Goal: Task Accomplishment & Management: Use online tool/utility

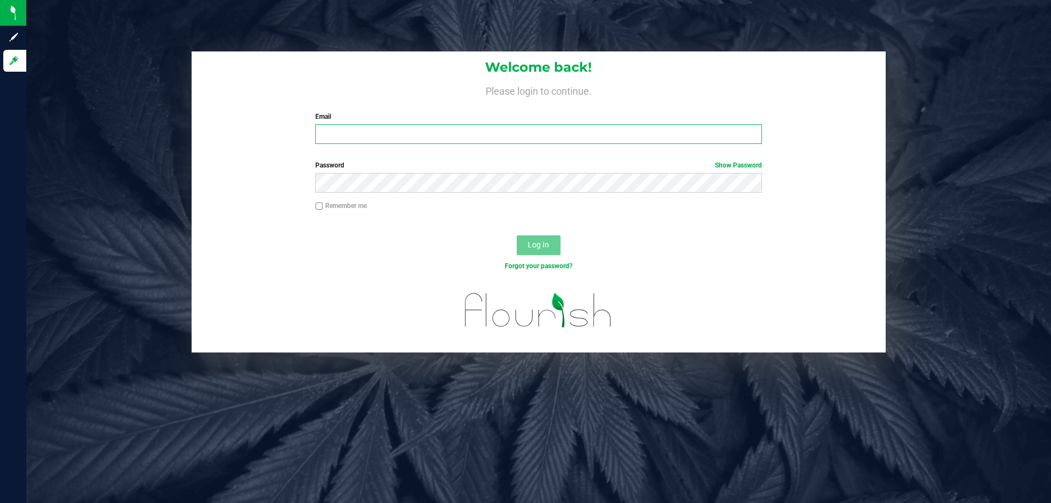
click at [358, 136] on input "Email" at bounding box center [538, 134] width 446 height 20
type input "[EMAIL_ADDRESS][DOMAIN_NAME]"
click at [517, 235] on button "Log In" at bounding box center [539, 245] width 44 height 20
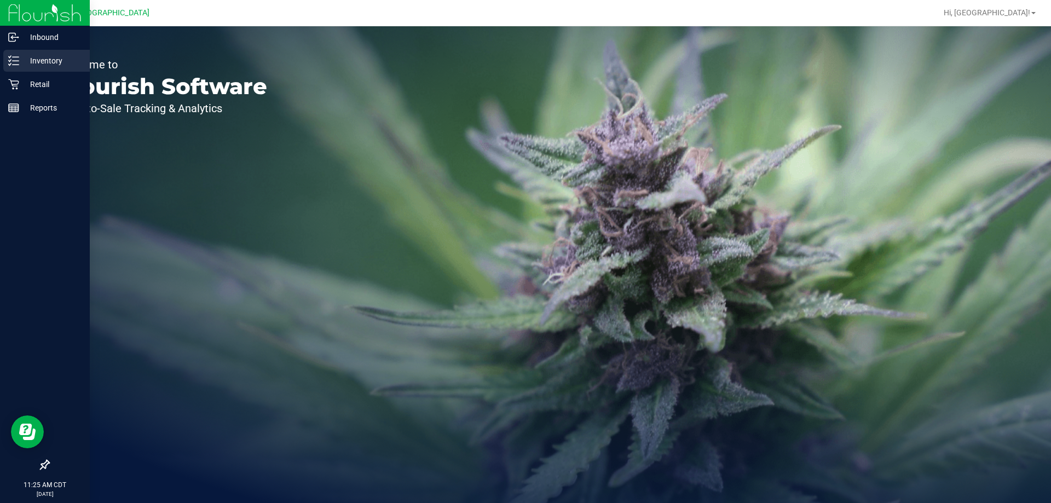
click at [21, 64] on p "Inventory" at bounding box center [52, 60] width 66 height 13
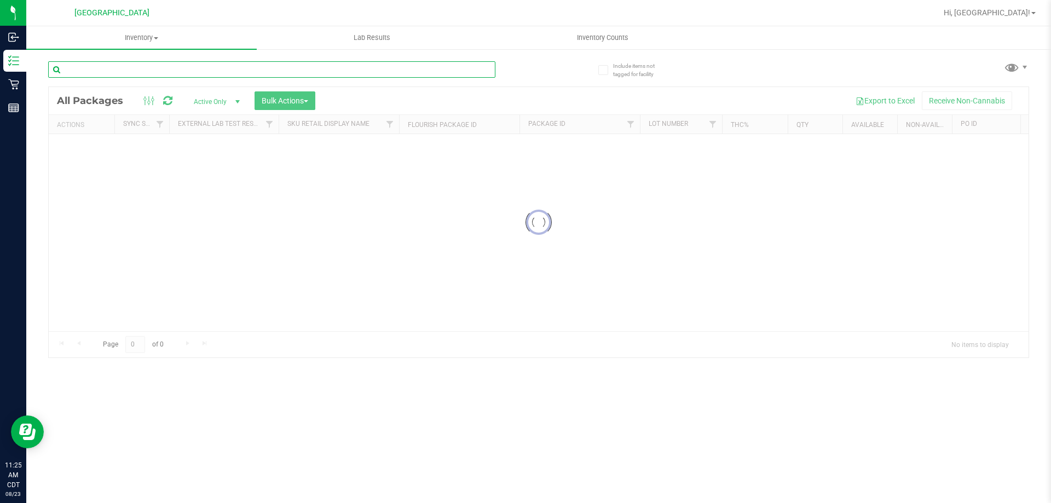
click at [102, 62] on input "text" at bounding box center [271, 69] width 447 height 16
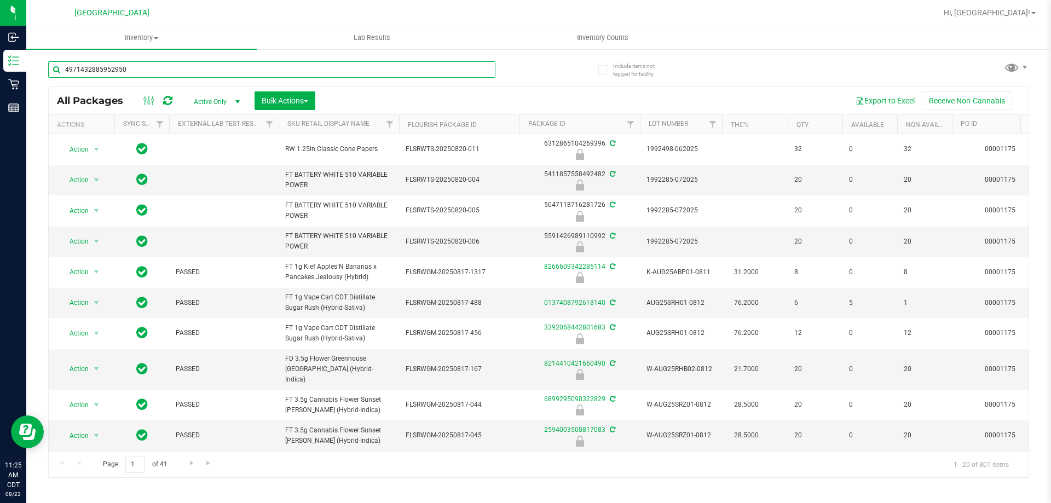
type input "4971432885952950"
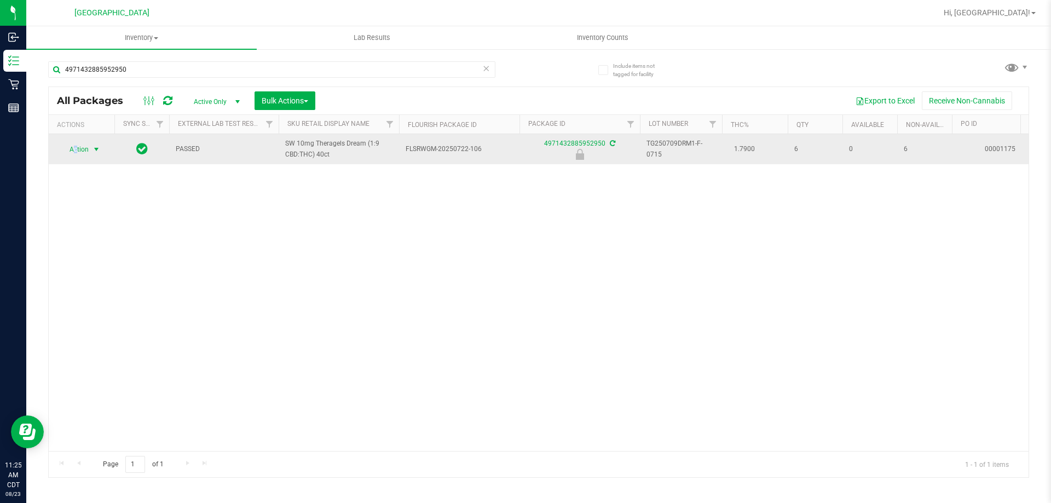
click at [76, 151] on span "Action" at bounding box center [75, 149] width 30 height 15
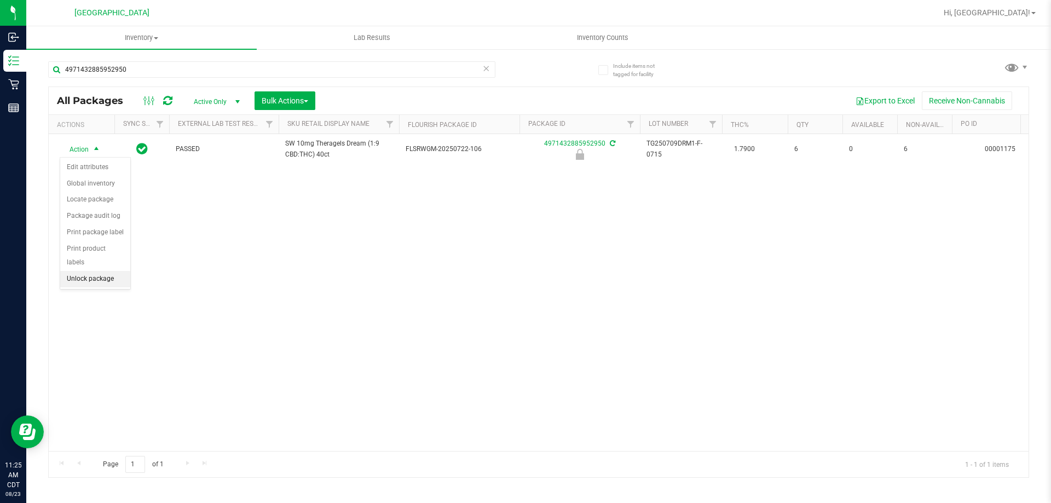
click at [95, 271] on li "Unlock package" at bounding box center [95, 279] width 70 height 16
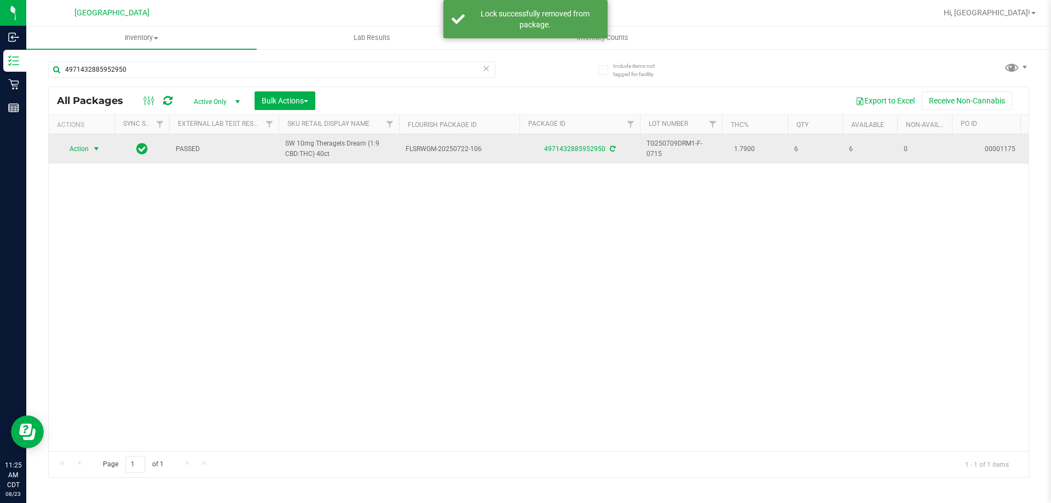
click at [98, 148] on span "select" at bounding box center [96, 149] width 9 height 9
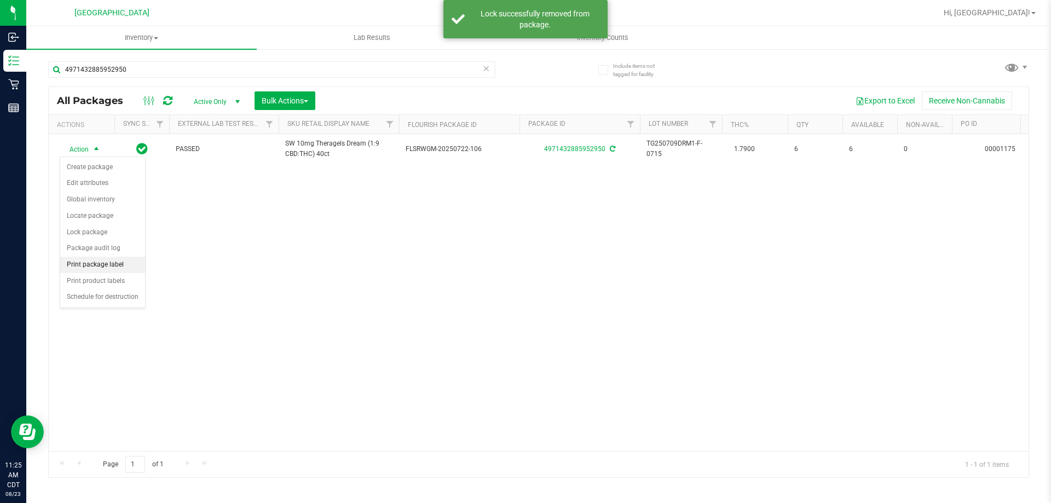
click at [99, 268] on li "Print package label" at bounding box center [102, 265] width 85 height 16
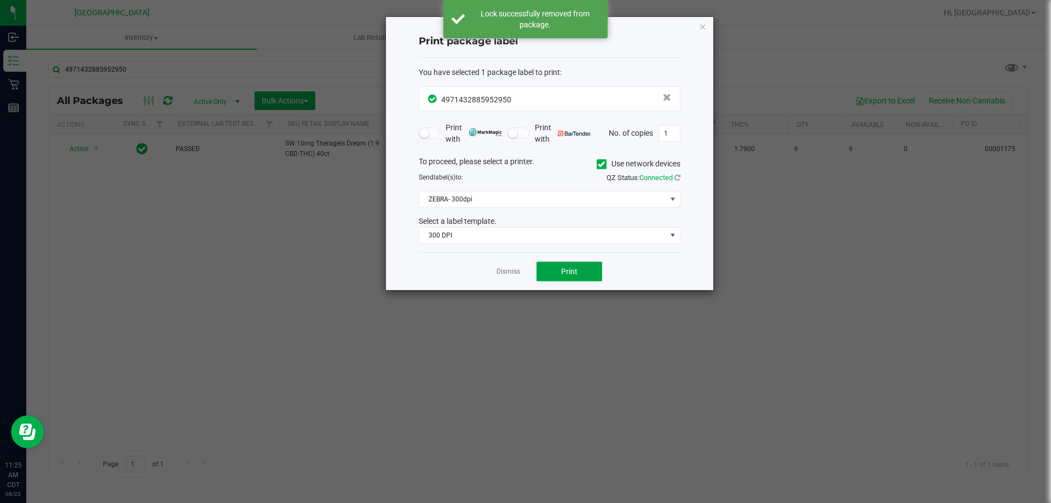
click at [547, 268] on button "Print" at bounding box center [569, 272] width 66 height 20
click at [433, 192] on span "ZEBRA- 300dpi" at bounding box center [542, 199] width 247 height 15
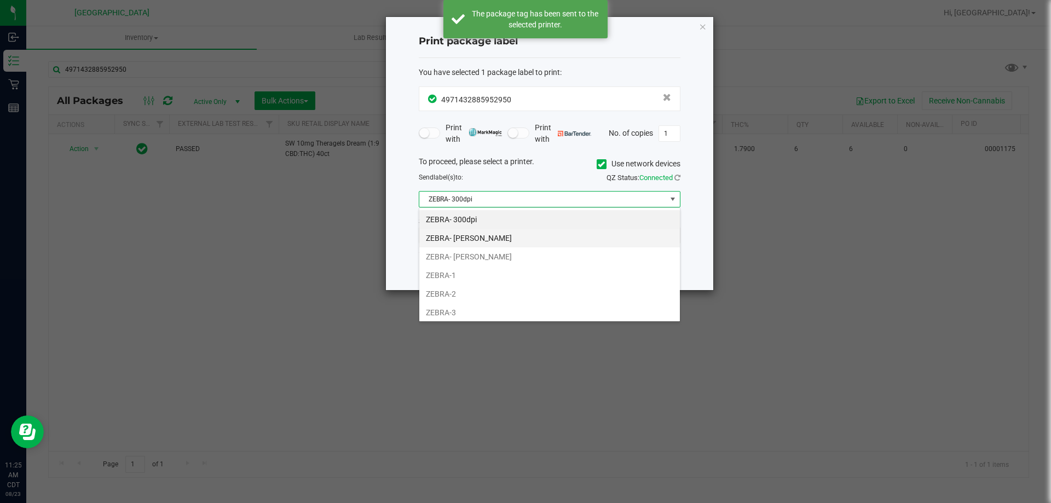
scroll to position [16, 262]
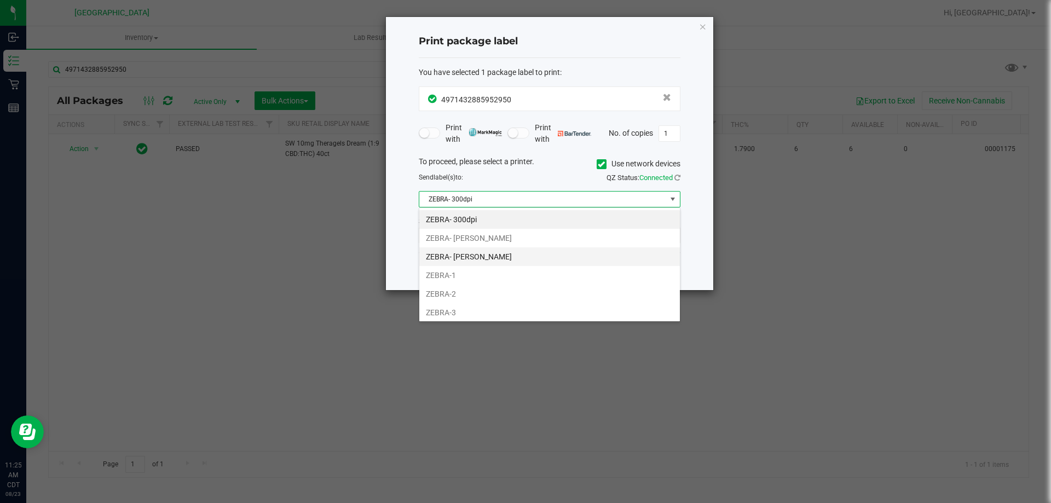
click at [442, 250] on li "ZEBRA- [PERSON_NAME]" at bounding box center [549, 256] width 261 height 19
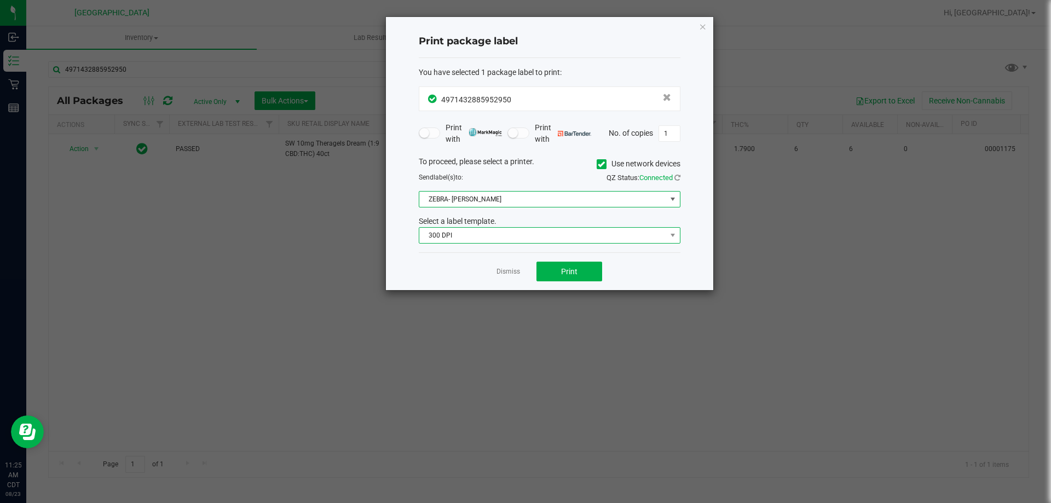
click at [441, 238] on span "300 DPI" at bounding box center [542, 235] width 247 height 15
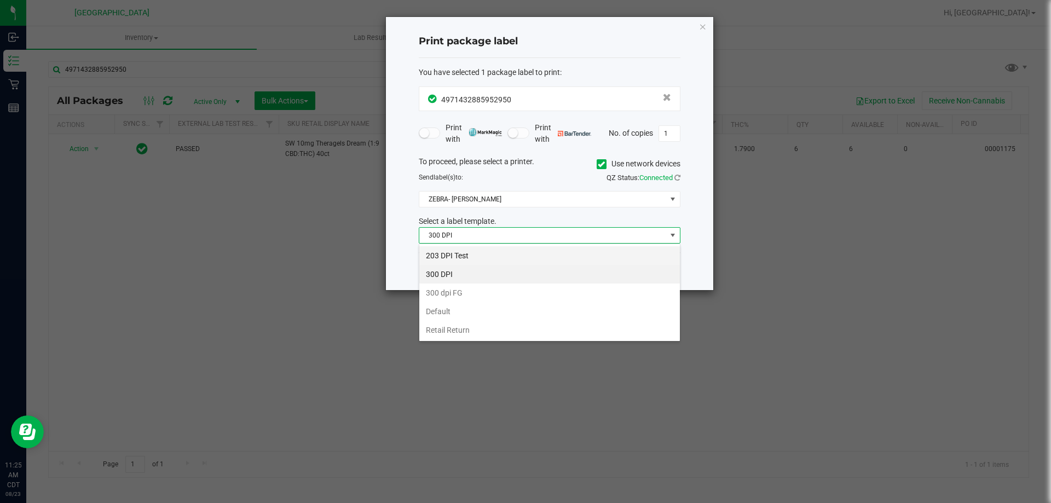
click at [442, 254] on li "203 DPI Test" at bounding box center [549, 255] width 261 height 19
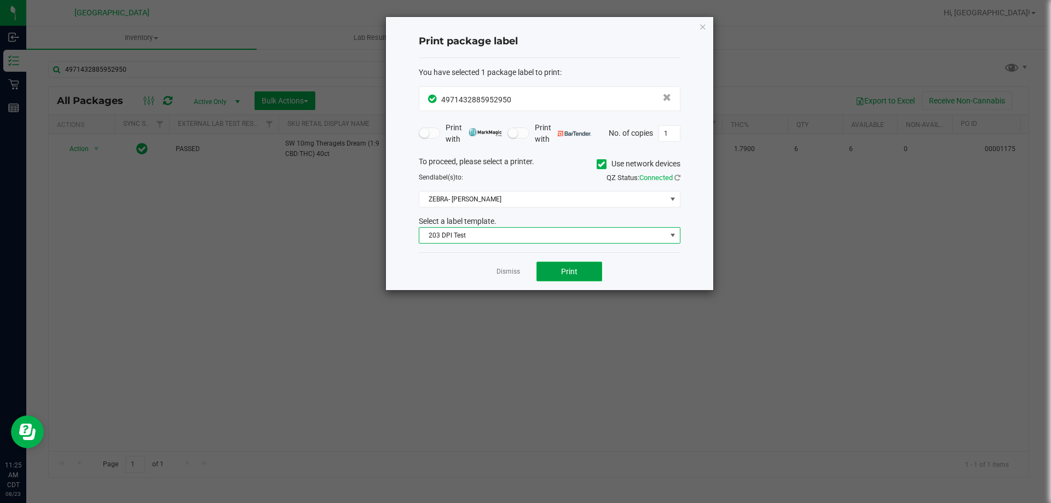
click at [558, 266] on button "Print" at bounding box center [569, 272] width 66 height 20
click at [508, 269] on link "Dismiss" at bounding box center [508, 271] width 24 height 9
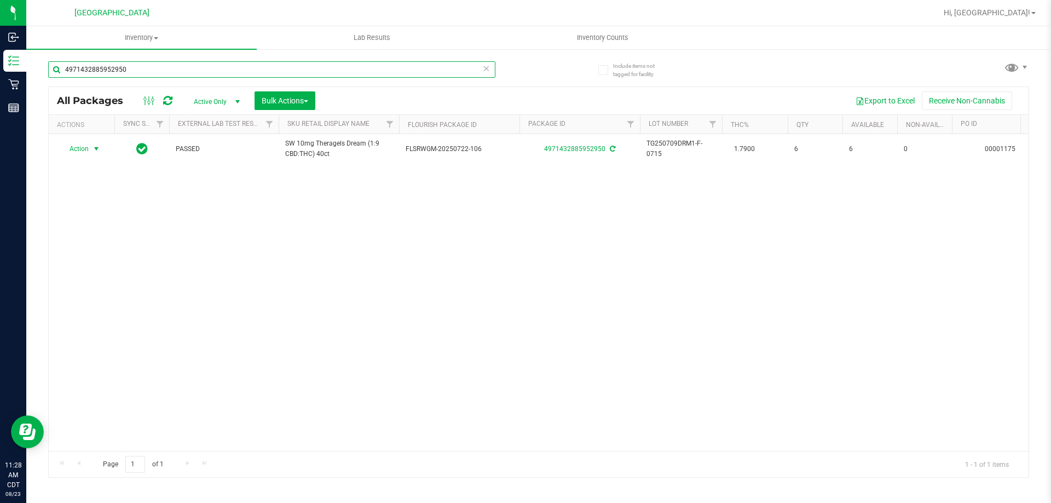
click at [174, 65] on input "4971432885952950" at bounding box center [271, 69] width 447 height 16
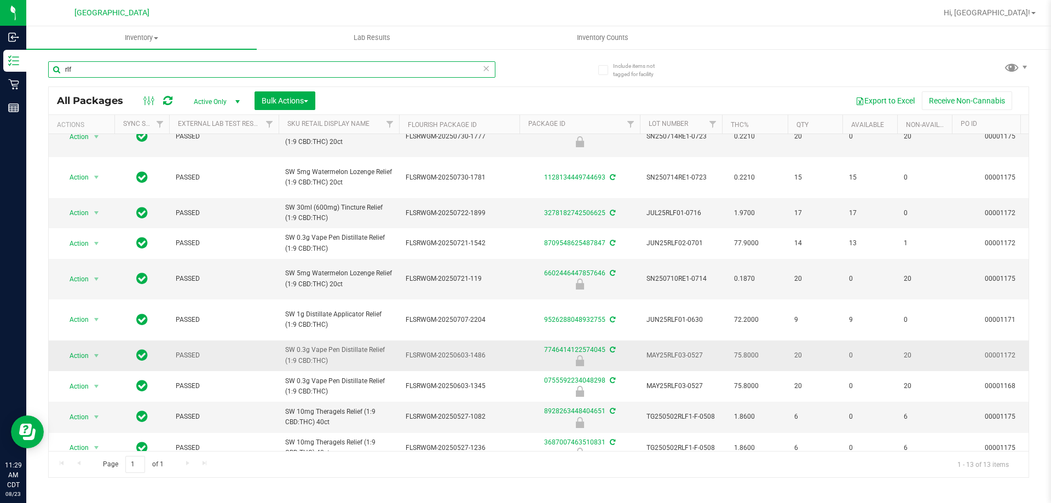
scroll to position [130, 0]
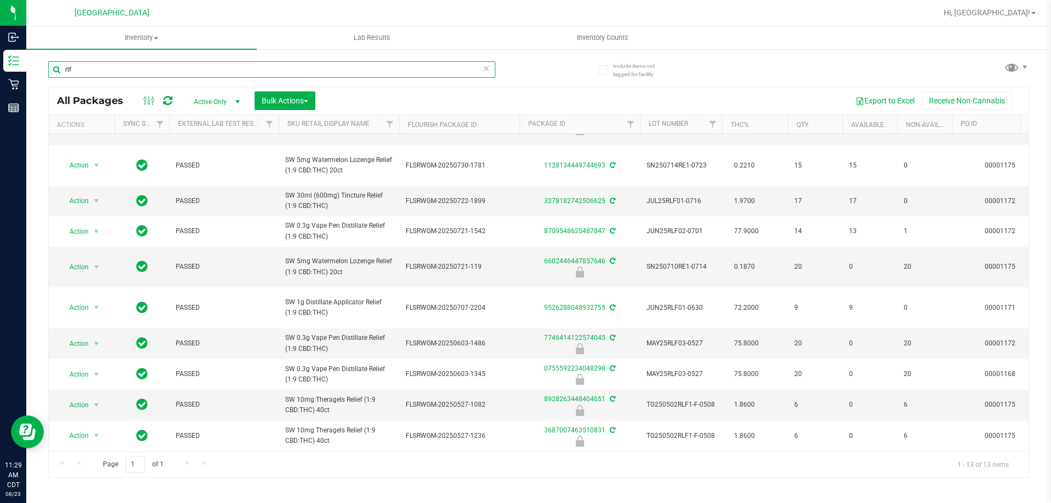
click at [256, 71] on input "rlf" at bounding box center [271, 69] width 447 height 16
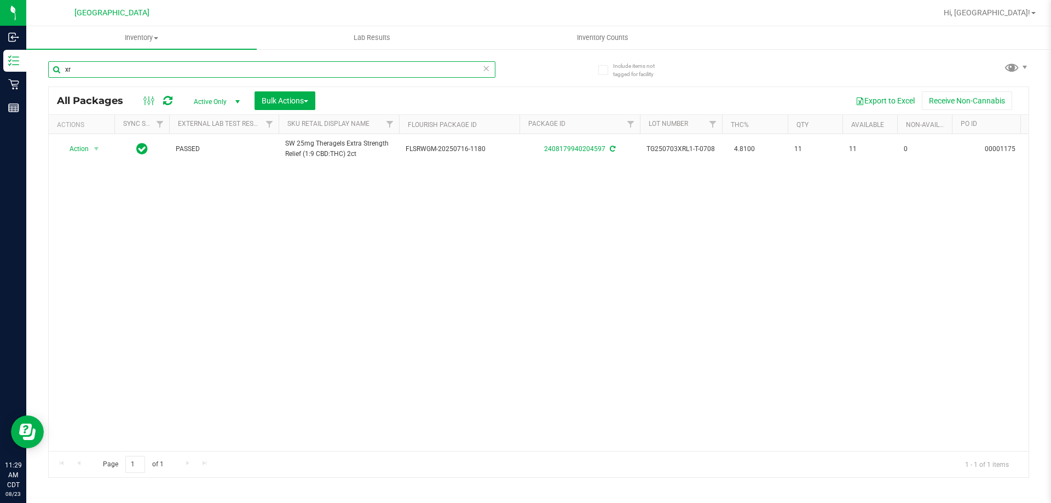
type input "x"
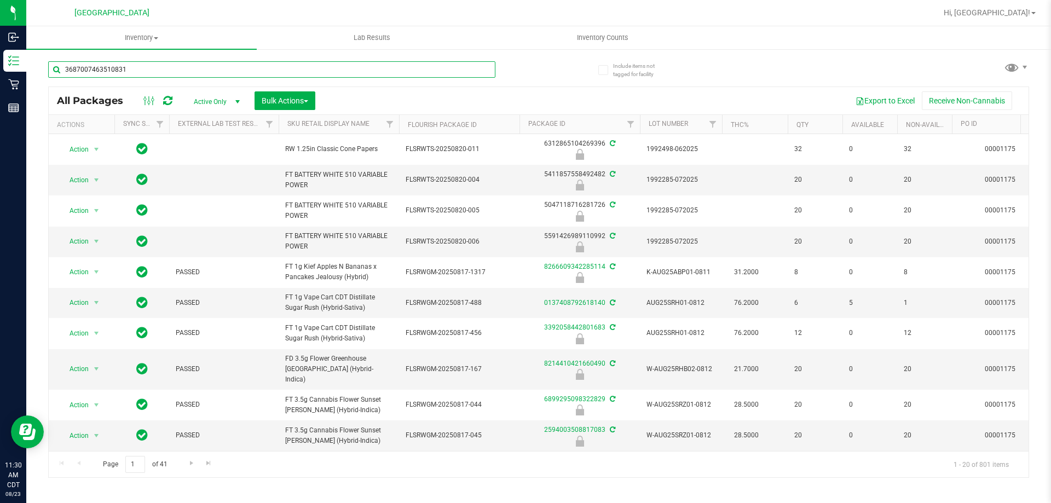
type input "3687007463510831"
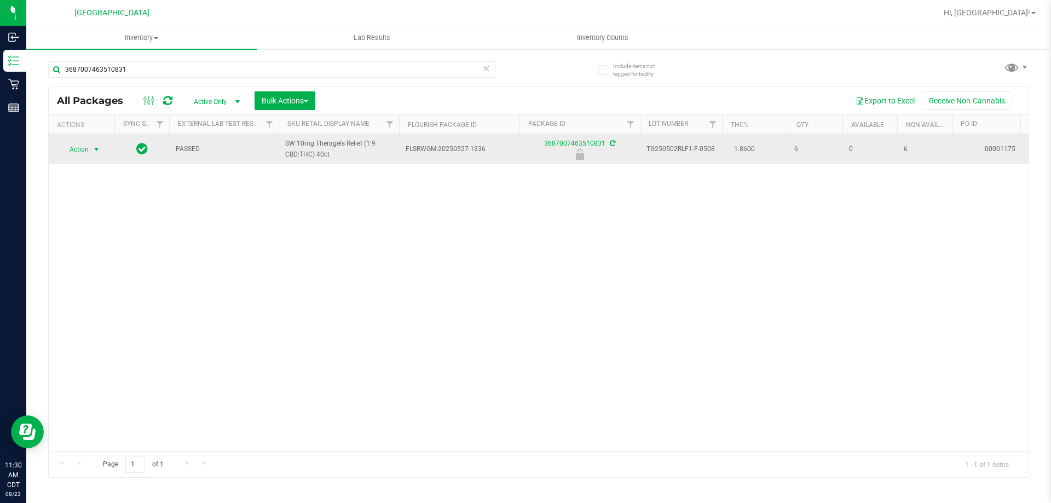
click at [98, 147] on span "select" at bounding box center [96, 149] width 9 height 9
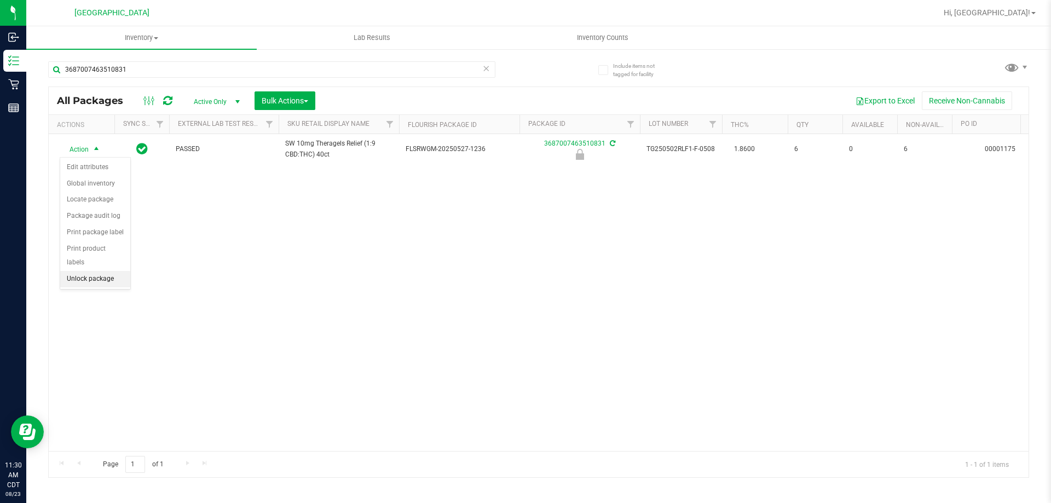
click at [76, 271] on li "Unlock package" at bounding box center [95, 279] width 70 height 16
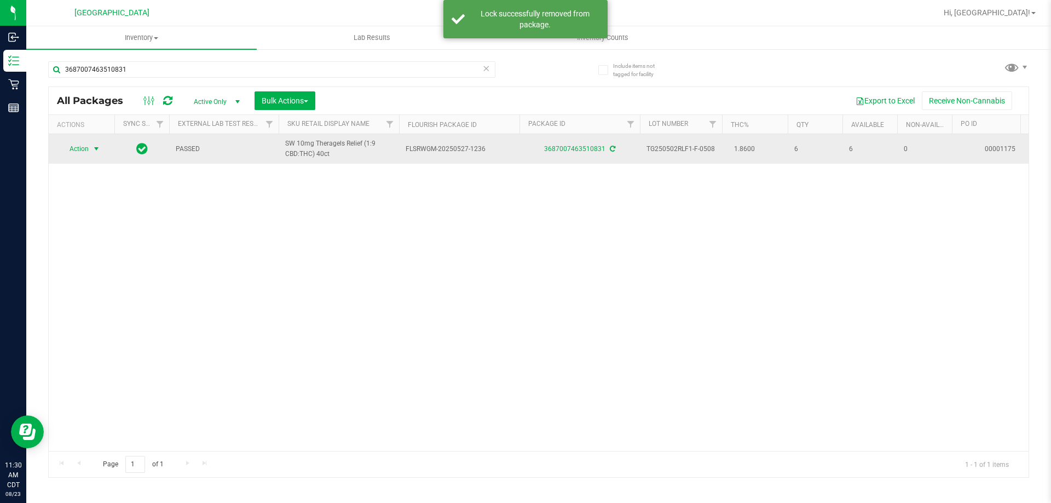
click at [90, 150] on span "select" at bounding box center [97, 148] width 14 height 15
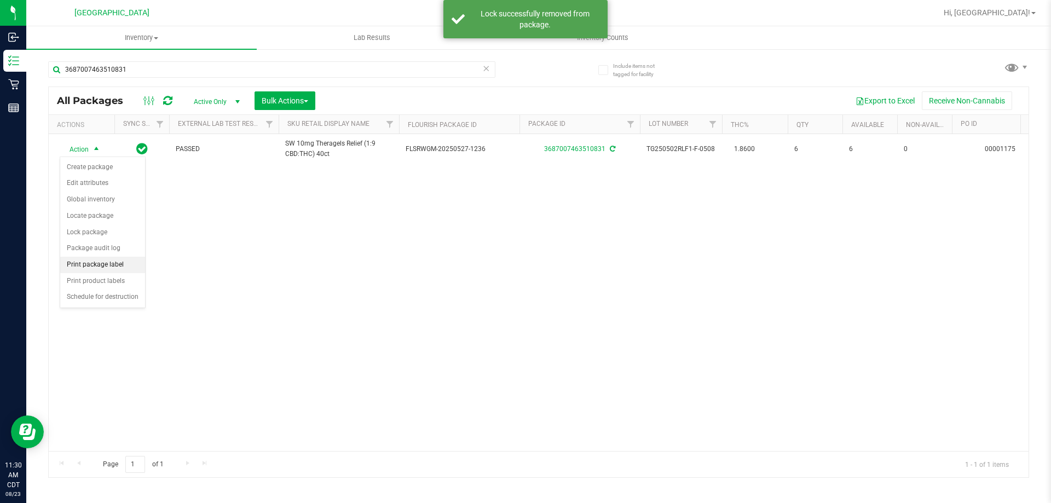
click at [96, 259] on li "Print package label" at bounding box center [102, 265] width 85 height 16
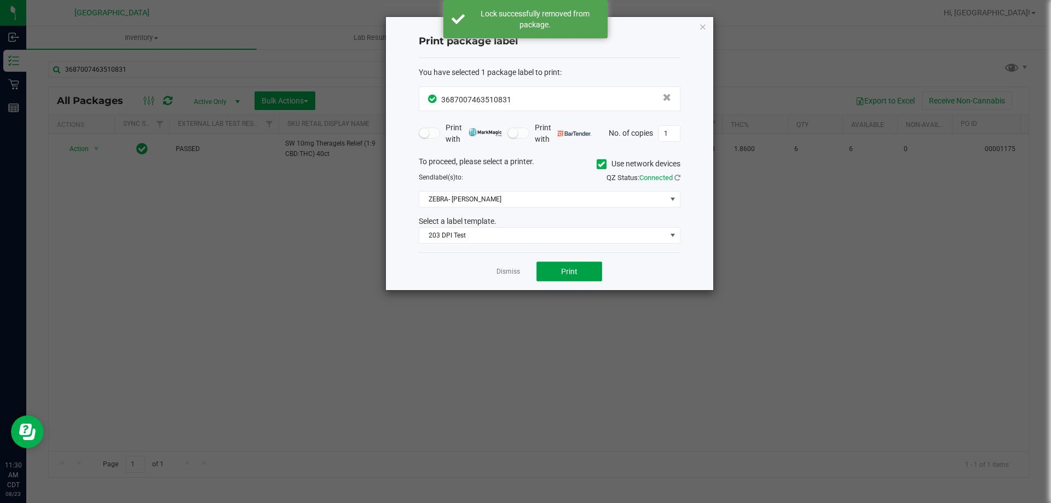
click at [548, 271] on button "Print" at bounding box center [569, 272] width 66 height 20
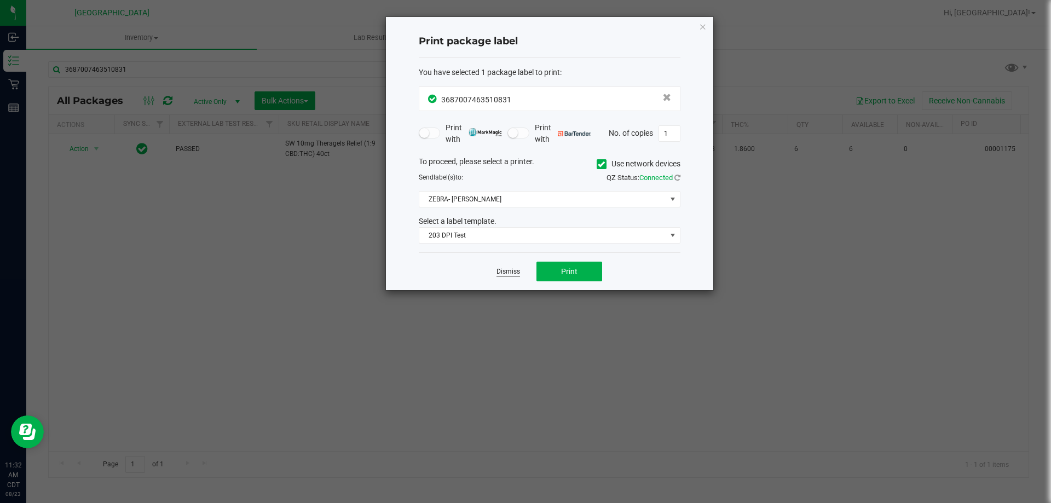
click at [509, 270] on link "Dismiss" at bounding box center [508, 271] width 24 height 9
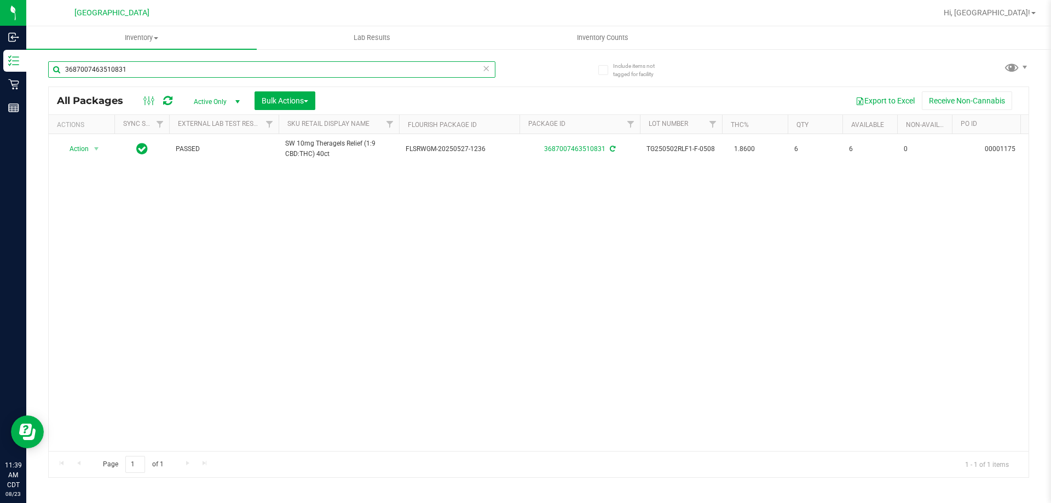
click at [170, 64] on input "3687007463510831" at bounding box center [271, 69] width 447 height 16
type input "0522340535788287"
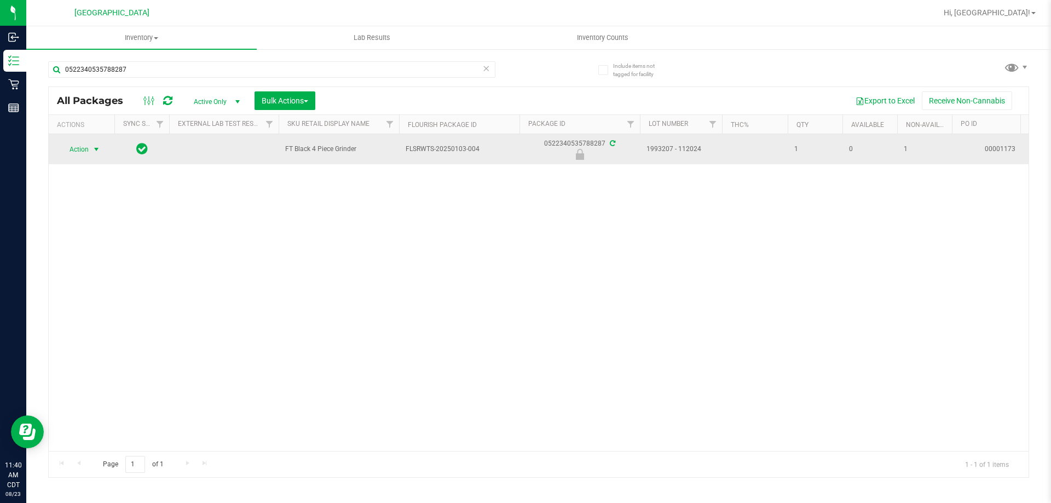
click at [98, 149] on span "select" at bounding box center [96, 149] width 9 height 9
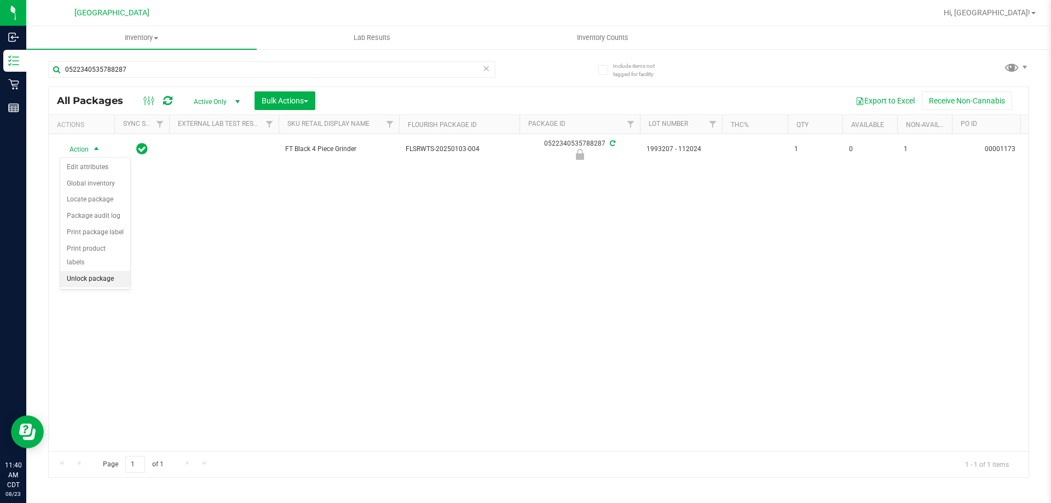
click at [81, 271] on li "Unlock package" at bounding box center [95, 279] width 70 height 16
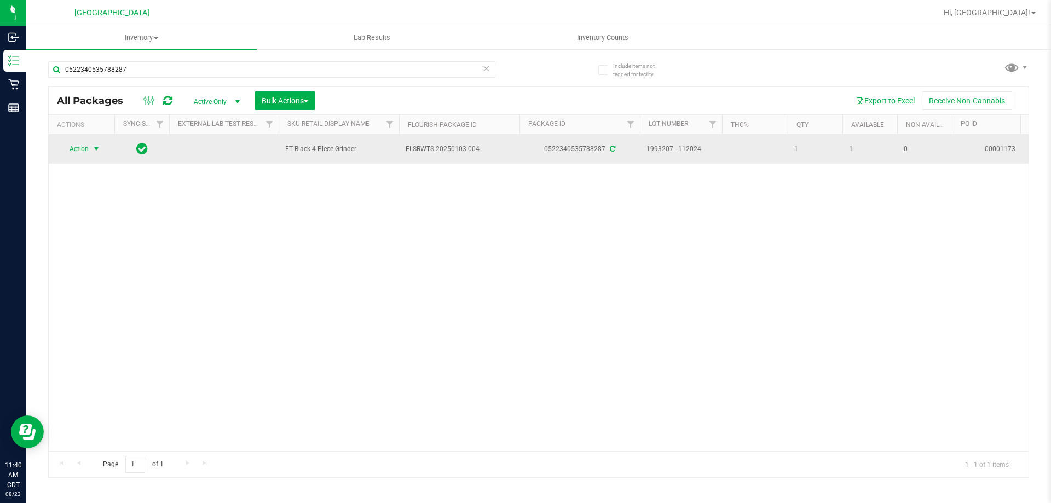
click at [99, 148] on span "select" at bounding box center [96, 149] width 9 height 9
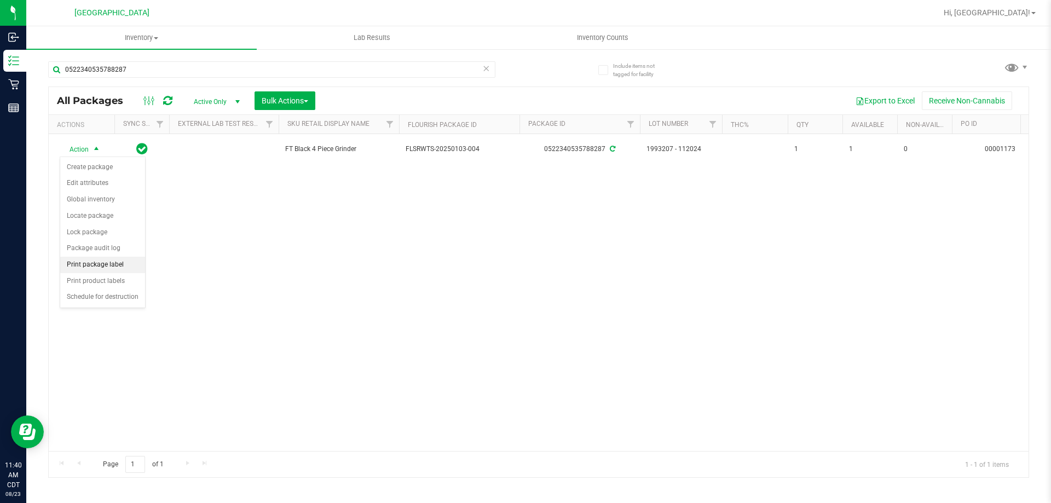
click at [95, 270] on li "Print package label" at bounding box center [102, 265] width 85 height 16
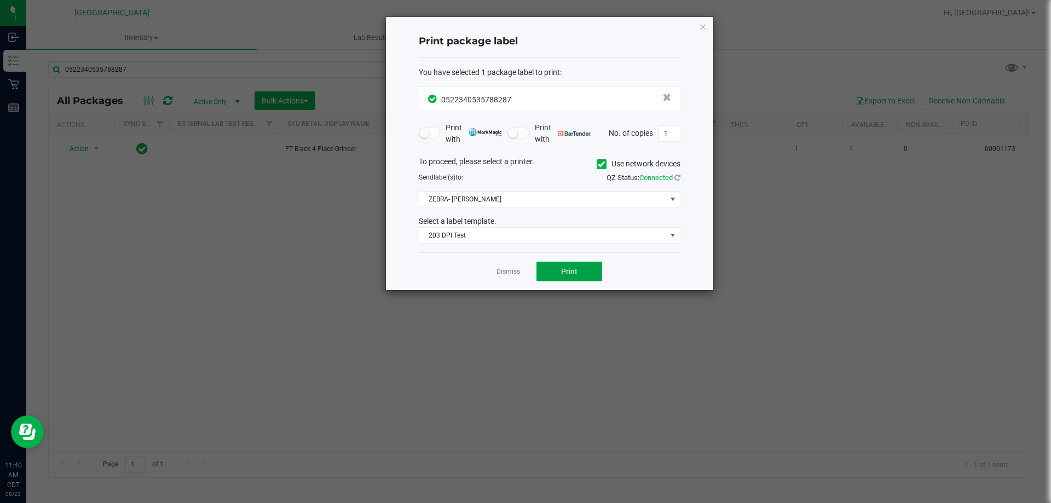
click at [563, 278] on button "Print" at bounding box center [569, 272] width 66 height 20
click at [508, 276] on link "Dismiss" at bounding box center [508, 271] width 24 height 9
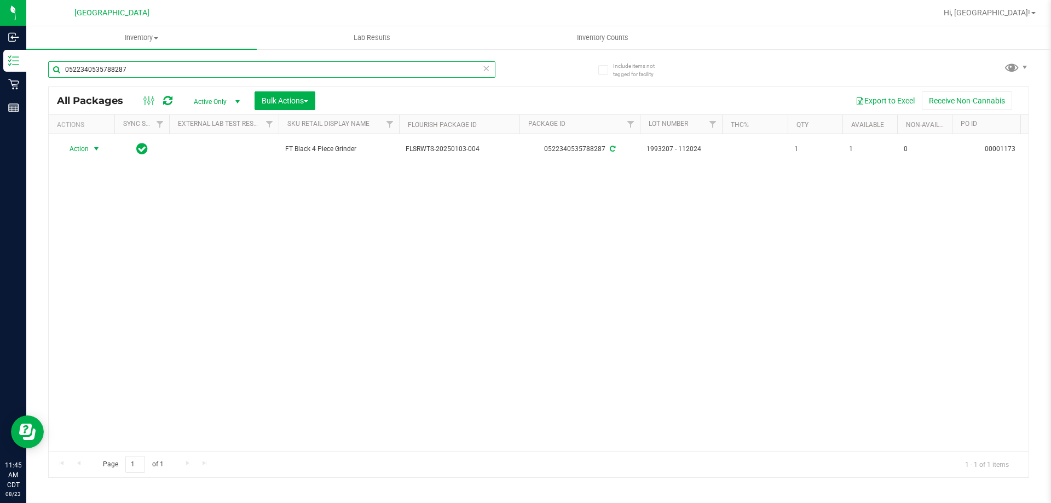
click at [133, 66] on input "0522340535788287" at bounding box center [271, 69] width 447 height 16
type input "8352661918332049"
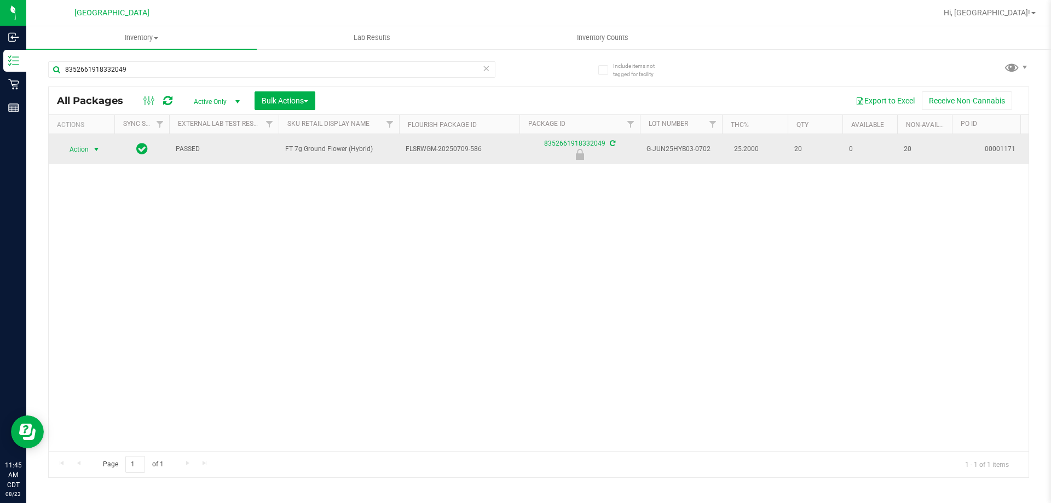
click at [88, 148] on span "Action" at bounding box center [75, 149] width 30 height 15
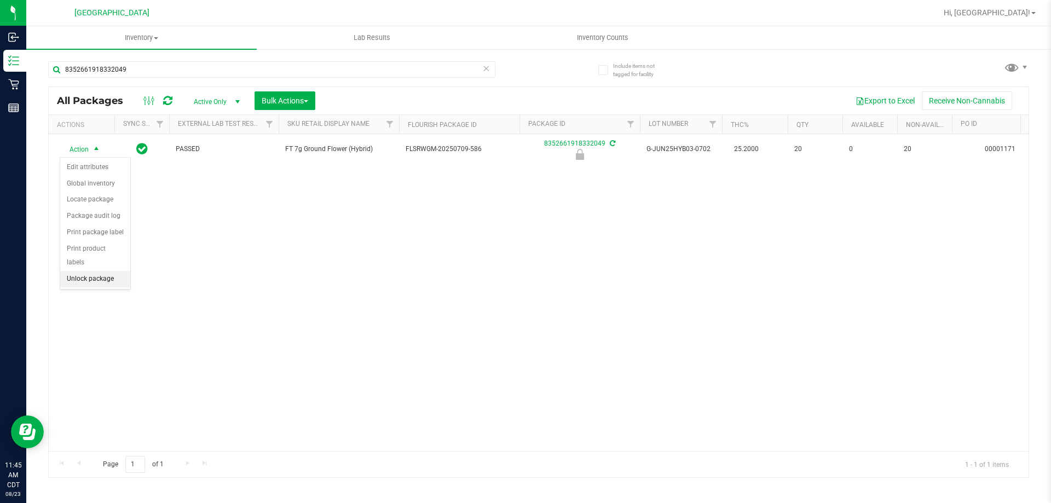
click at [94, 271] on li "Unlock package" at bounding box center [95, 279] width 70 height 16
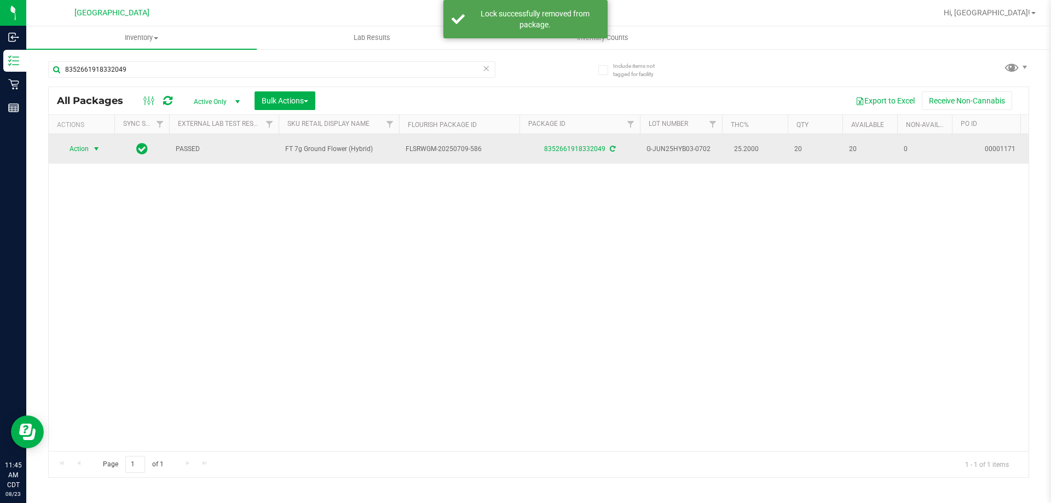
click at [97, 151] on span "select" at bounding box center [96, 149] width 9 height 9
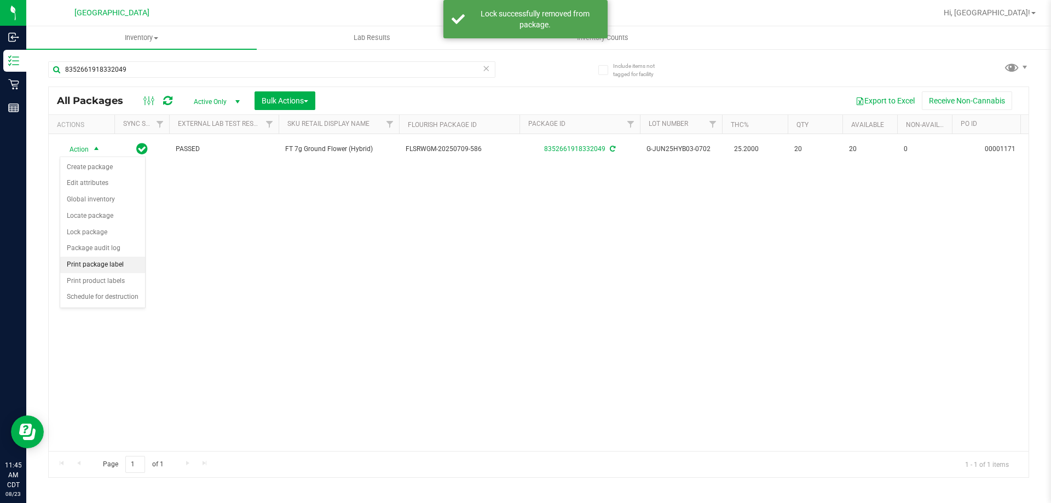
click at [111, 265] on li "Print package label" at bounding box center [102, 265] width 85 height 16
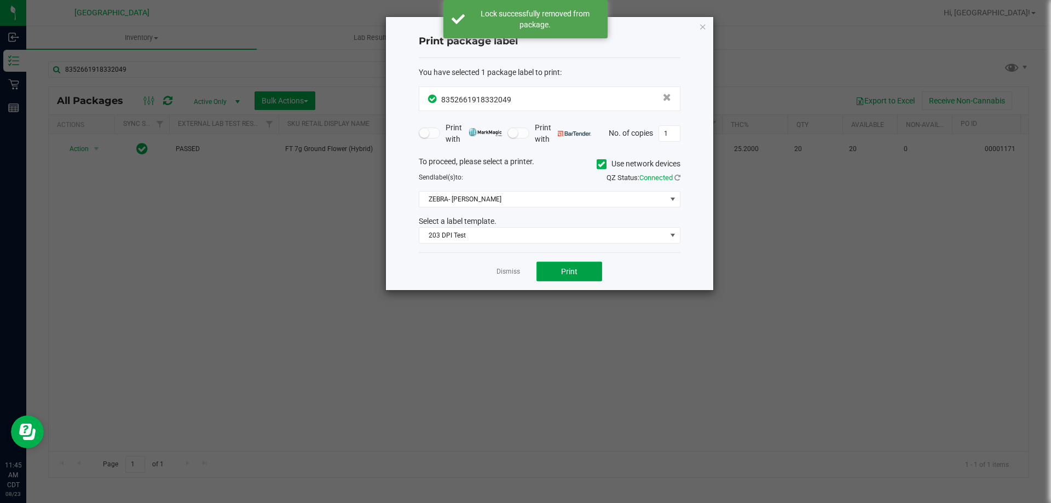
click at [582, 273] on button "Print" at bounding box center [569, 272] width 66 height 20
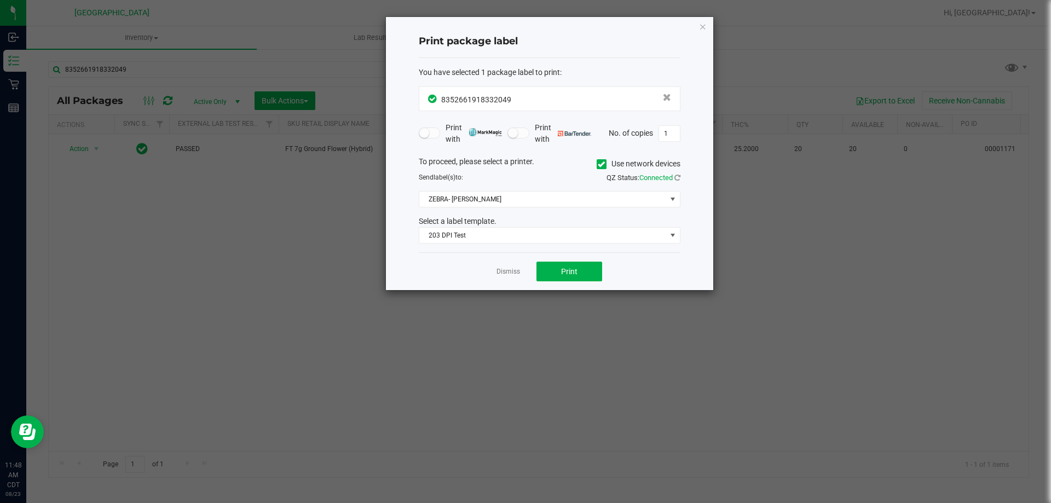
click at [506, 271] on link "Dismiss" at bounding box center [508, 271] width 24 height 9
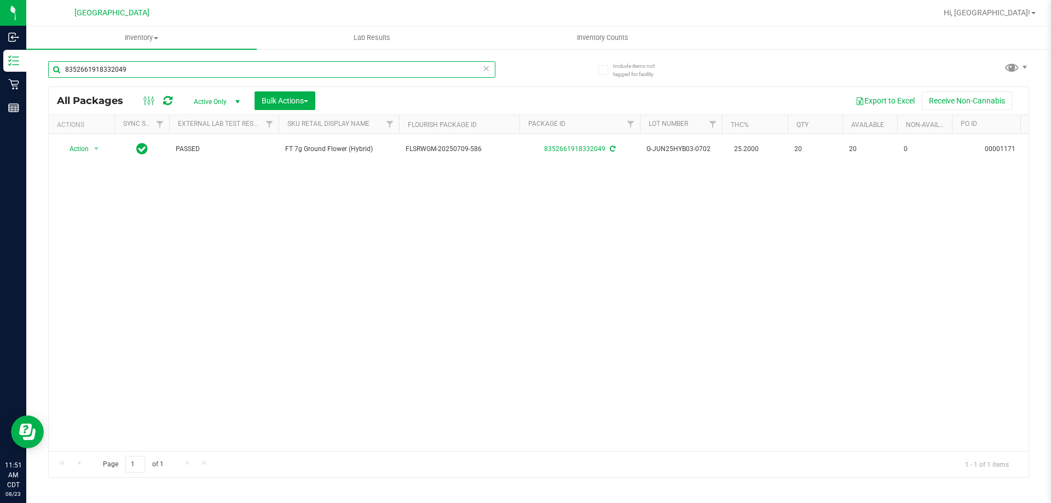
click at [224, 65] on input "8352661918332049" at bounding box center [271, 69] width 447 height 16
type input "7250292544522772"
click at [444, 74] on input "7250292544522772" at bounding box center [271, 69] width 447 height 16
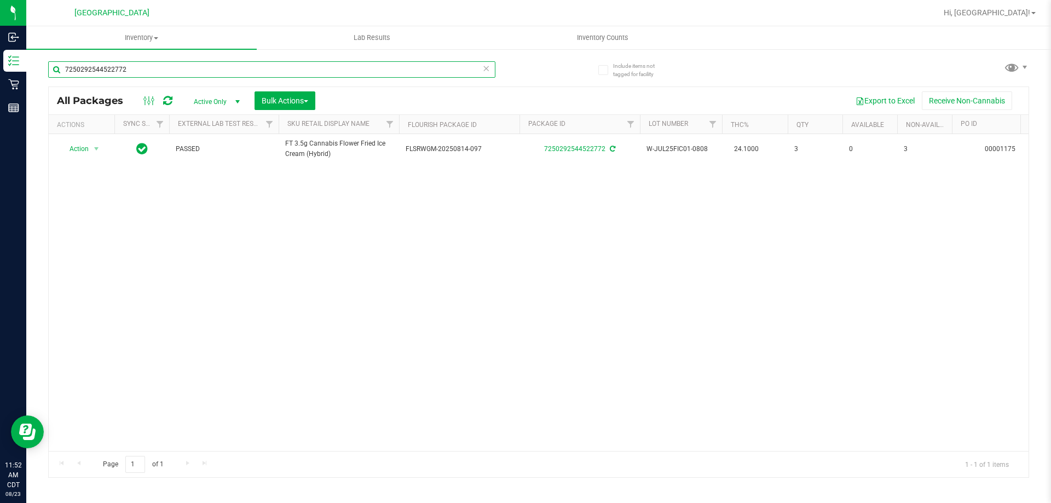
click at [444, 74] on input "7250292544522772" at bounding box center [271, 69] width 447 height 16
type input "1141392177806140"
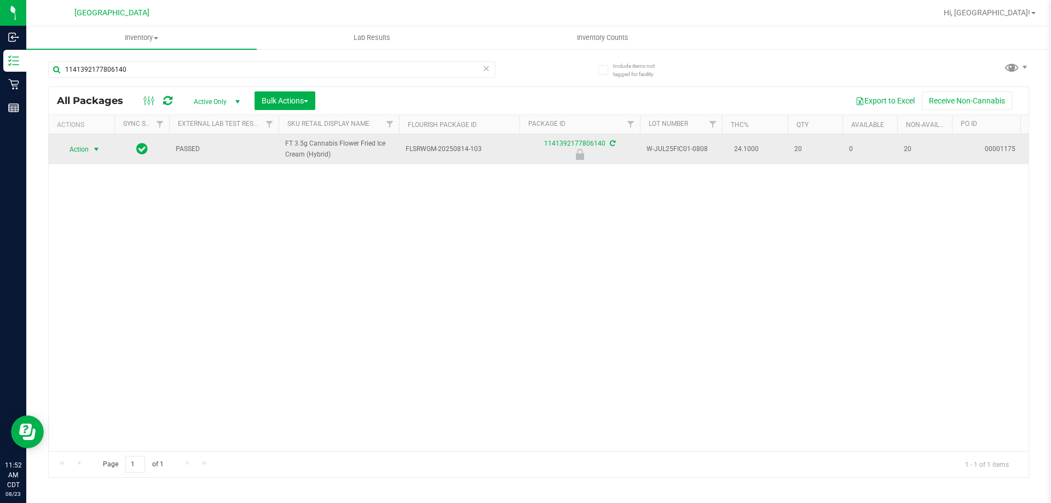
click at [93, 150] on span "select" at bounding box center [96, 149] width 9 height 9
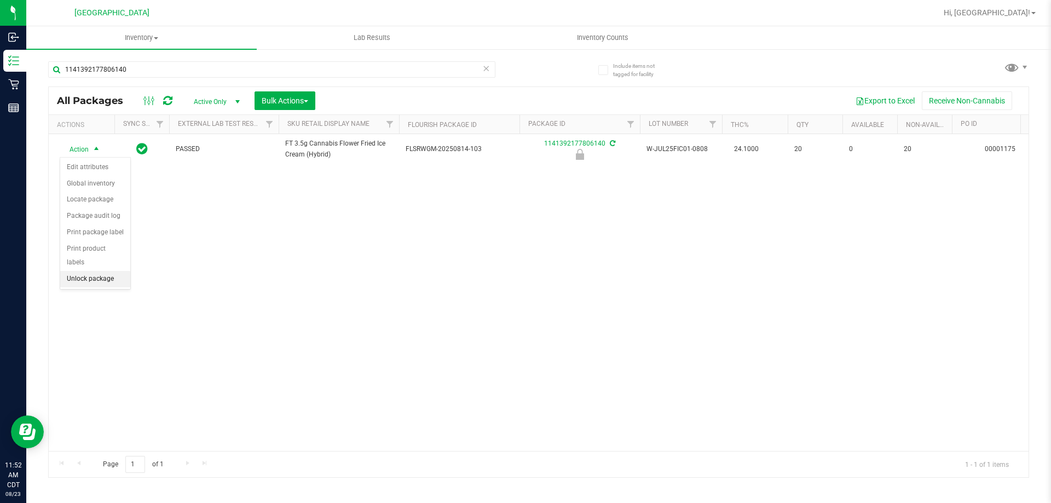
click at [99, 271] on li "Unlock package" at bounding box center [95, 279] width 70 height 16
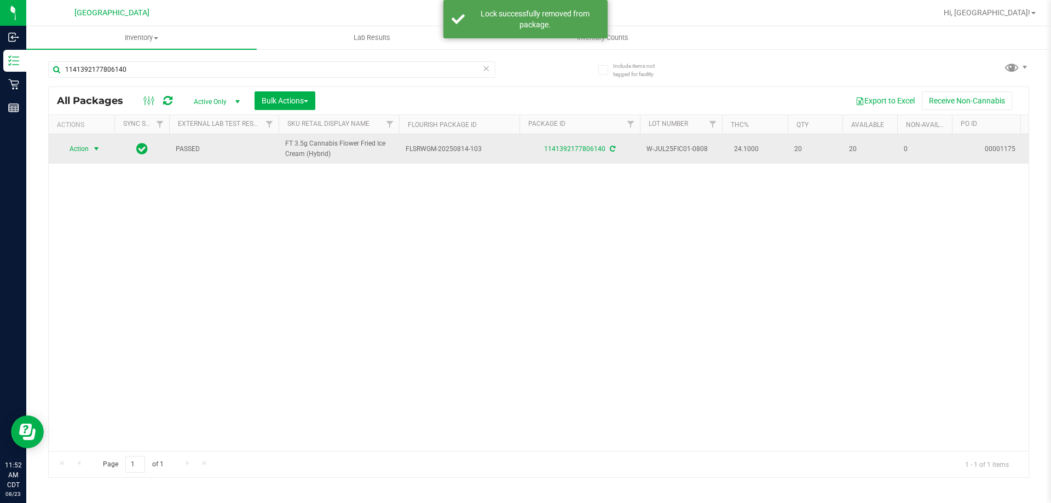
click at [96, 147] on span "select" at bounding box center [96, 149] width 9 height 9
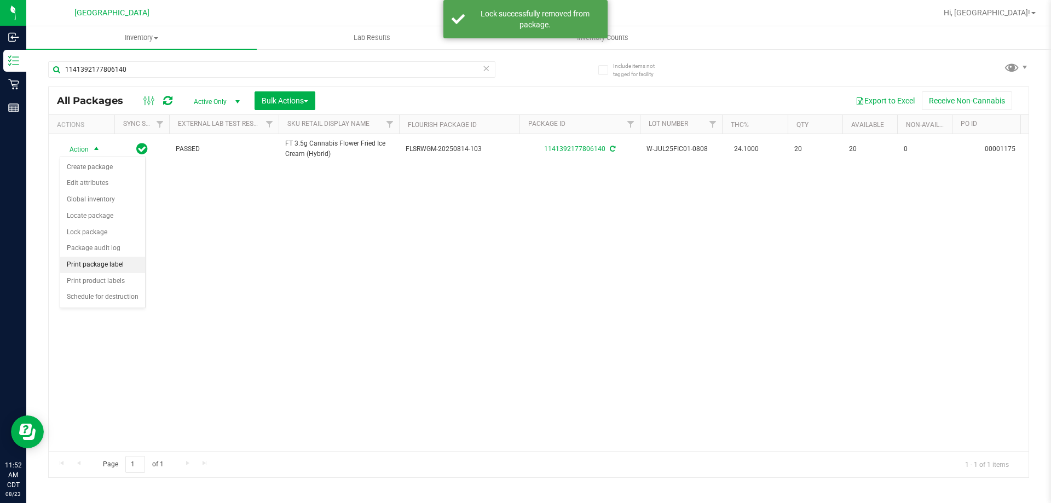
click at [102, 263] on li "Print package label" at bounding box center [102, 265] width 85 height 16
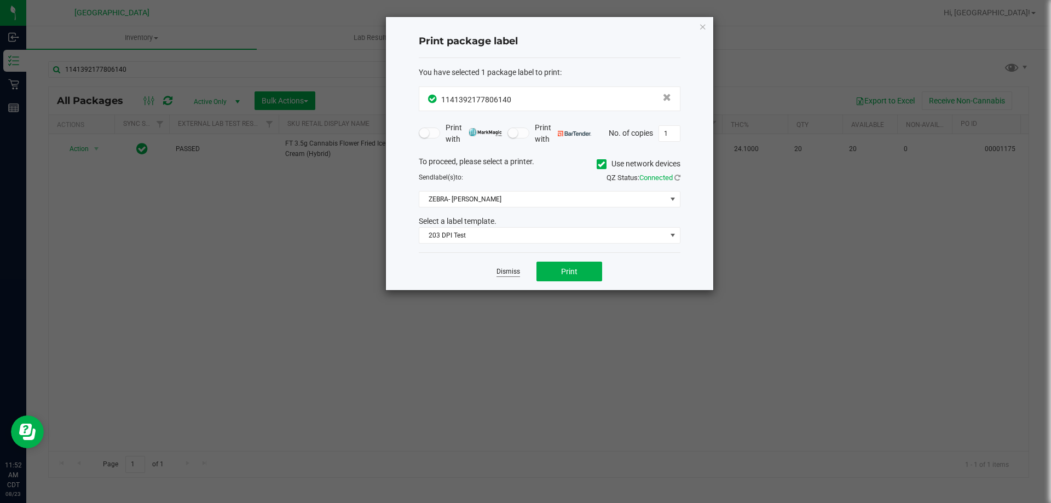
click at [506, 267] on link "Dismiss" at bounding box center [508, 271] width 24 height 9
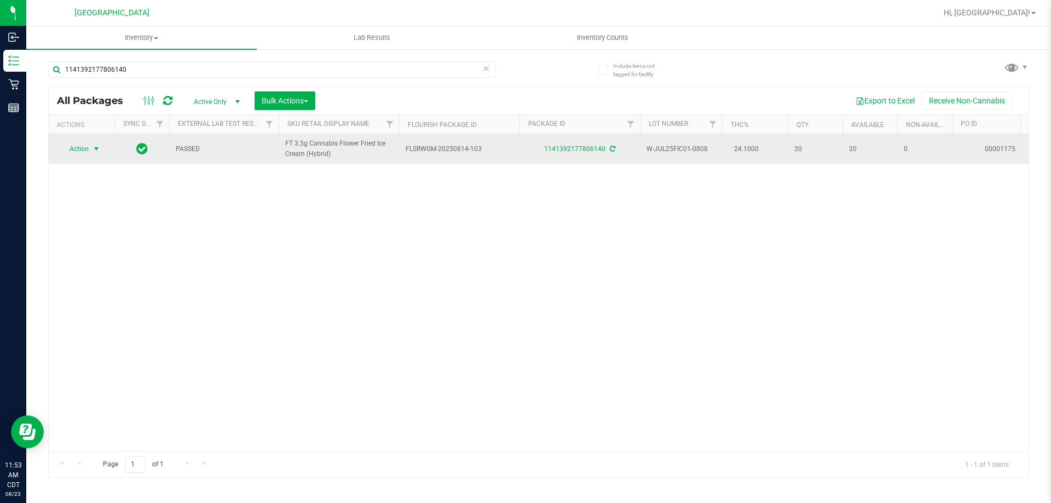
click at [101, 149] on span "select" at bounding box center [96, 149] width 9 height 9
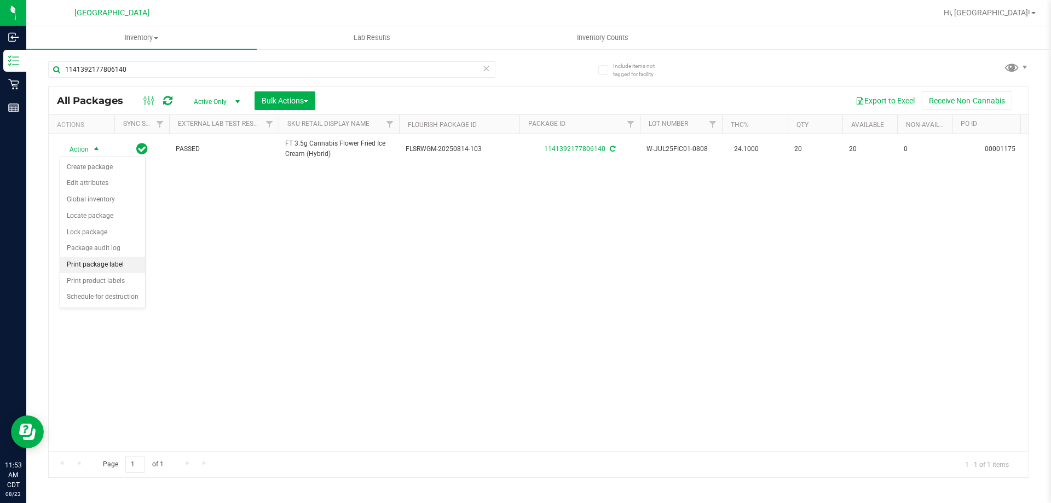
click at [93, 267] on li "Print package label" at bounding box center [102, 265] width 85 height 16
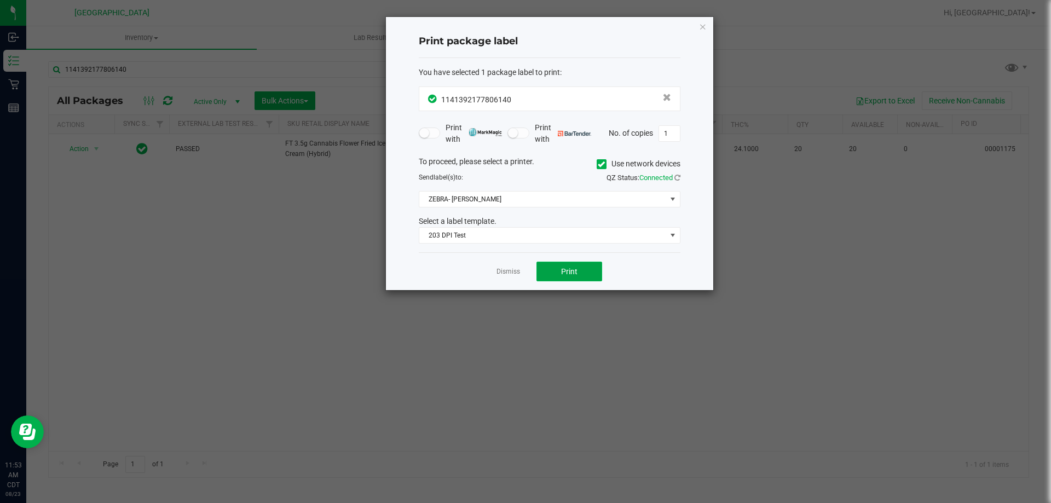
click at [543, 270] on button "Print" at bounding box center [569, 272] width 66 height 20
click at [498, 278] on div "Dismiss Print" at bounding box center [550, 271] width 262 height 38
click at [544, 271] on button "Print" at bounding box center [569, 272] width 66 height 20
click at [494, 280] on div "Dismiss Print" at bounding box center [550, 271] width 262 height 38
click at [499, 277] on app-cancel-button "Dismiss" at bounding box center [508, 271] width 24 height 11
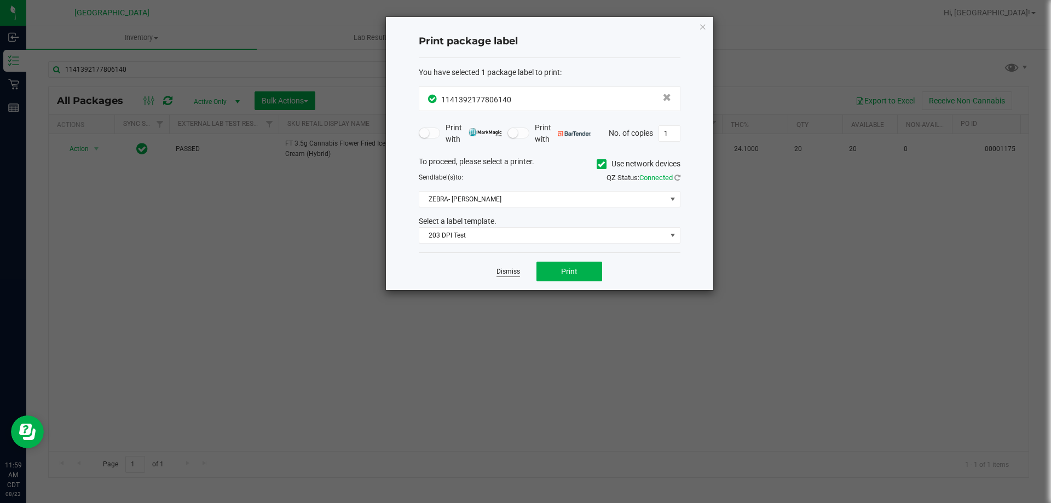
click at [501, 276] on link "Dismiss" at bounding box center [508, 271] width 24 height 9
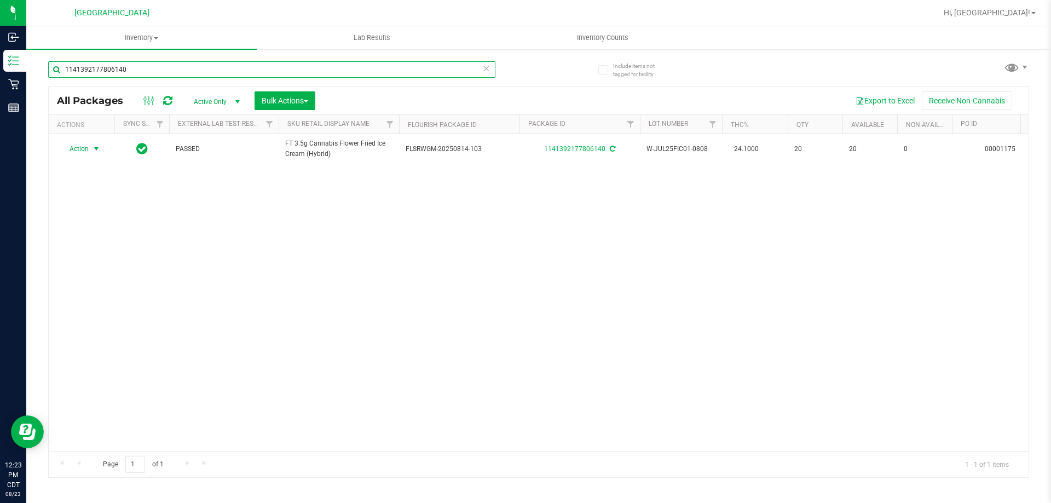
click at [232, 71] on input "1141392177806140" at bounding box center [271, 69] width 447 height 16
type input "WNQ250409STL1-0410"
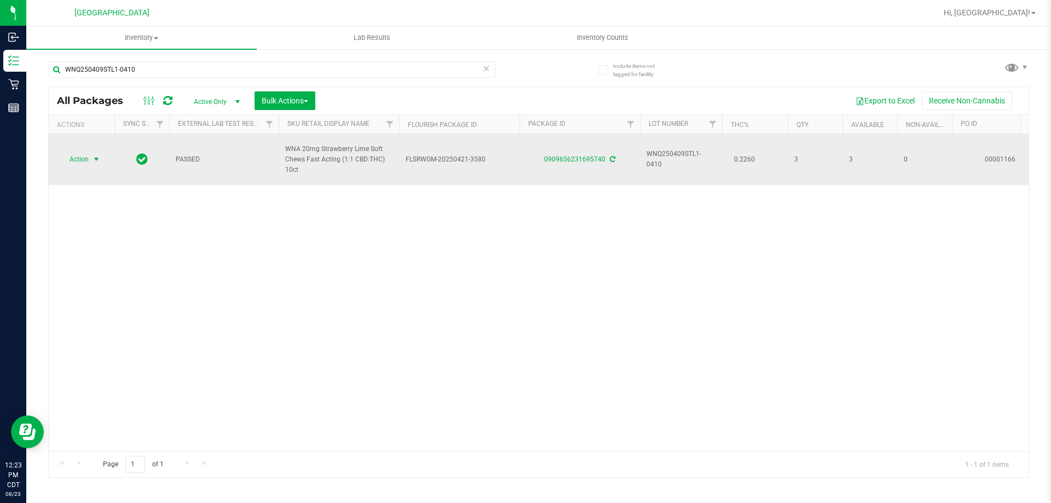
click at [95, 160] on span "select" at bounding box center [96, 159] width 9 height 9
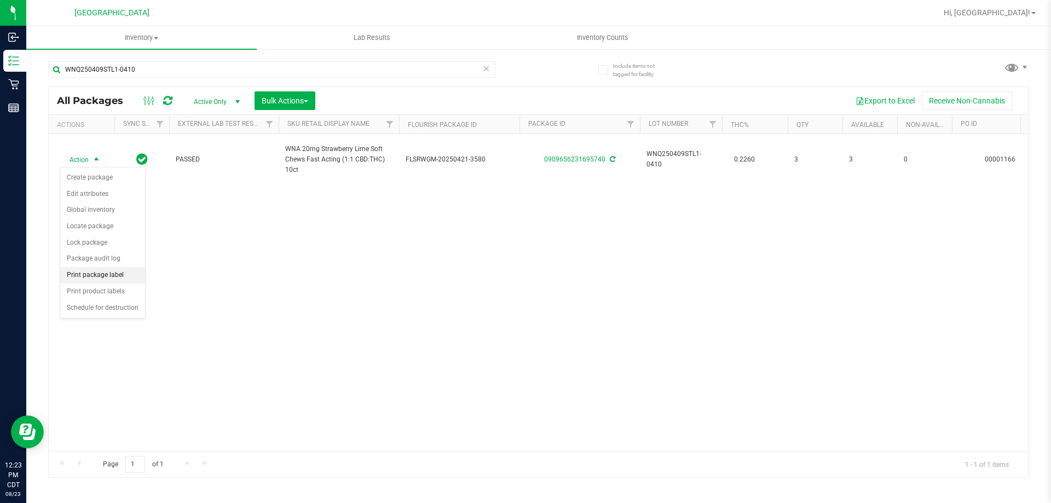
click at [111, 271] on li "Print package label" at bounding box center [102, 275] width 85 height 16
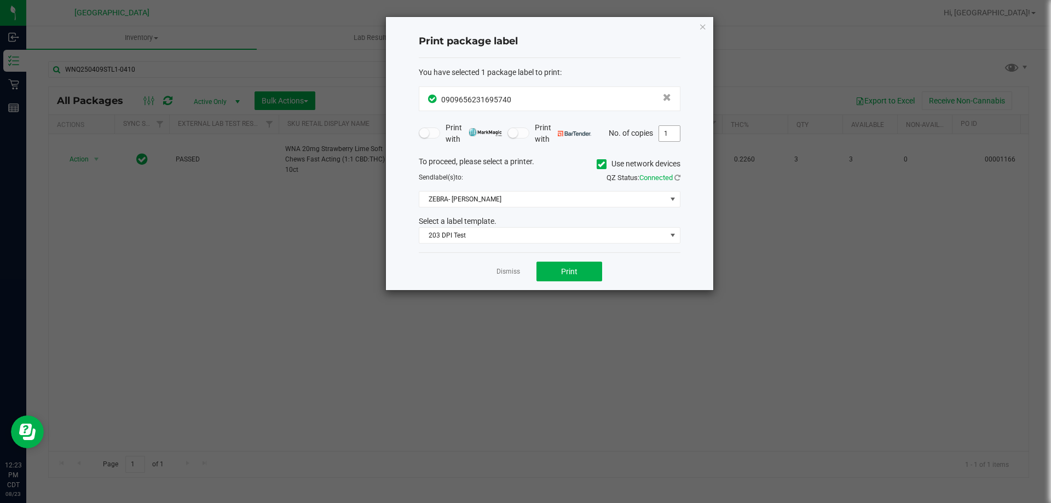
click at [667, 132] on input "1" at bounding box center [669, 133] width 21 height 15
type input "3"
click at [558, 267] on button "Print" at bounding box center [569, 272] width 66 height 20
click at [499, 271] on link "Dismiss" at bounding box center [508, 271] width 24 height 9
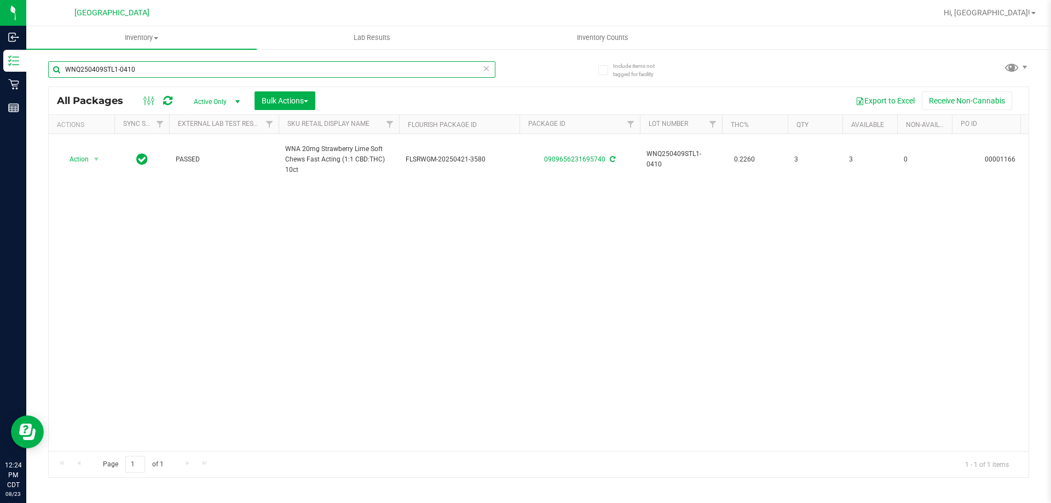
click at [357, 67] on input "WNQ250409STL1-0410" at bounding box center [271, 69] width 447 height 16
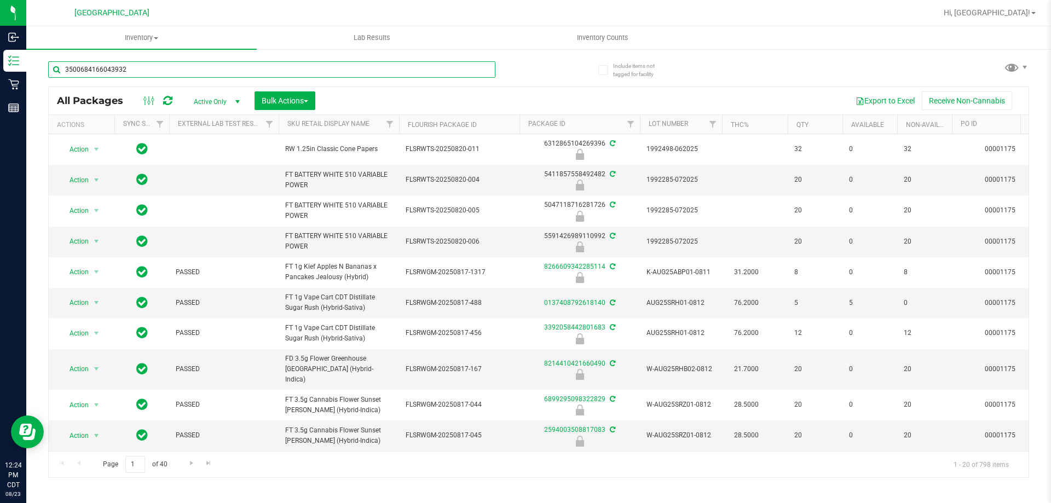
type input "3500684166043932"
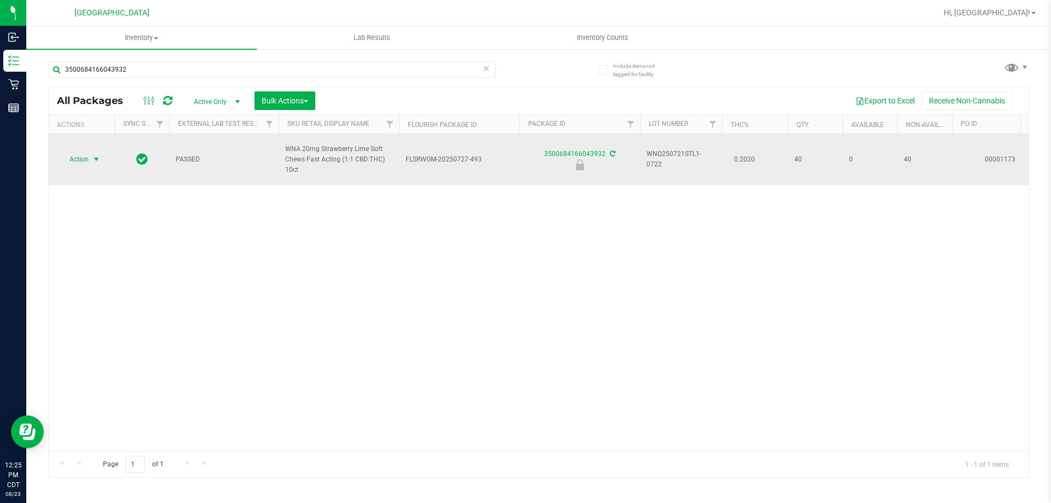
click at [98, 158] on span "select" at bounding box center [96, 159] width 9 height 9
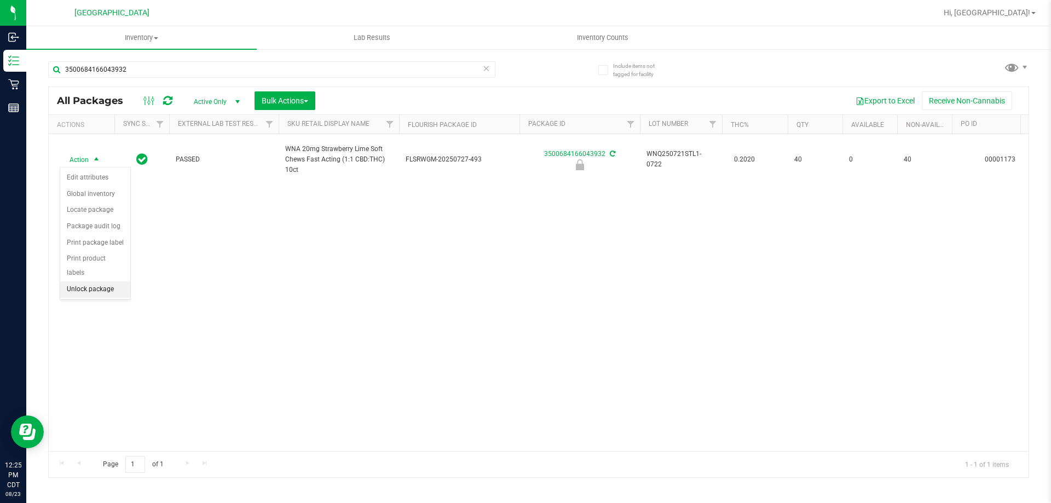
click at [79, 281] on li "Unlock package" at bounding box center [95, 289] width 70 height 16
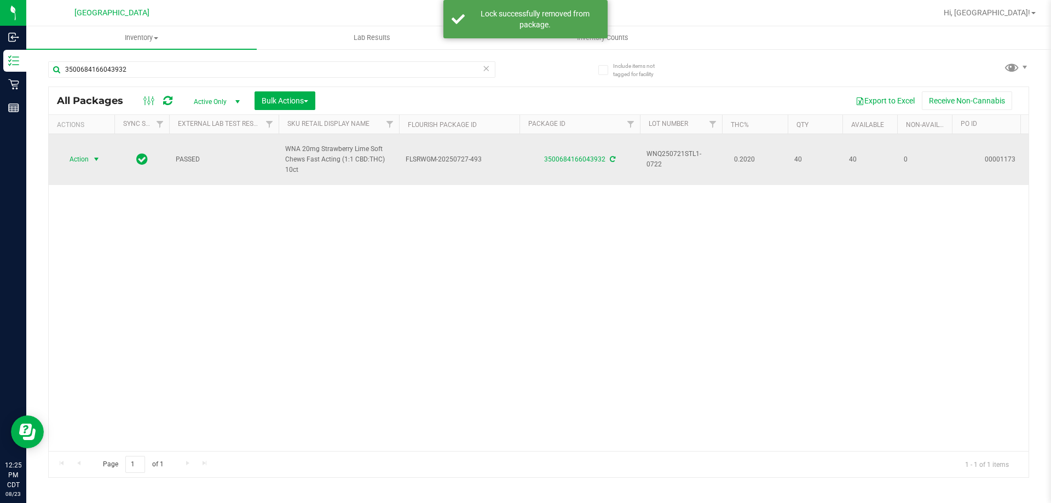
click at [95, 163] on span "select" at bounding box center [96, 159] width 9 height 9
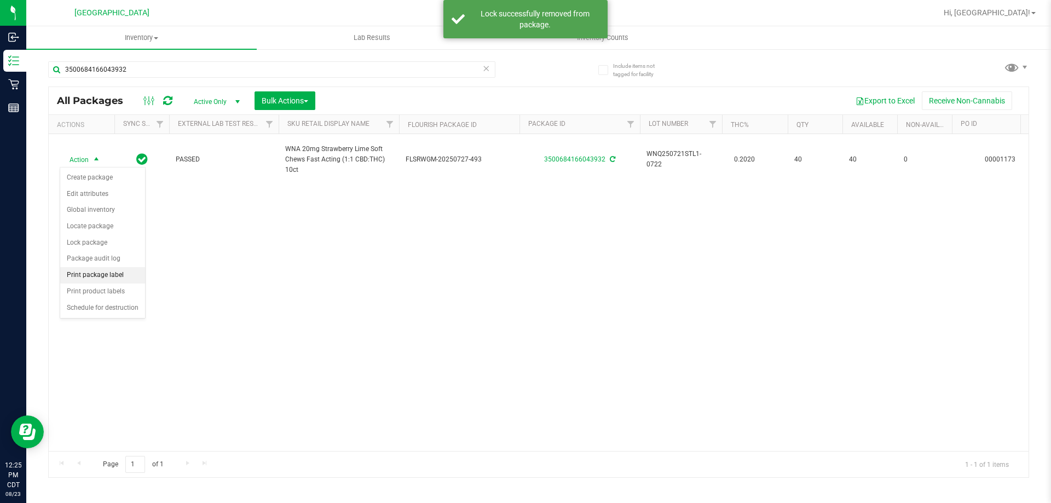
click at [93, 276] on li "Print package label" at bounding box center [102, 275] width 85 height 16
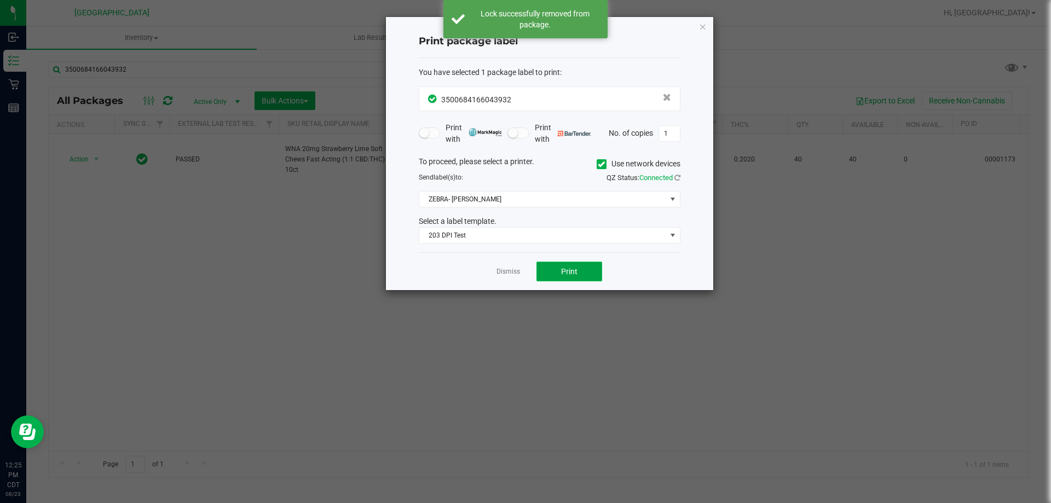
click at [587, 273] on button "Print" at bounding box center [569, 272] width 66 height 20
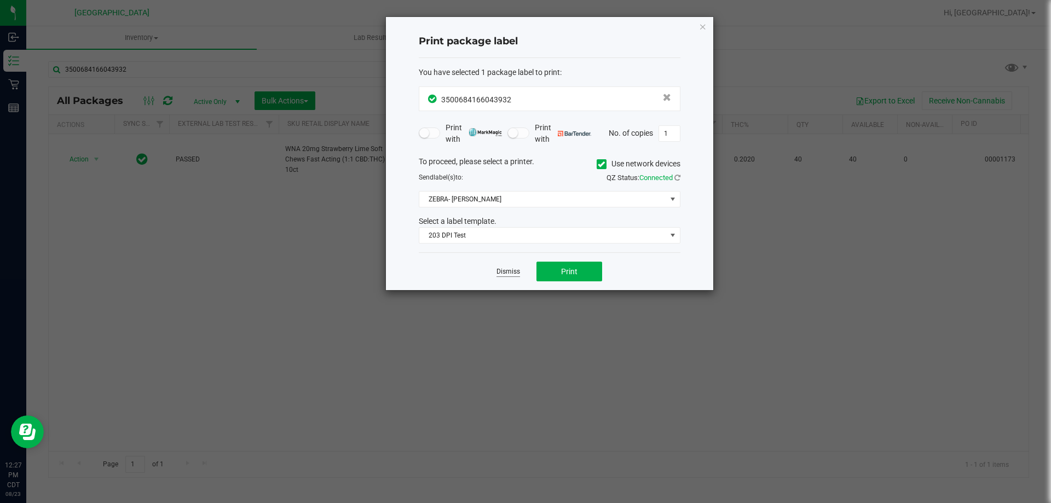
click at [499, 274] on link "Dismiss" at bounding box center [508, 271] width 24 height 9
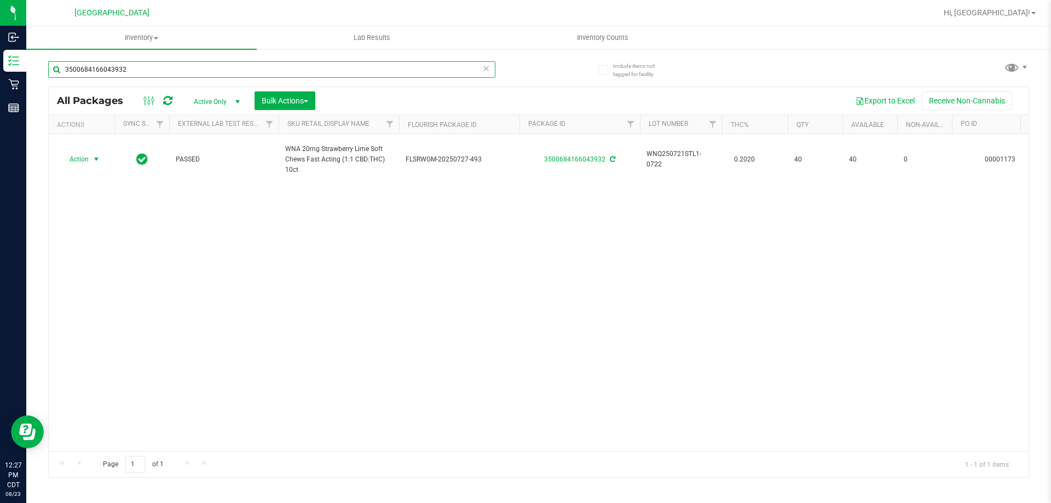
click at [137, 65] on input "3500684166043932" at bounding box center [271, 69] width 447 height 16
type input "WNQ250630PNC1-0701"
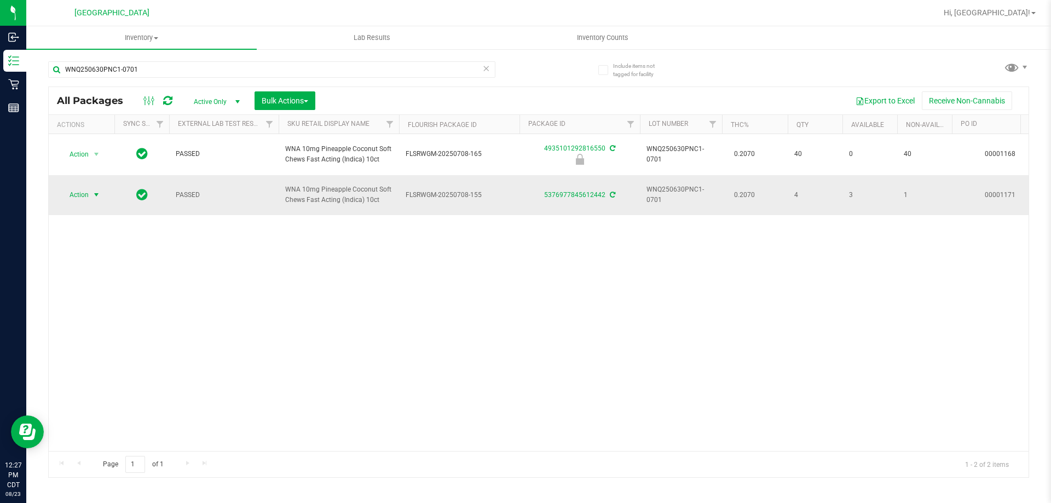
click at [93, 189] on span "select" at bounding box center [97, 194] width 14 height 15
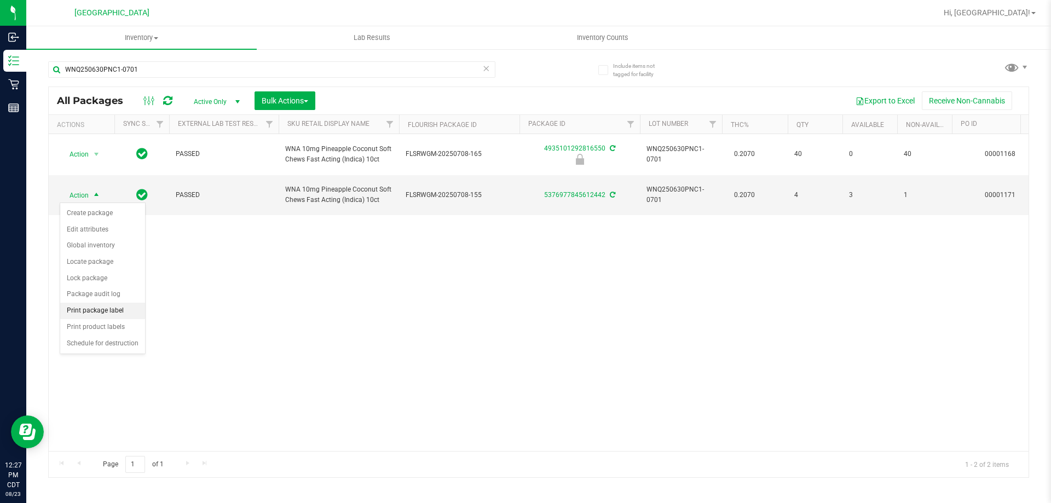
click at [99, 309] on li "Print package label" at bounding box center [102, 311] width 85 height 16
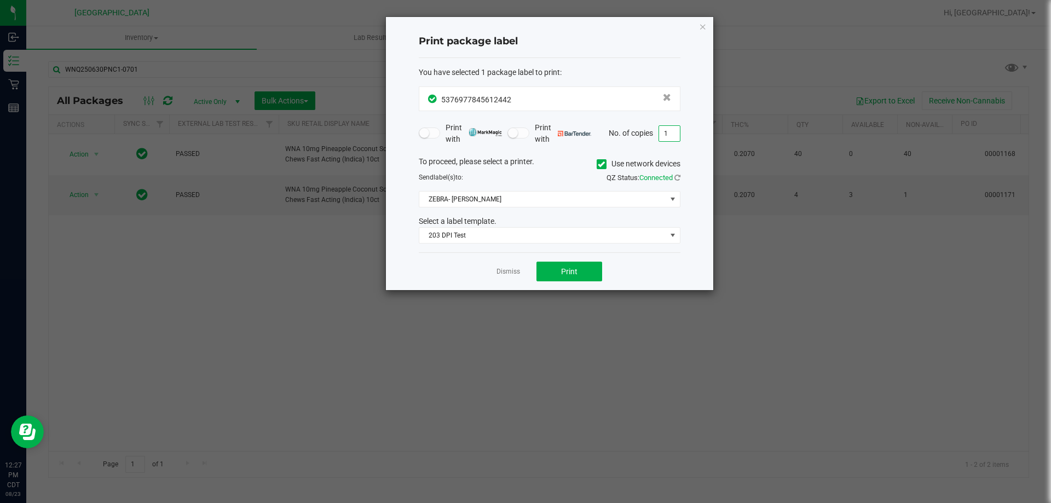
click at [668, 139] on input "1" at bounding box center [669, 133] width 21 height 15
type input "3"
click at [581, 278] on button "Print" at bounding box center [569, 272] width 66 height 20
click at [510, 276] on link "Dismiss" at bounding box center [508, 271] width 24 height 9
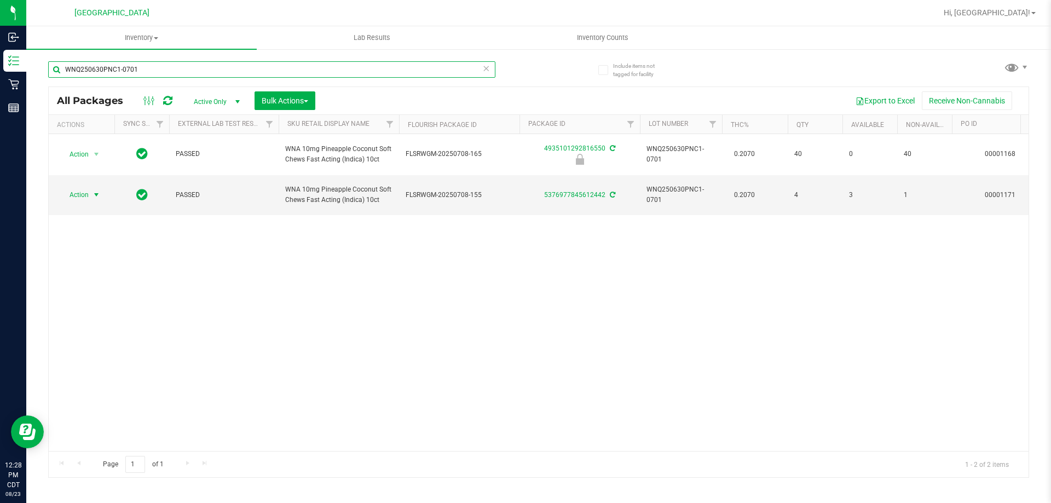
click at [444, 71] on input "WNQ250630PNC1-0701" at bounding box center [271, 69] width 447 height 16
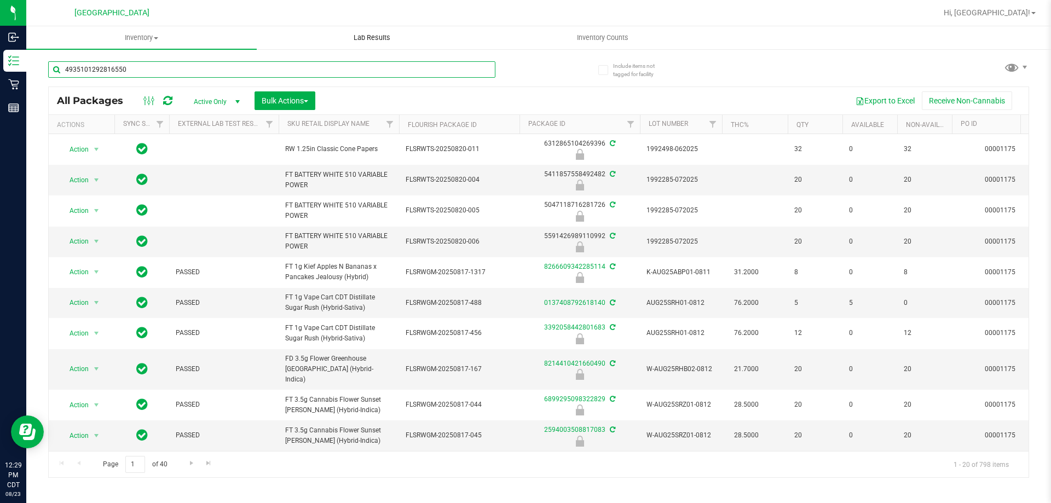
type input "4935101292816550"
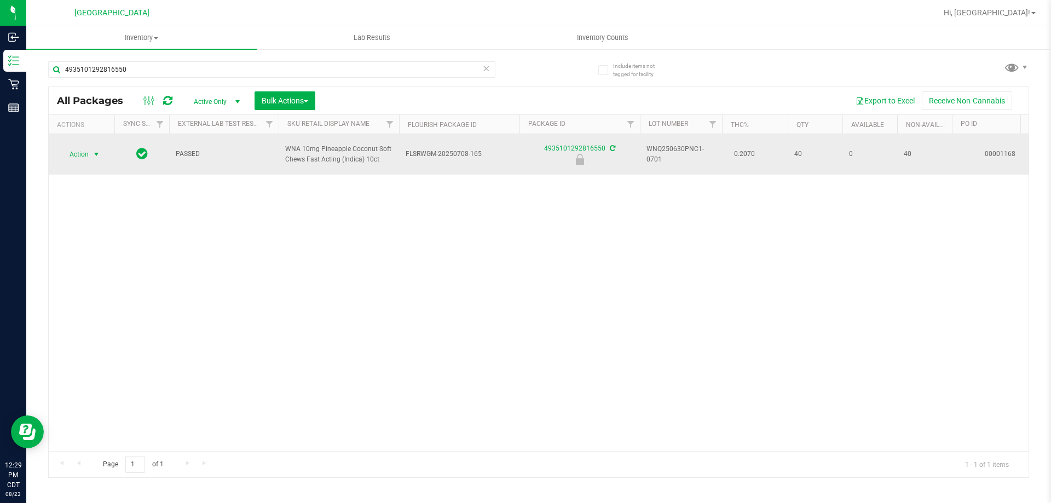
click at [96, 153] on span "select" at bounding box center [96, 154] width 9 height 9
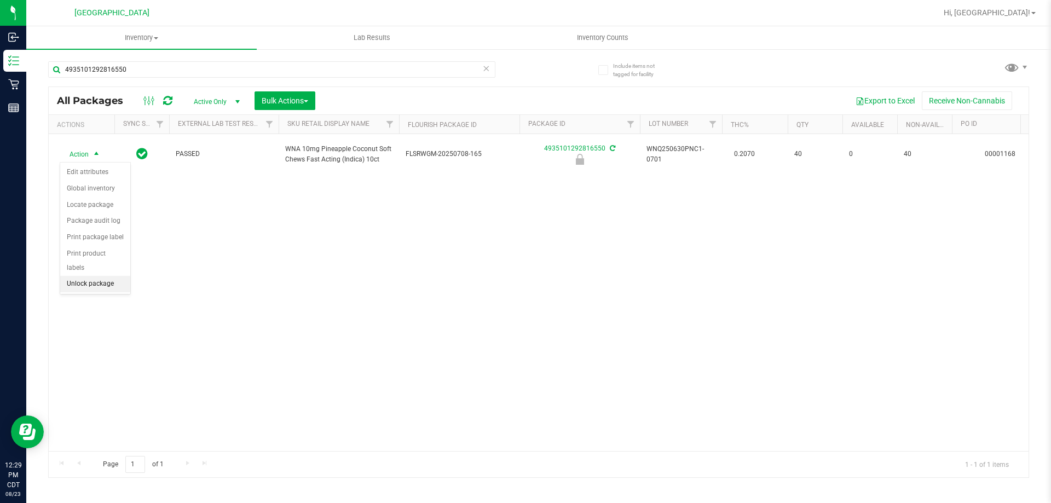
click at [93, 276] on li "Unlock package" at bounding box center [95, 284] width 70 height 16
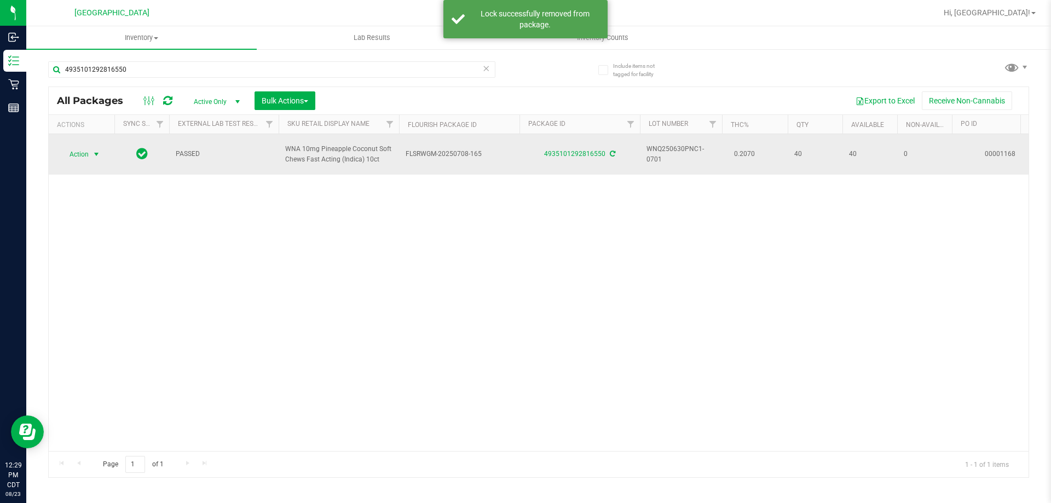
click at [97, 155] on span "select" at bounding box center [96, 154] width 9 height 9
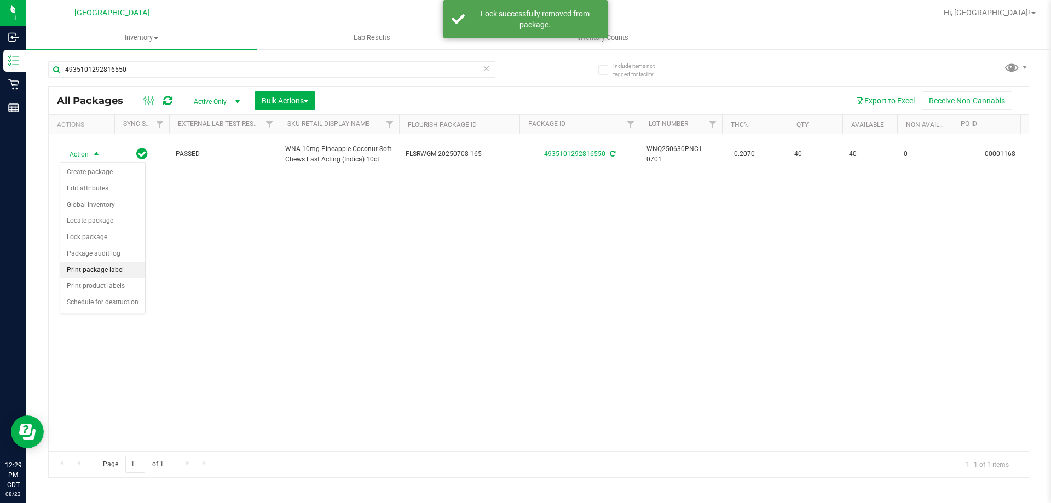
click at [98, 270] on li "Print package label" at bounding box center [102, 270] width 85 height 16
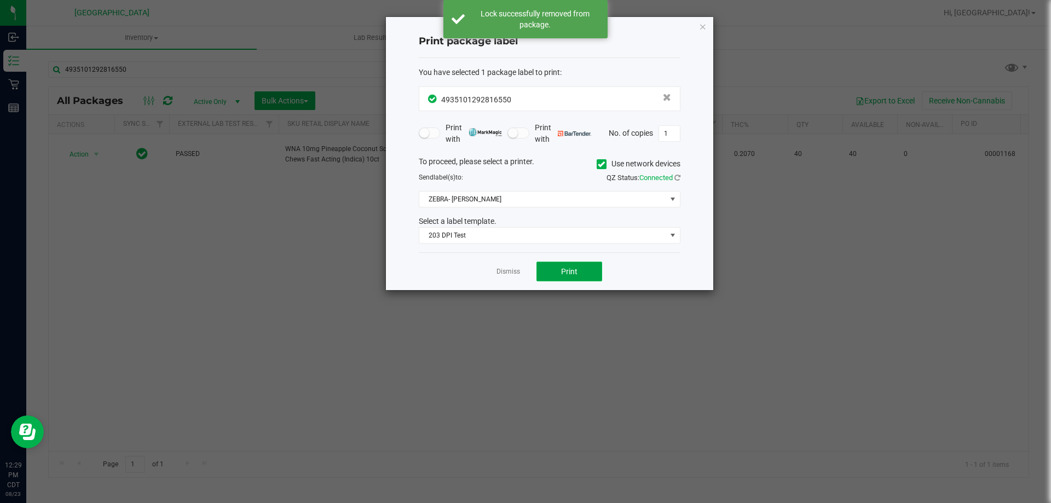
click at [573, 265] on button "Print" at bounding box center [569, 272] width 66 height 20
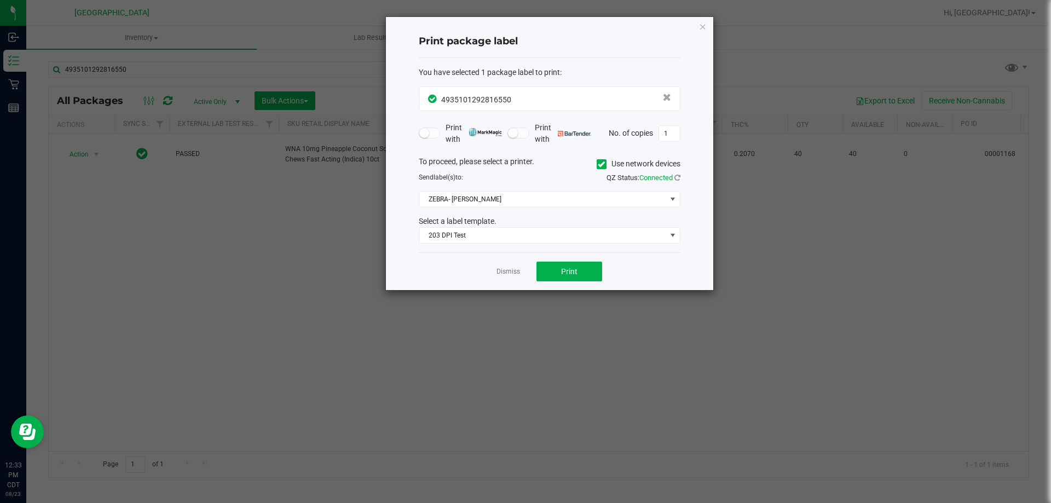
click at [511, 267] on app-cancel-button "Dismiss" at bounding box center [508, 271] width 24 height 11
click at [515, 270] on link "Dismiss" at bounding box center [508, 271] width 24 height 9
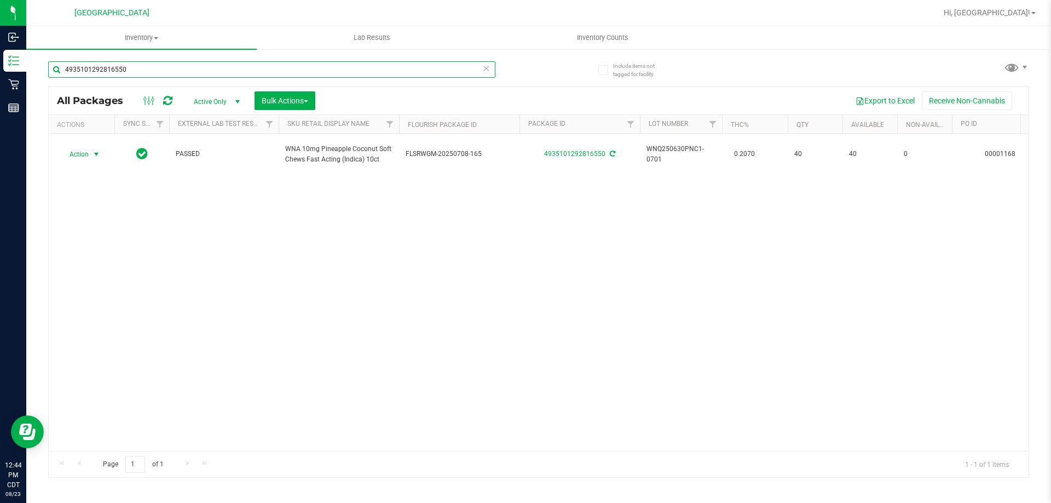
click at [176, 74] on input "4935101292816550" at bounding box center [271, 69] width 447 height 16
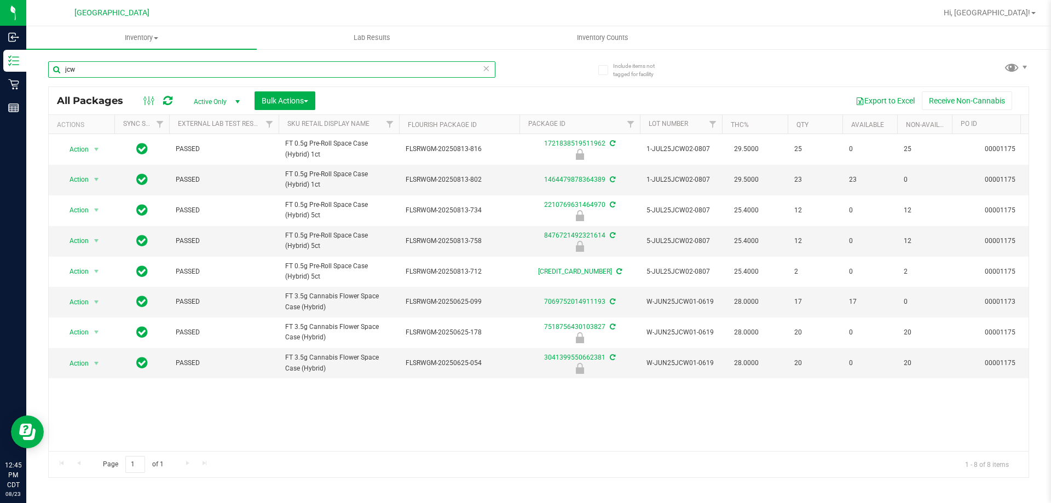
type input "jcw"
click at [141, 72] on input "jcw" at bounding box center [271, 69] width 447 height 16
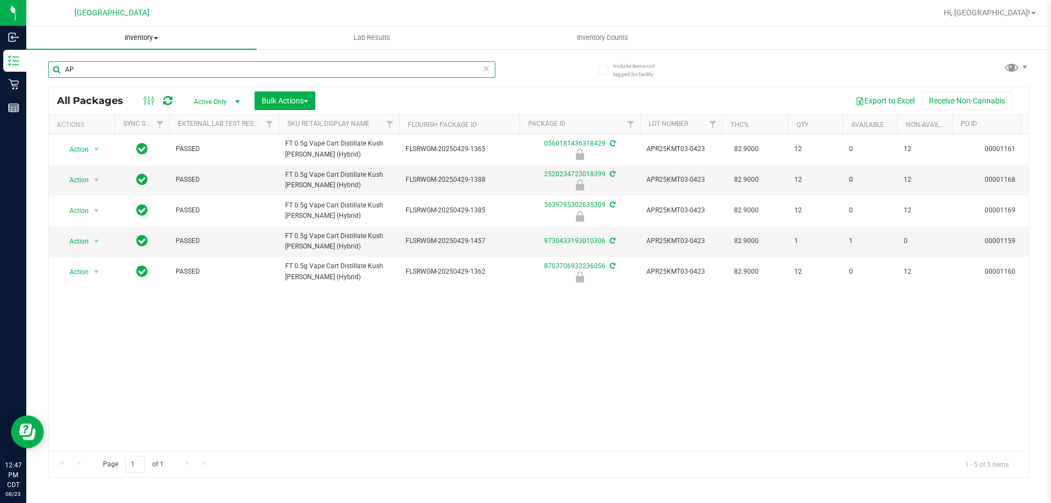
type input "A"
type input "8703706932236056"
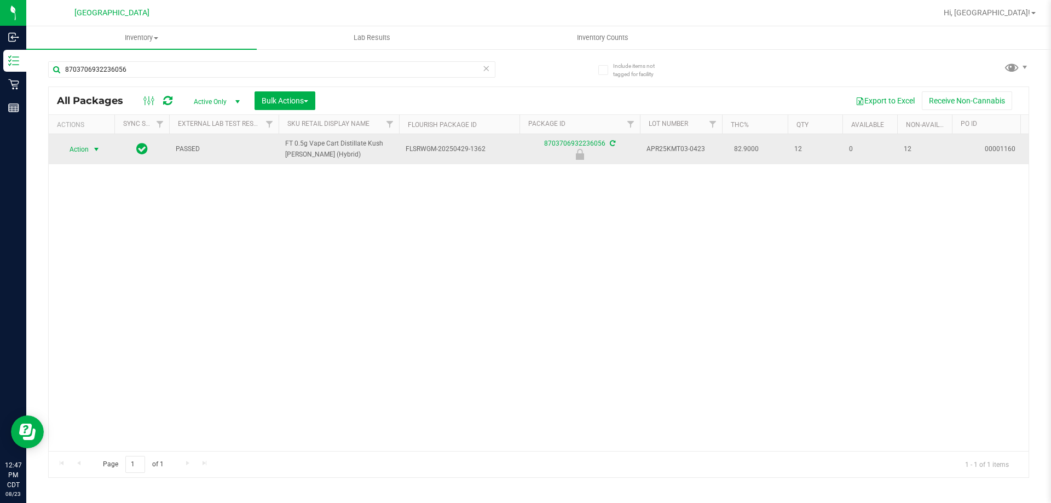
click at [99, 152] on span "select" at bounding box center [96, 149] width 9 height 9
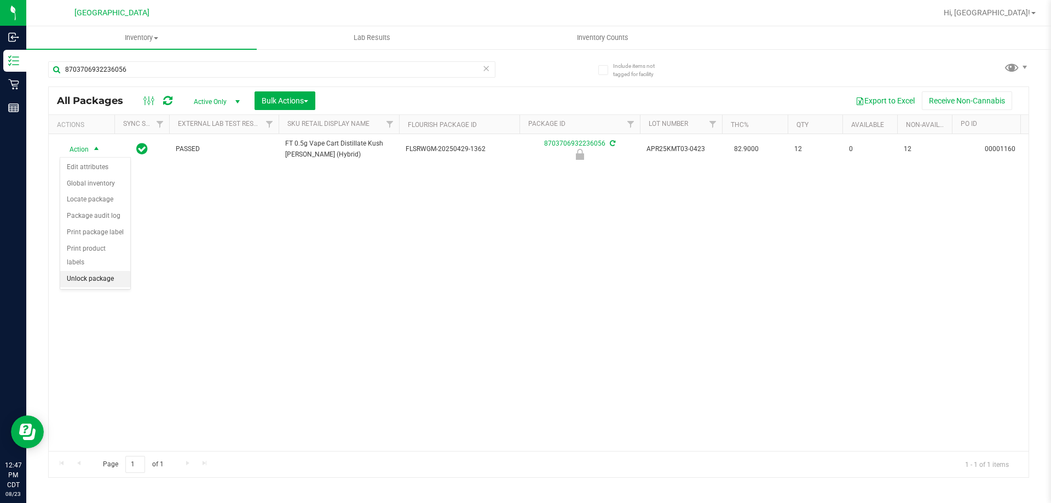
click at [77, 271] on li "Unlock package" at bounding box center [95, 279] width 70 height 16
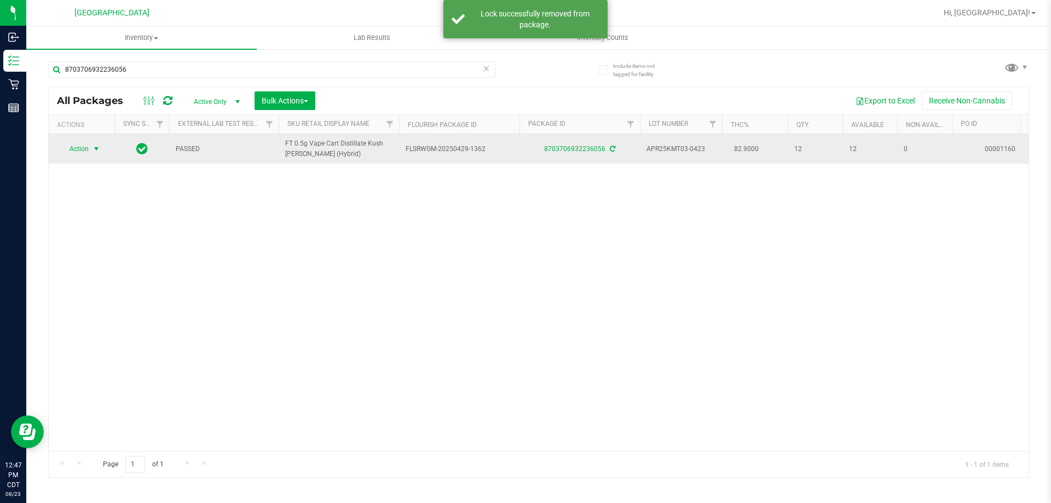
click at [99, 149] on span "select" at bounding box center [96, 149] width 9 height 9
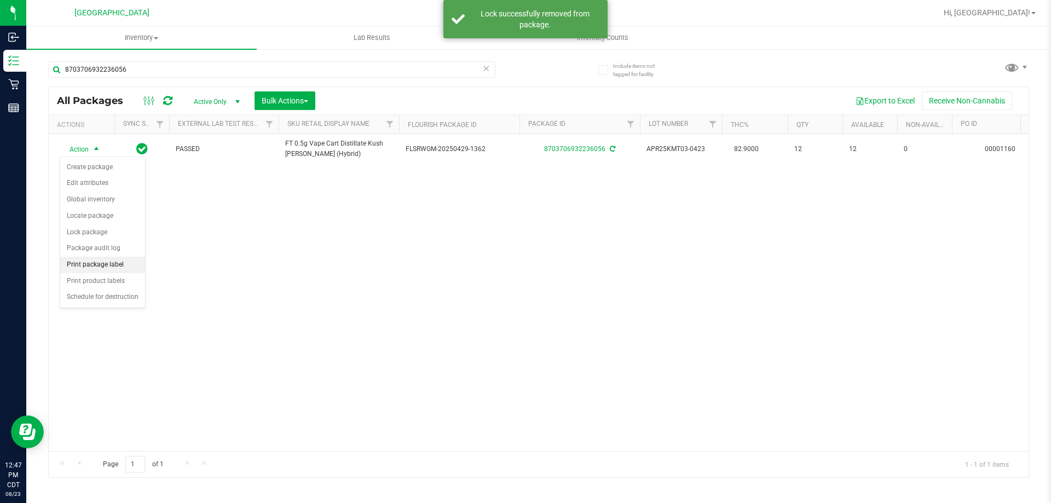
click at [114, 262] on li "Print package label" at bounding box center [102, 265] width 85 height 16
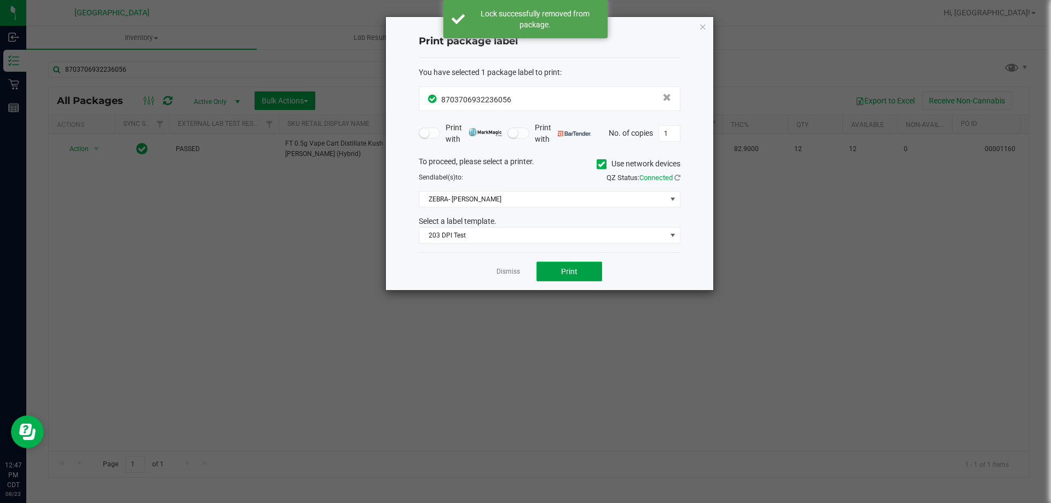
click at [554, 264] on button "Print" at bounding box center [569, 272] width 66 height 20
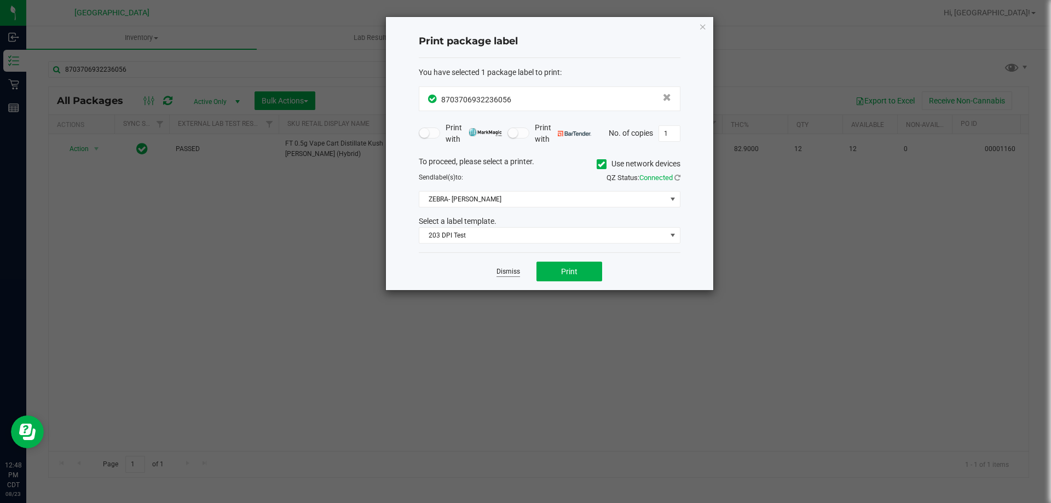
click at [502, 275] on link "Dismiss" at bounding box center [508, 271] width 24 height 9
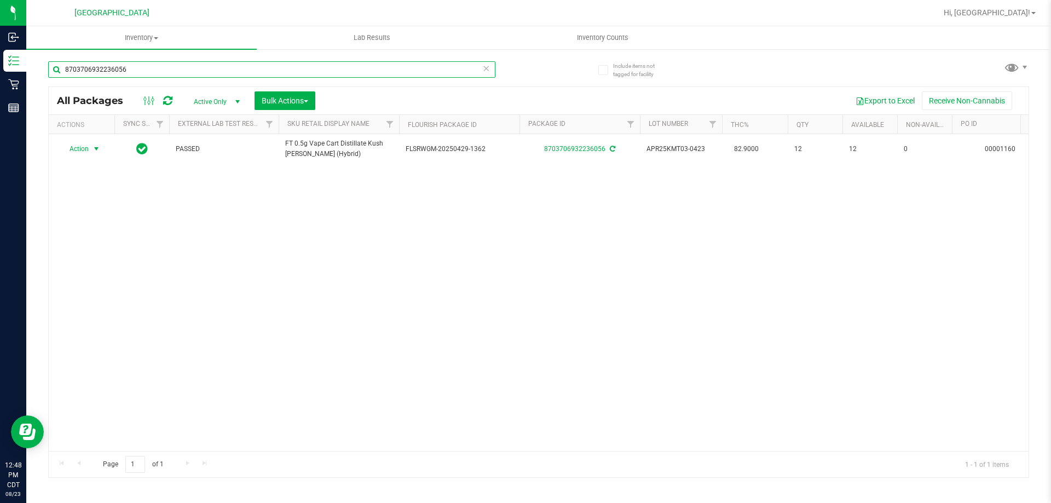
click at [399, 71] on input "8703706932236056" at bounding box center [271, 69] width 447 height 16
type input "MAR25TND01-0617"
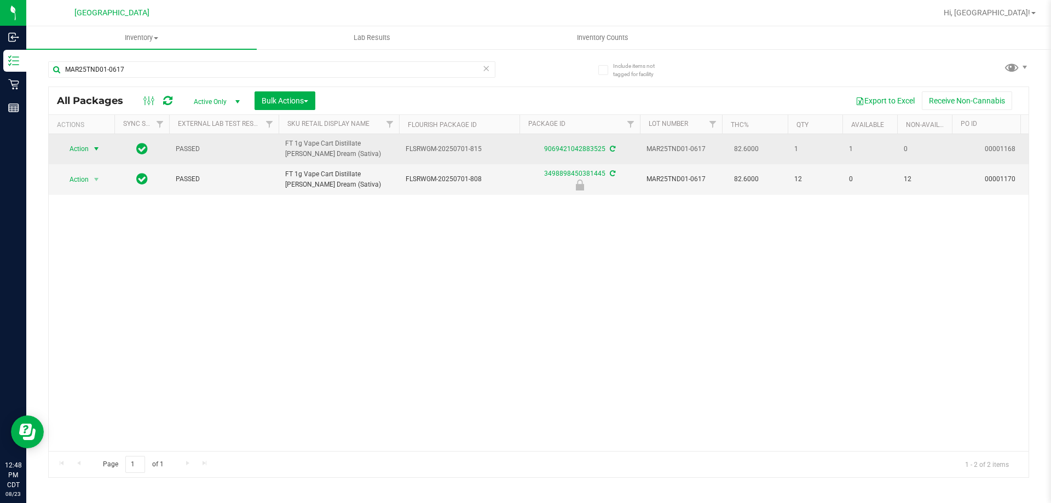
click at [97, 150] on span "select" at bounding box center [96, 149] width 9 height 9
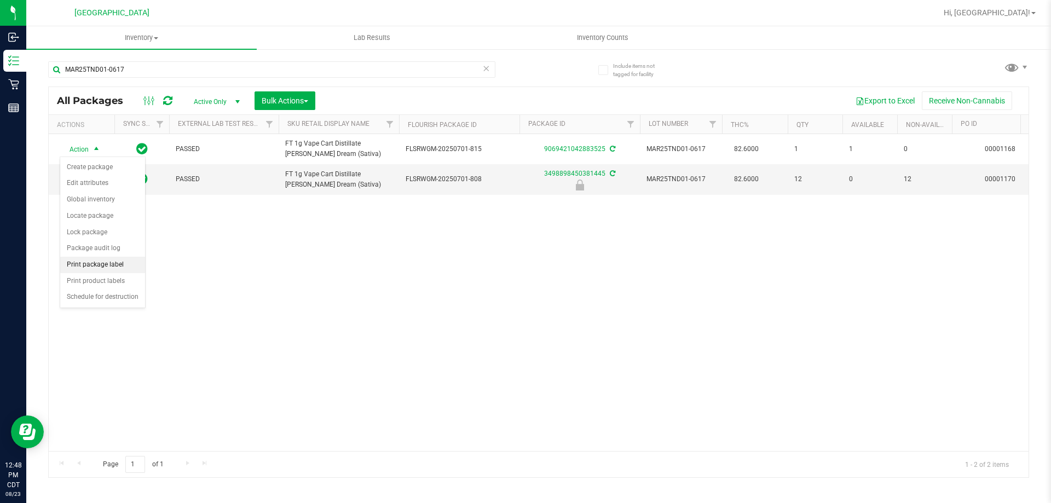
click at [94, 266] on li "Print package label" at bounding box center [102, 265] width 85 height 16
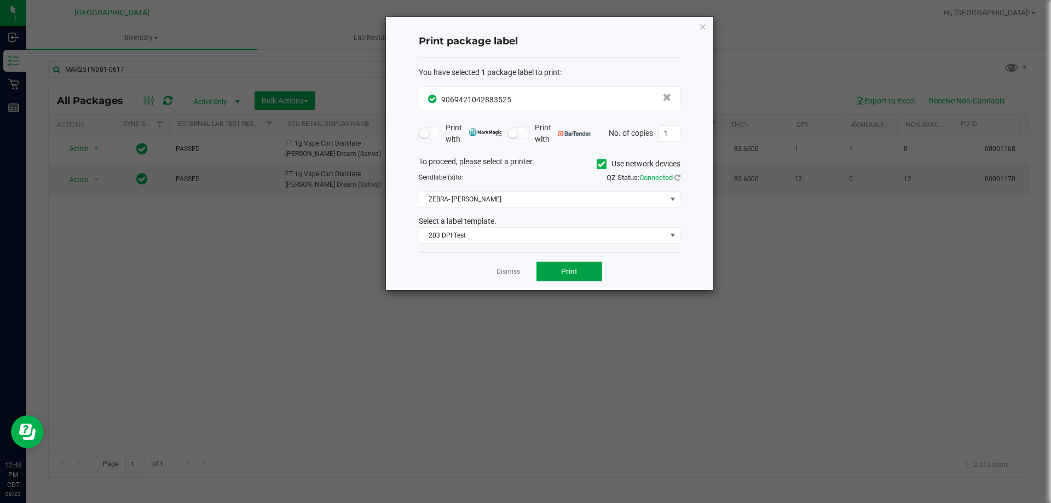
click at [561, 270] on span "Print" at bounding box center [569, 271] width 16 height 9
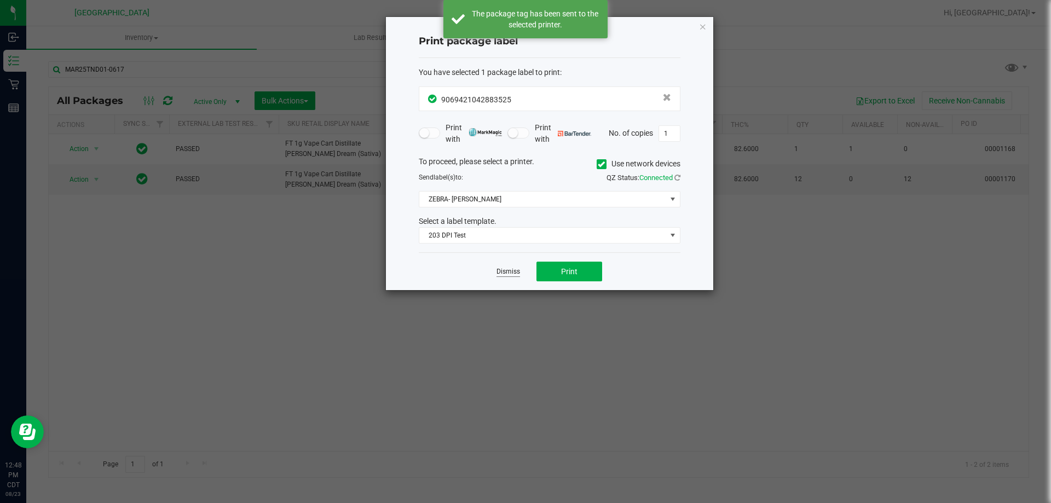
click at [508, 269] on link "Dismiss" at bounding box center [508, 271] width 24 height 9
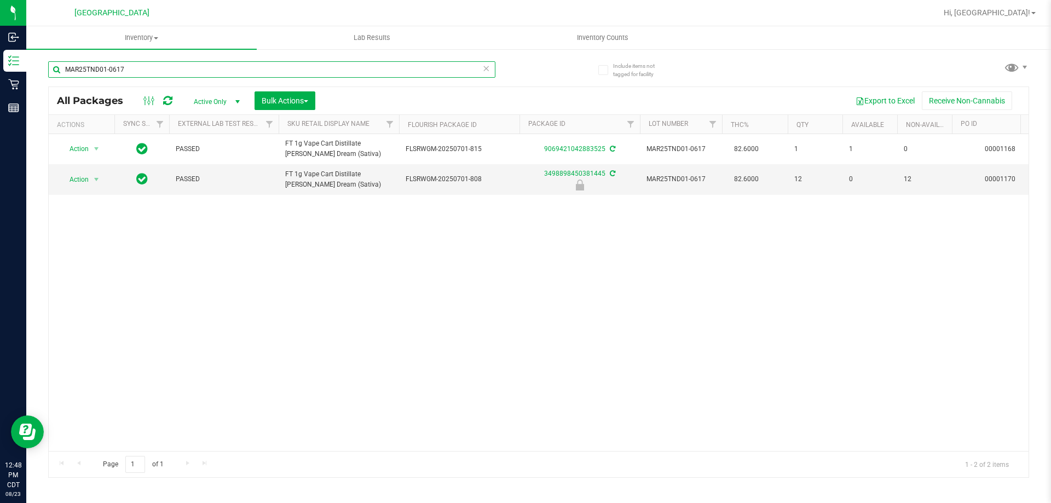
click at [290, 62] on input "MAR25TND01-0617" at bounding box center [271, 69] width 447 height 16
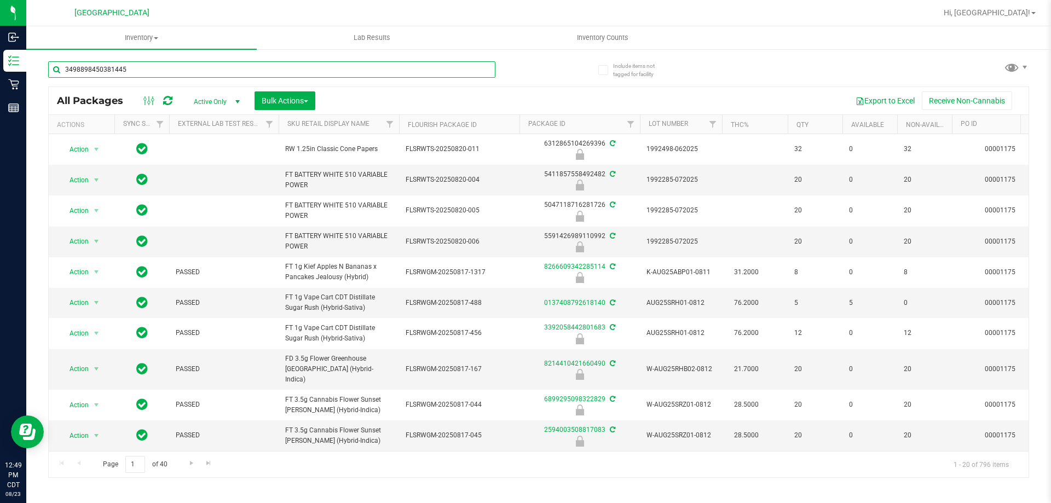
type input "3498898450381445"
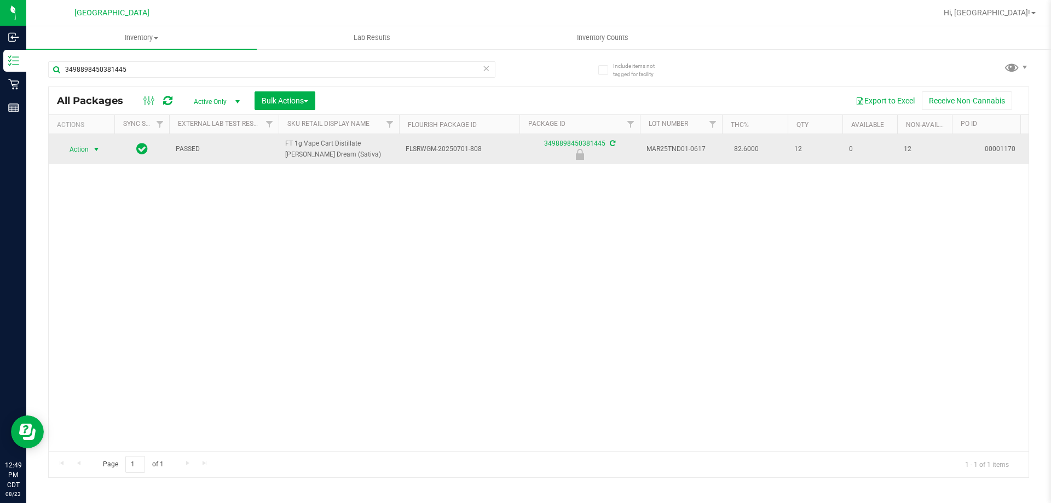
click at [96, 148] on span "select" at bounding box center [96, 149] width 9 height 9
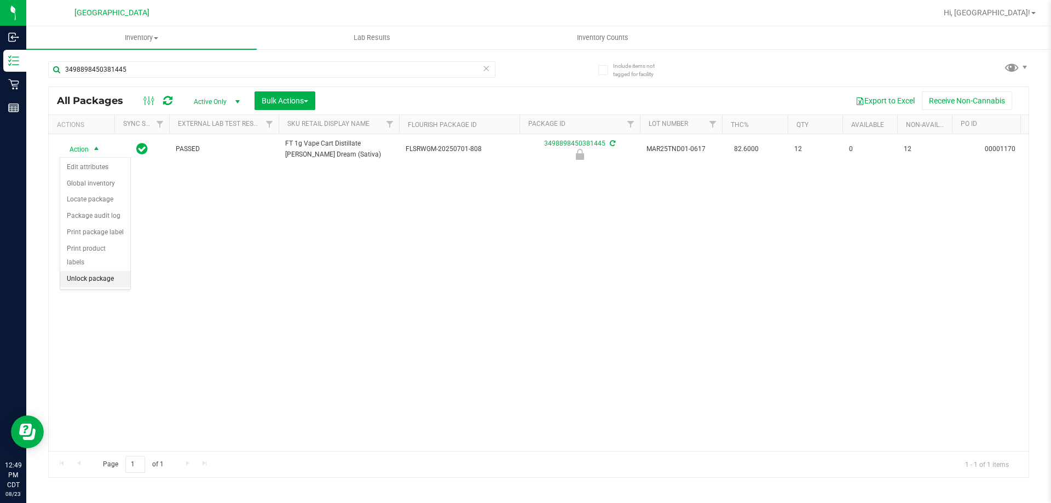
click at [77, 271] on li "Unlock package" at bounding box center [95, 279] width 70 height 16
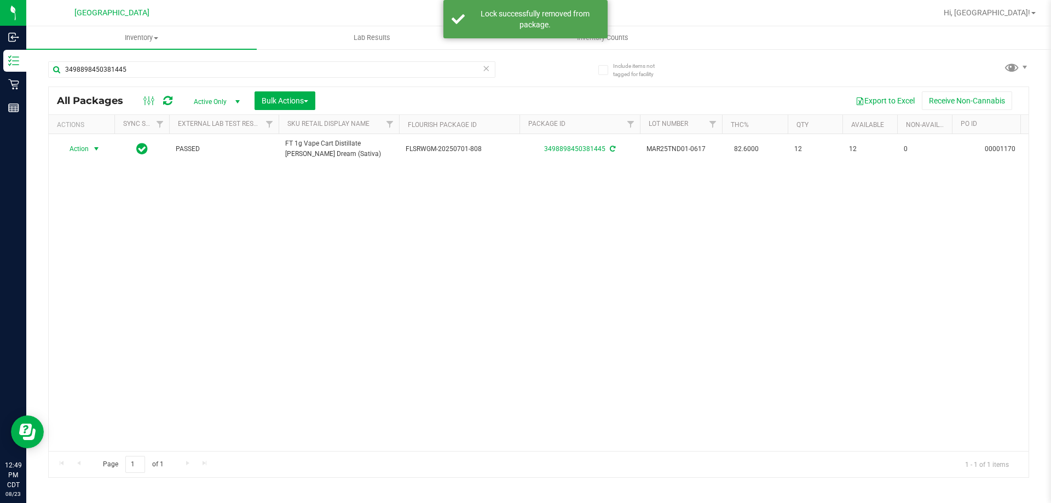
click at [96, 149] on span "select" at bounding box center [96, 149] width 9 height 9
click at [93, 260] on li "Print package label" at bounding box center [102, 265] width 85 height 16
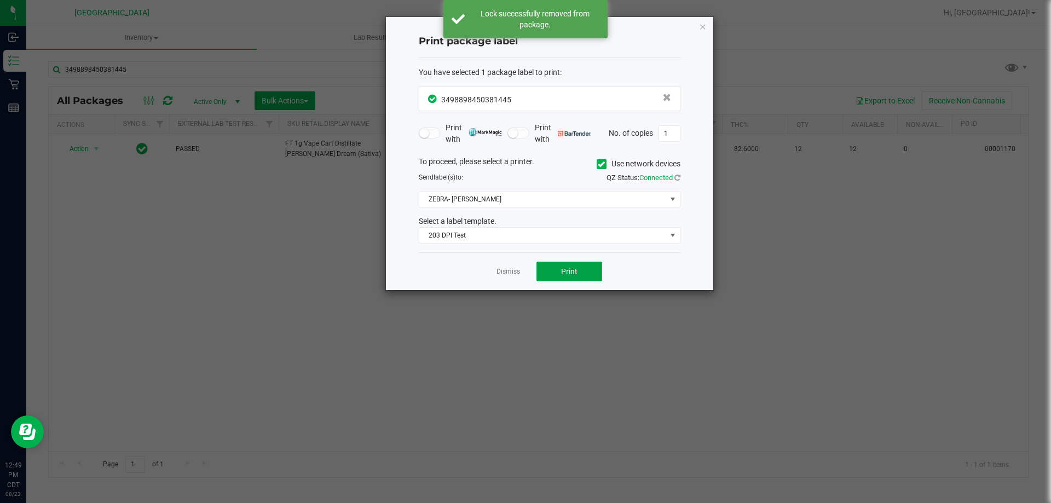
click at [574, 271] on span "Print" at bounding box center [569, 271] width 16 height 9
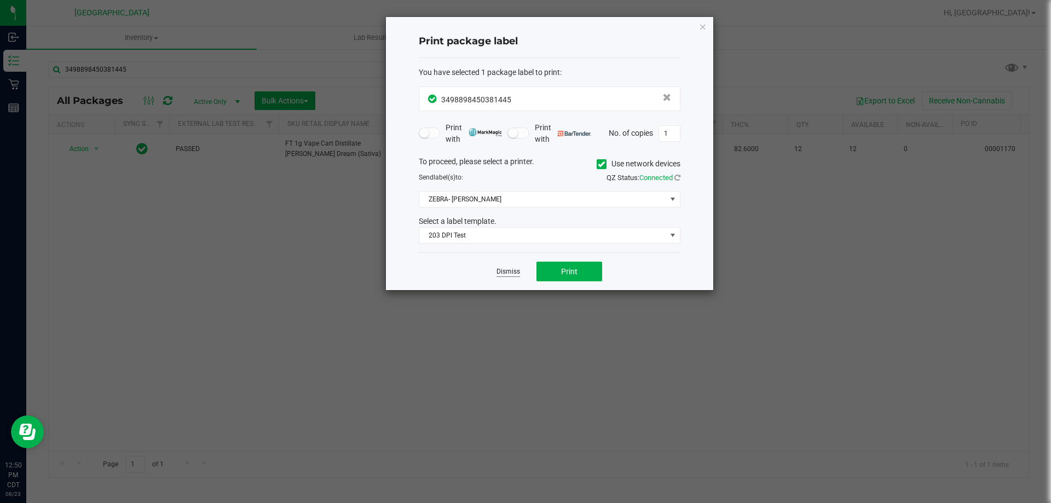
click at [499, 273] on link "Dismiss" at bounding box center [508, 271] width 24 height 9
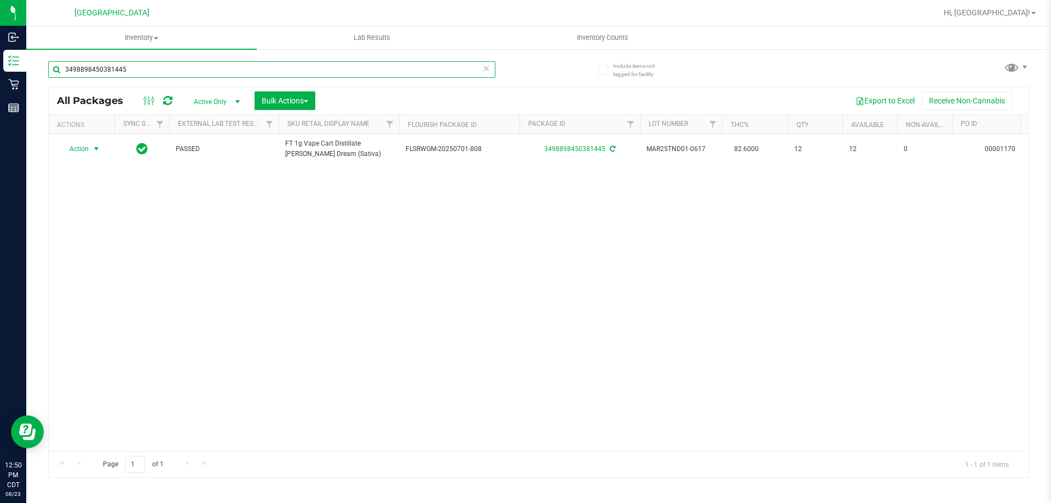
click at [380, 71] on input "3498898450381445" at bounding box center [271, 69] width 447 height 16
type input "APR25WZK01C-0430"
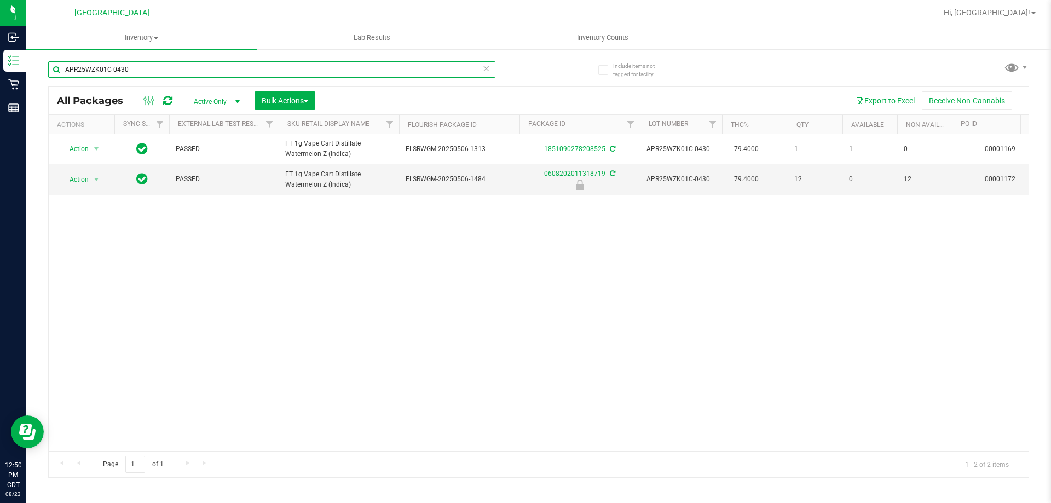
click at [317, 65] on input "APR25WZK01C-0430" at bounding box center [271, 69] width 447 height 16
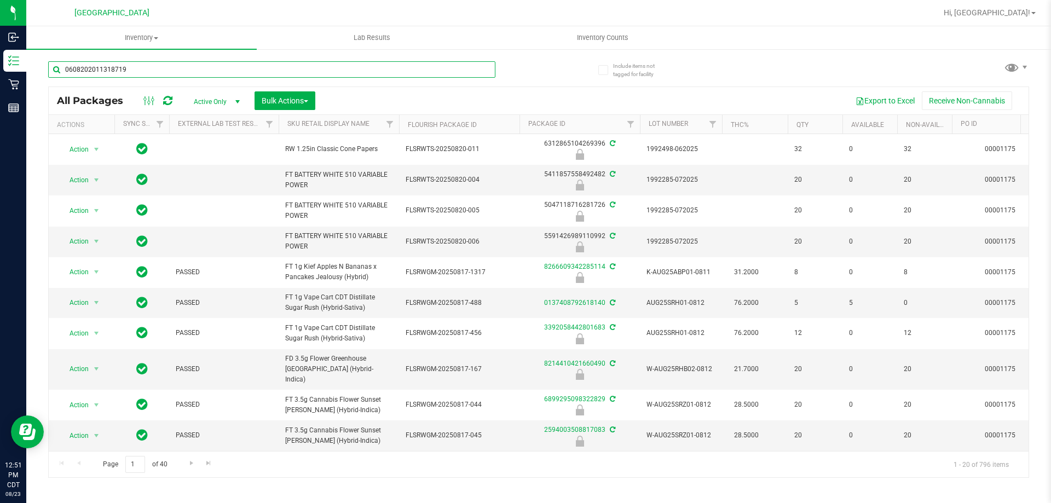
type input "0608202011318719"
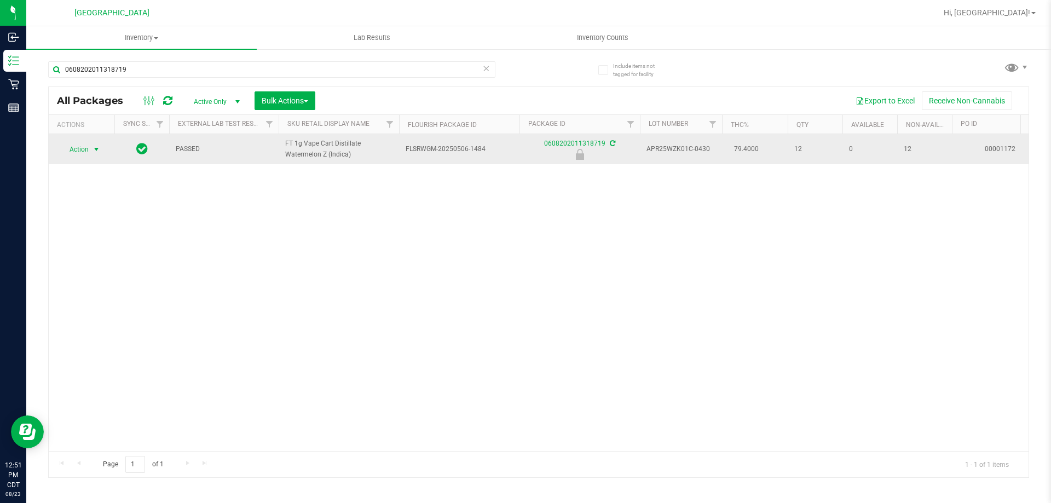
click at [96, 150] on span "select" at bounding box center [96, 149] width 9 height 9
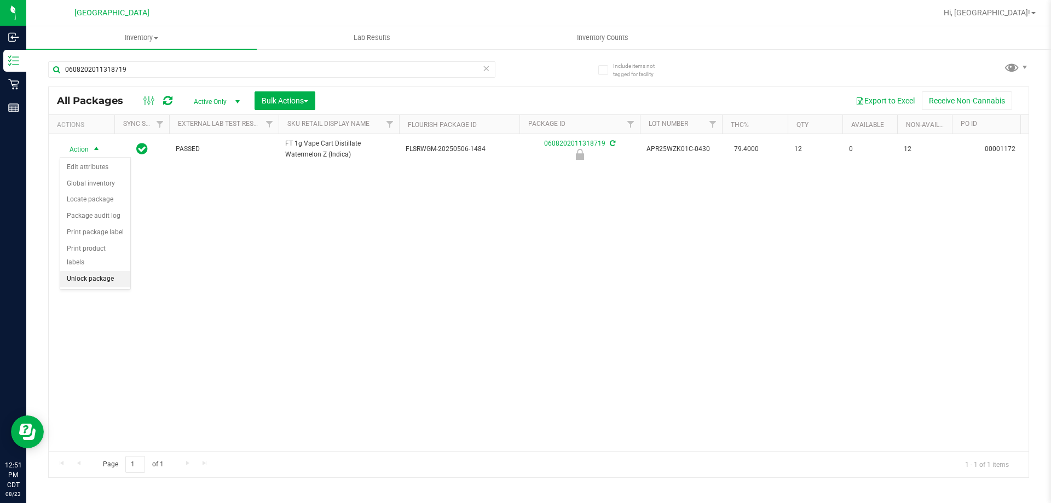
click at [91, 271] on li "Unlock package" at bounding box center [95, 279] width 70 height 16
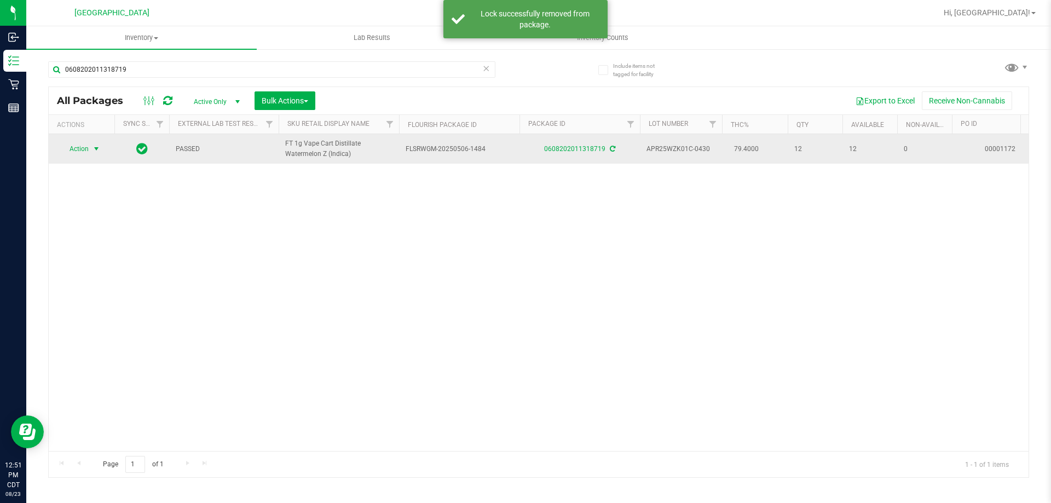
click at [96, 151] on span "select" at bounding box center [96, 149] width 9 height 9
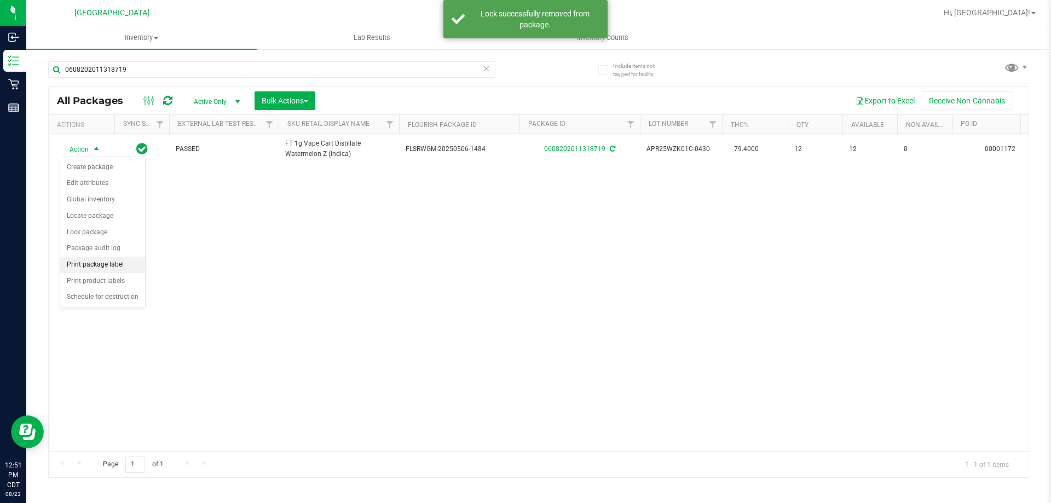
click at [112, 259] on li "Print package label" at bounding box center [102, 265] width 85 height 16
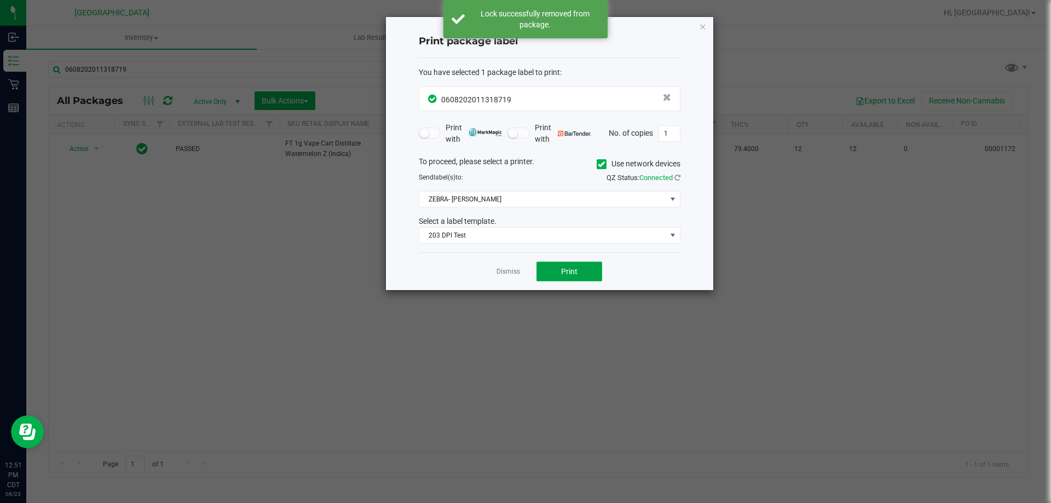
click at [548, 268] on button "Print" at bounding box center [569, 272] width 66 height 20
click at [508, 277] on app-cancel-button "Dismiss" at bounding box center [508, 271] width 24 height 11
click at [508, 273] on link "Dismiss" at bounding box center [508, 271] width 24 height 9
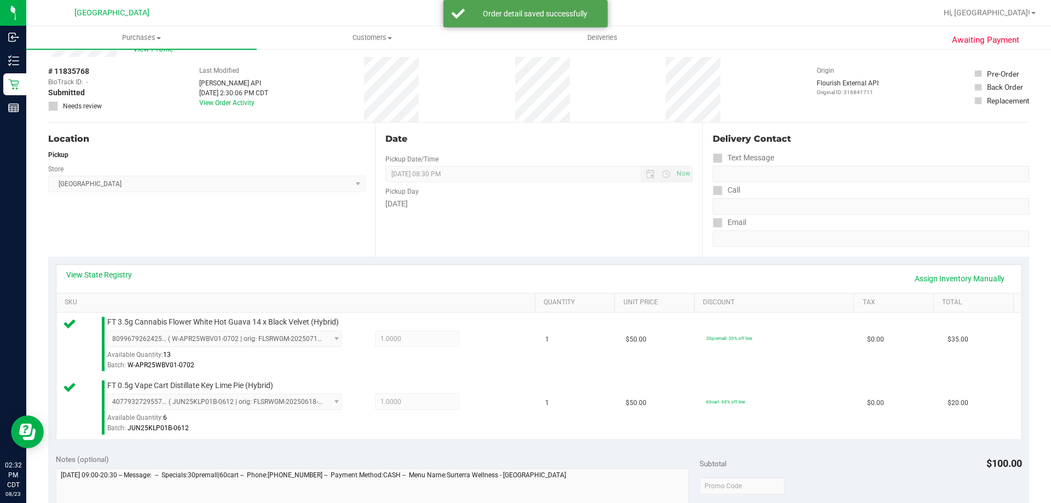
scroll to position [164, 0]
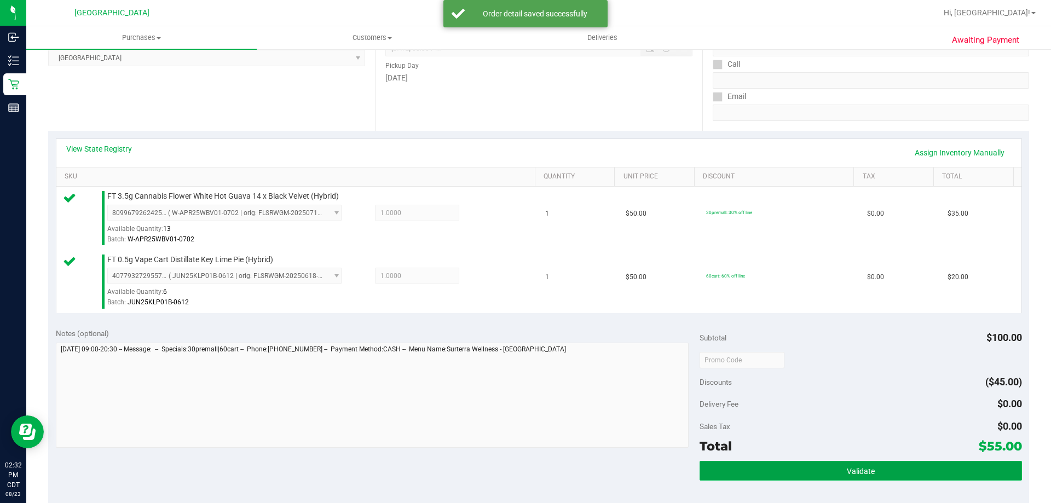
click at [801, 467] on button "Validate" at bounding box center [861, 471] width 322 height 20
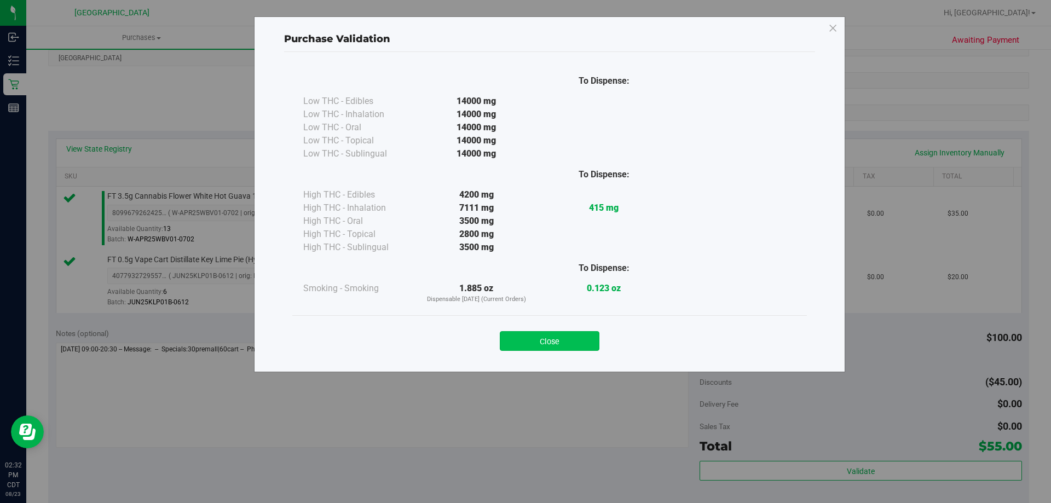
click at [583, 344] on button "Close" at bounding box center [550, 341] width 100 height 20
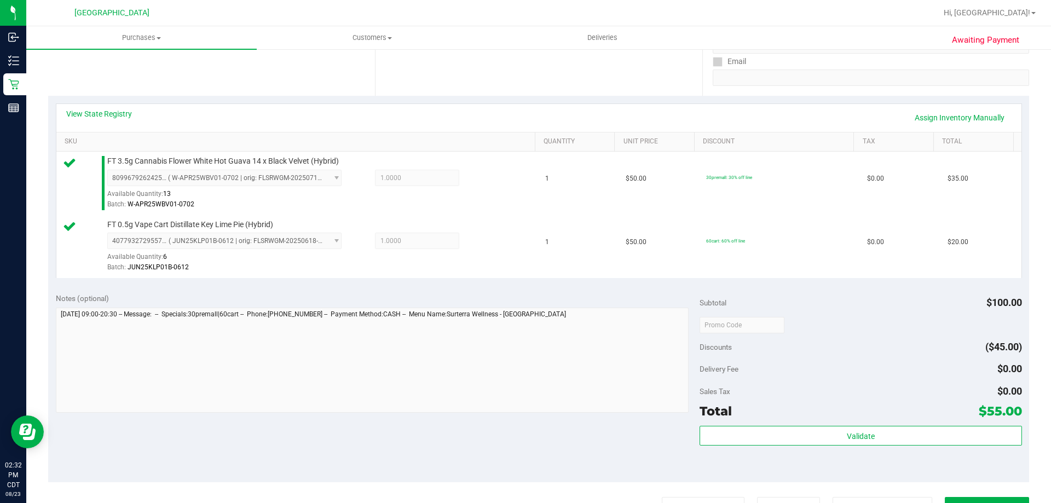
scroll to position [328, 0]
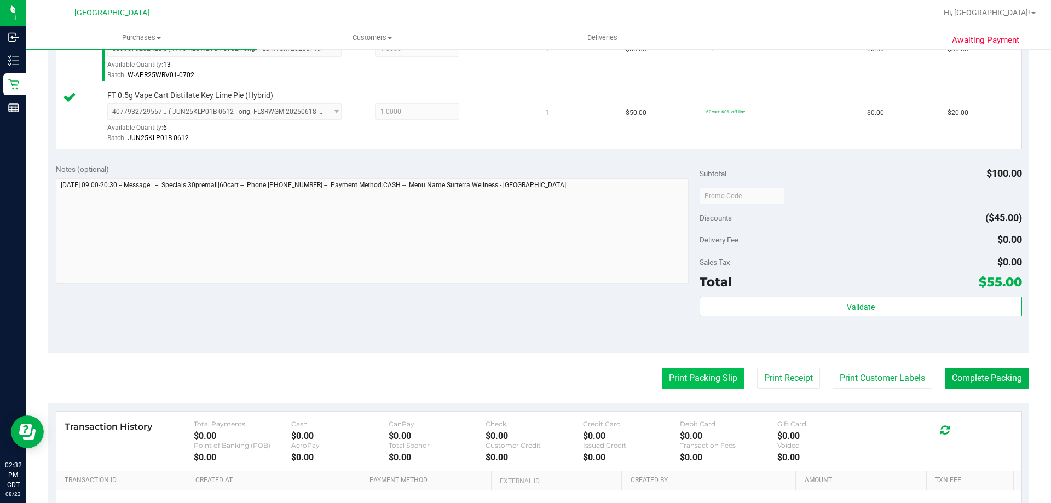
click at [684, 383] on button "Print Packing Slip" at bounding box center [703, 378] width 83 height 21
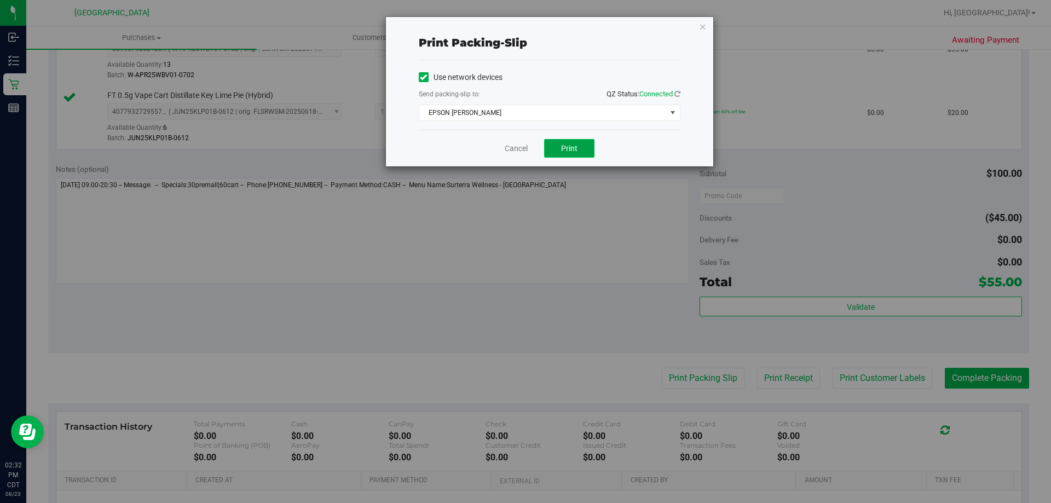
click at [565, 152] on span "Print" at bounding box center [569, 148] width 16 height 9
click at [525, 148] on link "Cancel" at bounding box center [516, 148] width 23 height 11
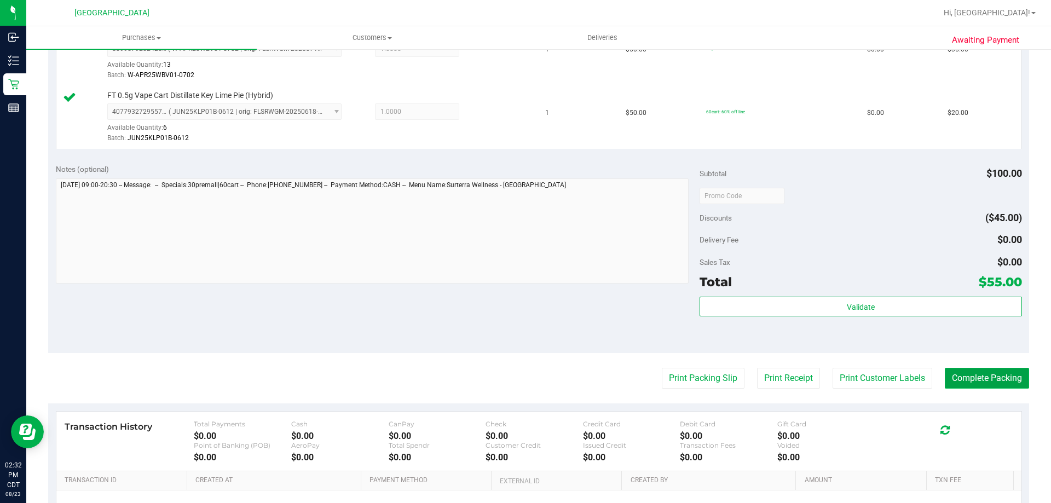
click at [951, 384] on button "Complete Packing" at bounding box center [987, 378] width 84 height 21
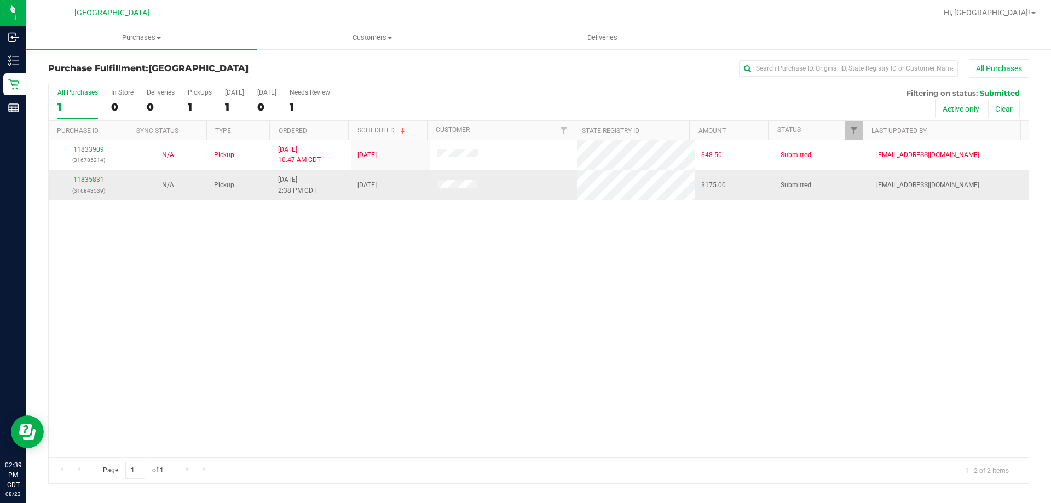
click at [89, 178] on link "11835831" at bounding box center [88, 180] width 31 height 8
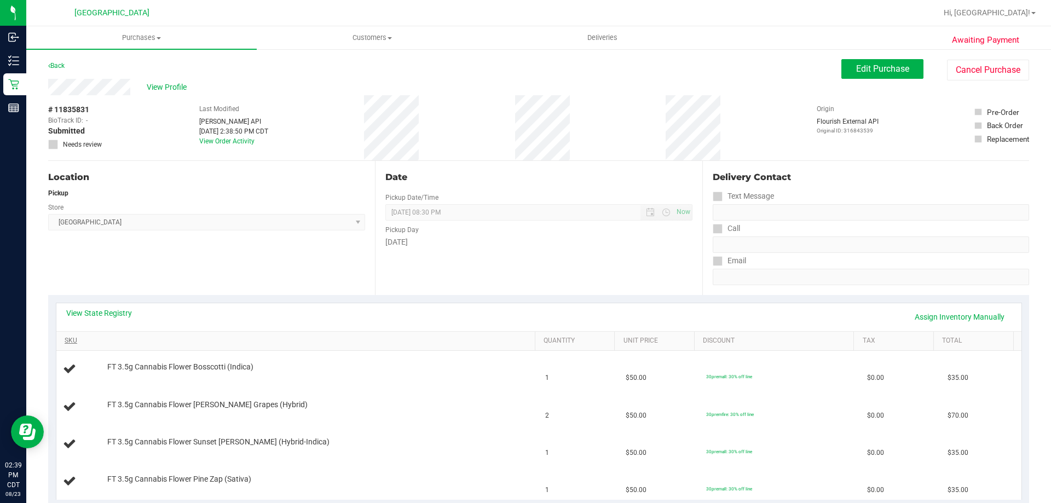
scroll to position [55, 0]
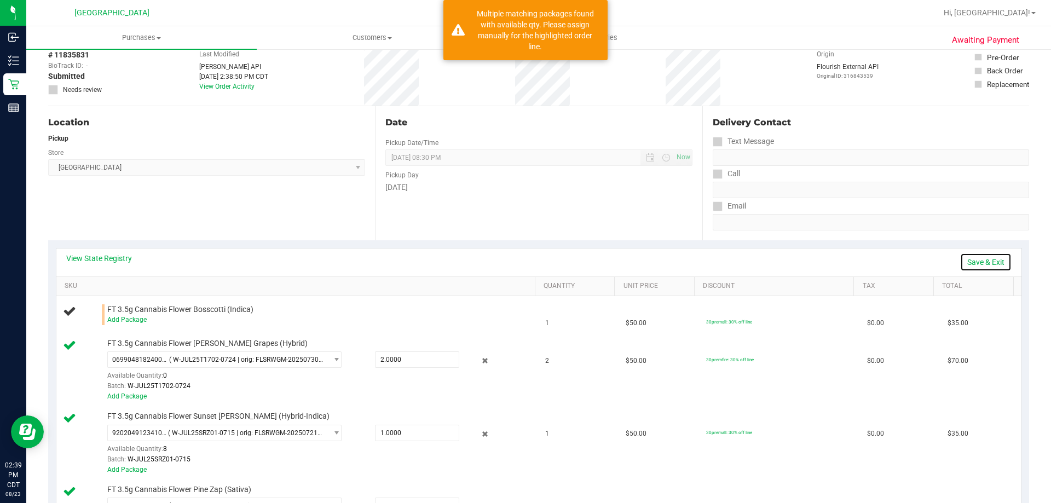
click at [972, 259] on link "Save & Exit" at bounding box center [985, 262] width 51 height 19
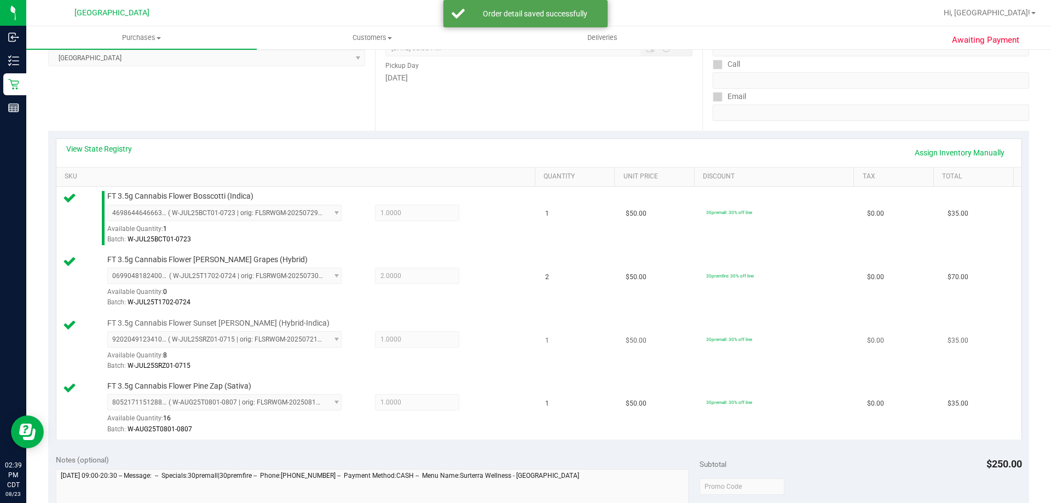
scroll to position [274, 0]
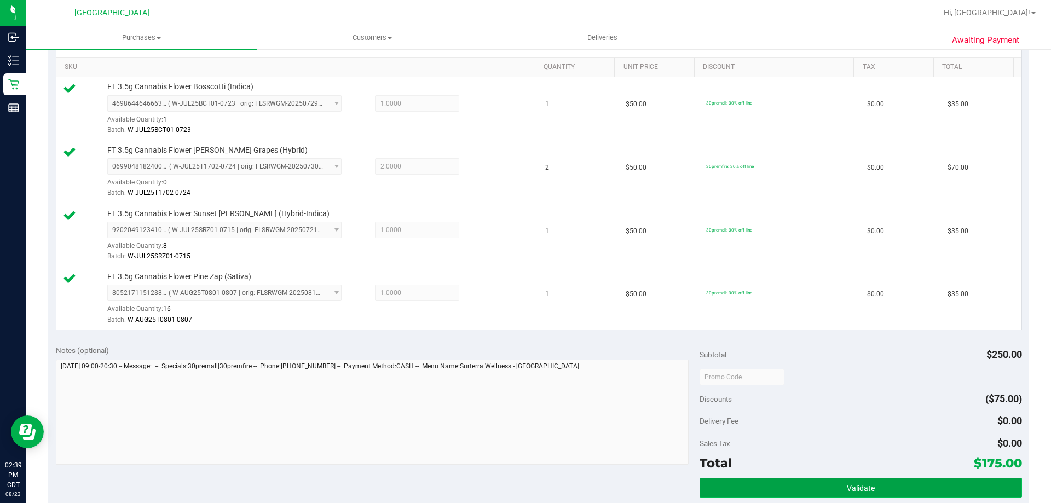
click at [825, 483] on button "Validate" at bounding box center [861, 488] width 322 height 20
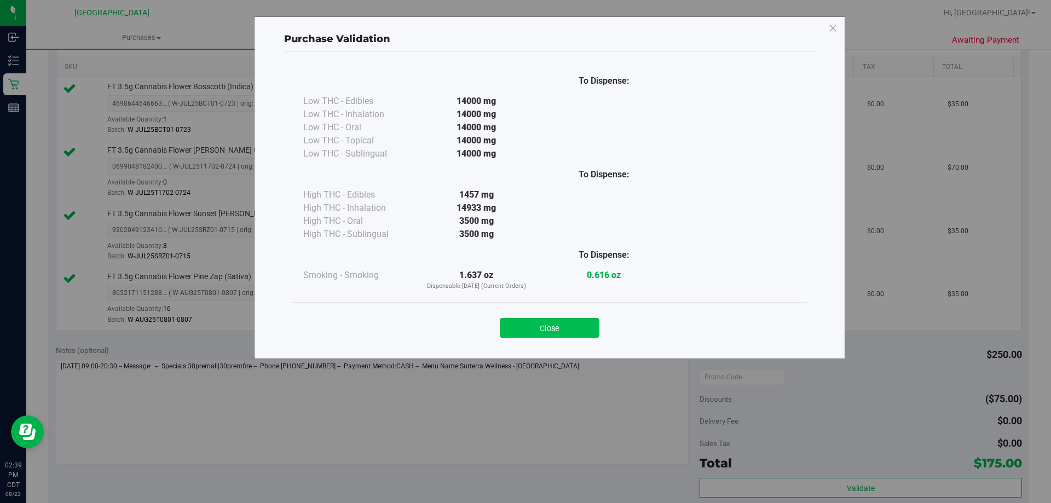
click at [588, 329] on button "Close" at bounding box center [550, 328] width 100 height 20
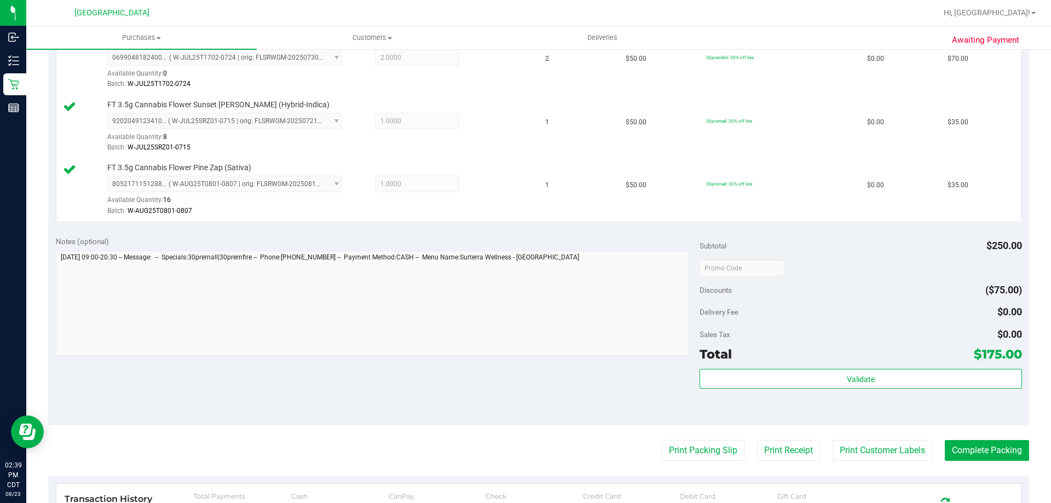
scroll to position [383, 0]
click at [676, 459] on button "Print Packing Slip" at bounding box center [703, 450] width 83 height 21
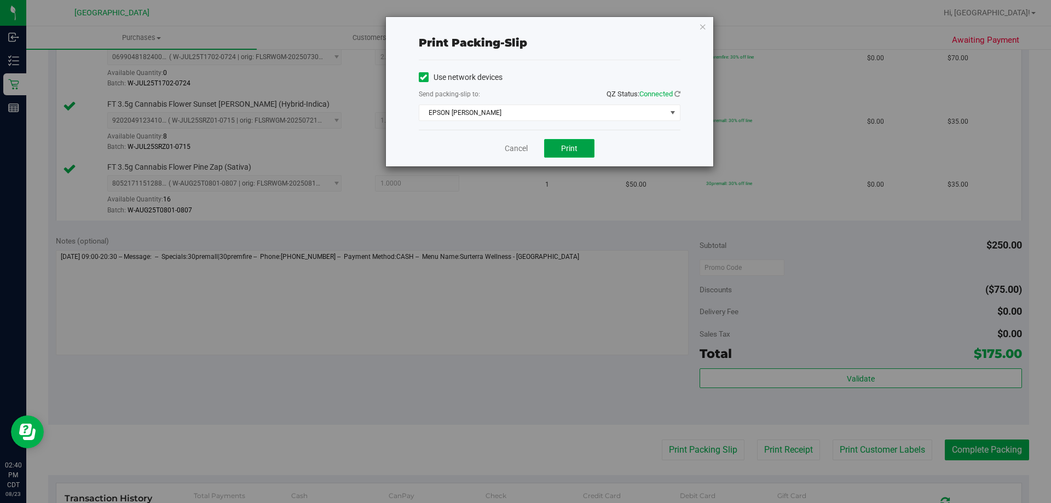
click at [577, 151] on span "Print" at bounding box center [569, 148] width 16 height 9
click at [523, 149] on link "Cancel" at bounding box center [516, 148] width 23 height 11
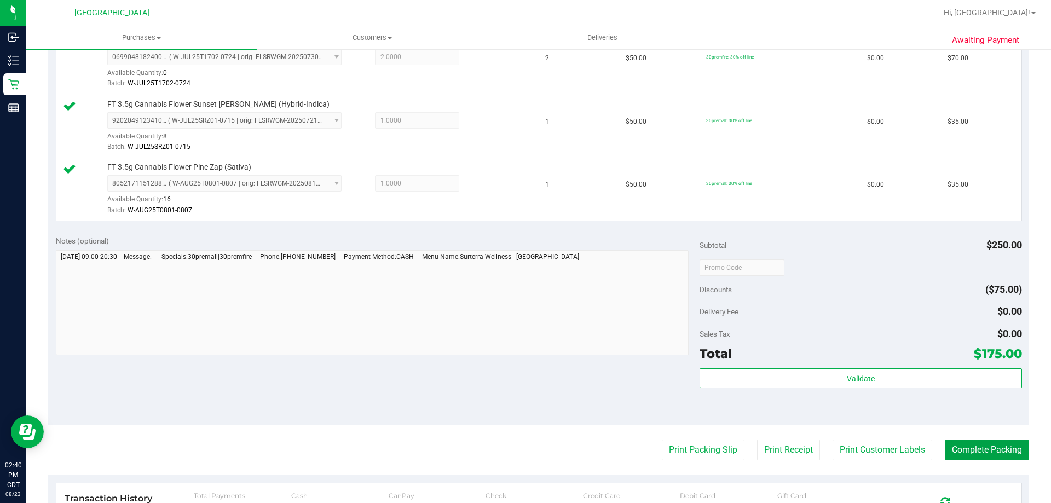
click at [976, 444] on button "Complete Packing" at bounding box center [987, 450] width 84 height 21
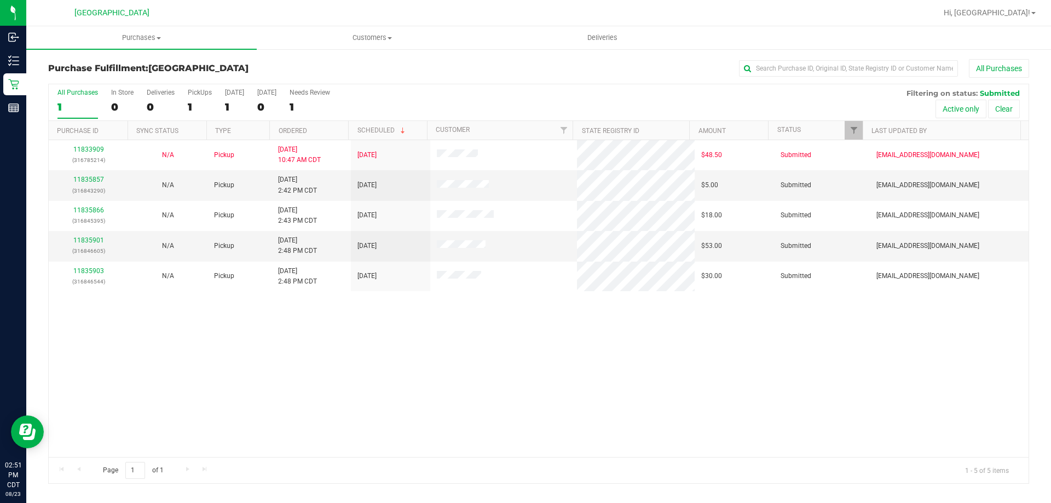
click at [322, 131] on th "Ordered" at bounding box center [308, 130] width 79 height 19
click at [86, 179] on link "11835857" at bounding box center [88, 180] width 31 height 8
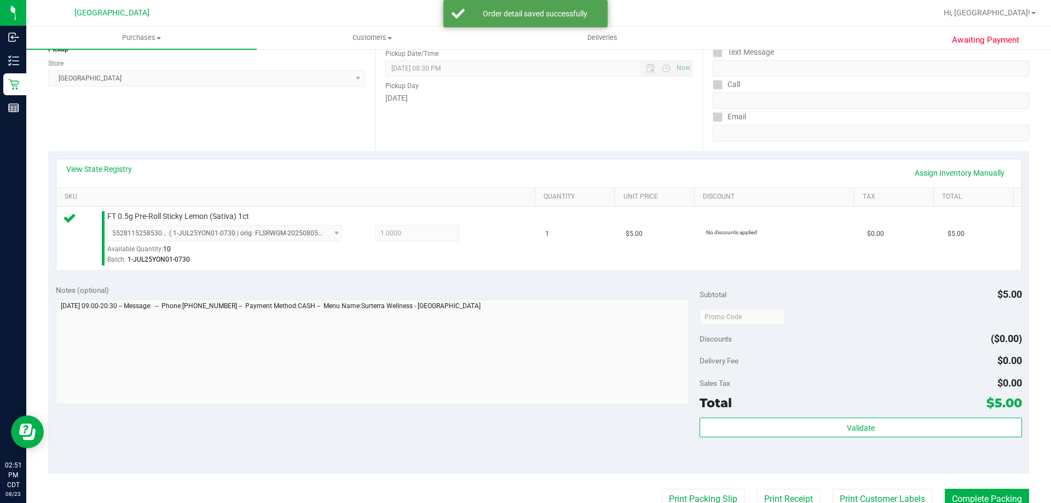
scroll to position [219, 0]
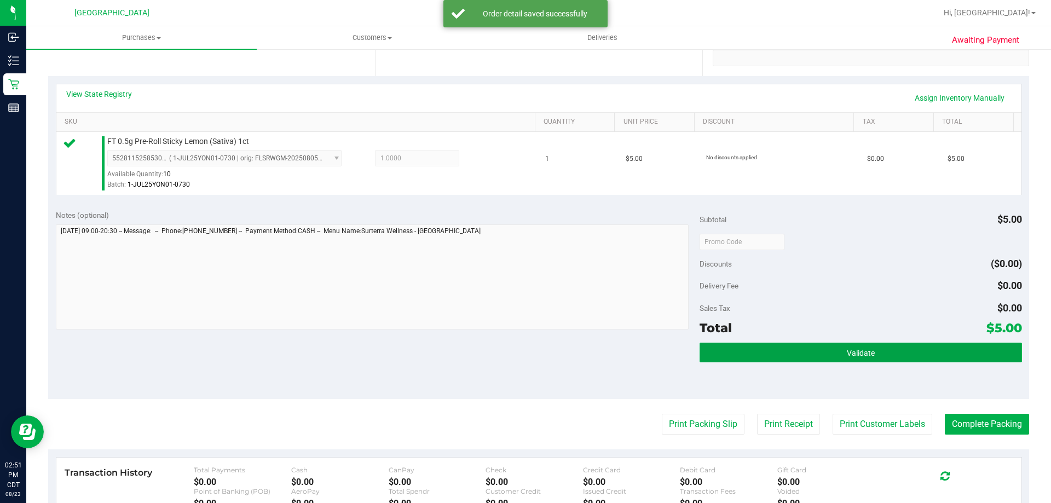
click at [790, 355] on button "Validate" at bounding box center [861, 353] width 322 height 20
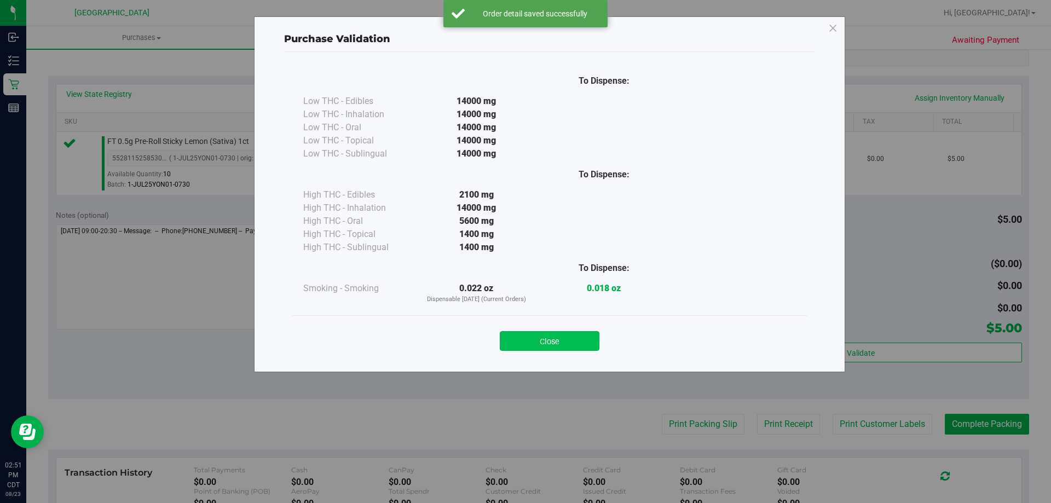
click at [586, 340] on button "Close" at bounding box center [550, 341] width 100 height 20
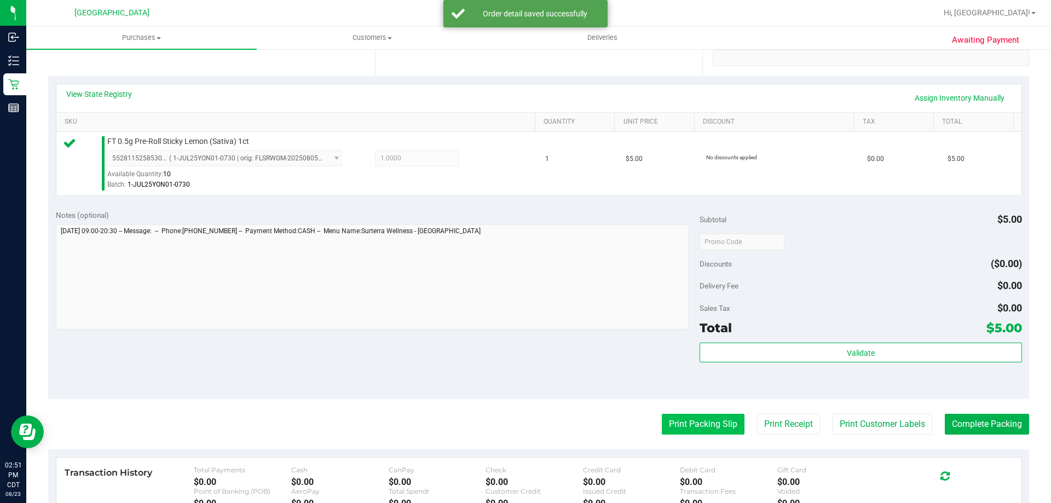
click at [666, 427] on button "Print Packing Slip" at bounding box center [703, 424] width 83 height 21
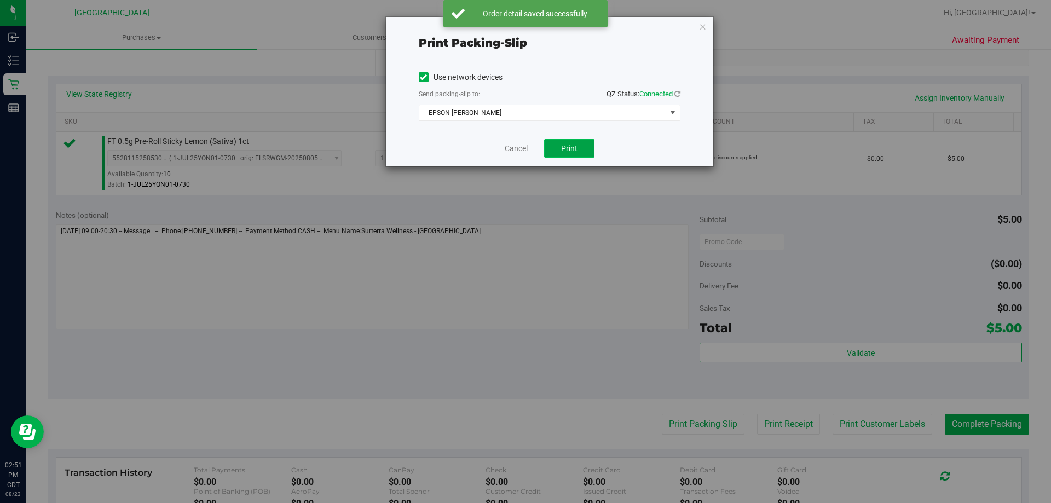
click at [567, 152] on span "Print" at bounding box center [569, 148] width 16 height 9
click at [518, 149] on link "Cancel" at bounding box center [516, 148] width 23 height 11
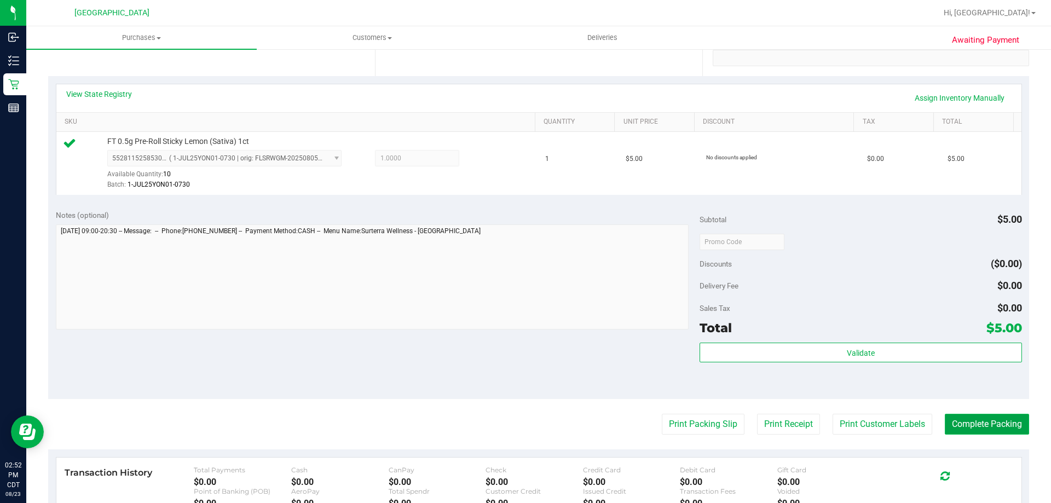
click at [989, 425] on button "Complete Packing" at bounding box center [987, 424] width 84 height 21
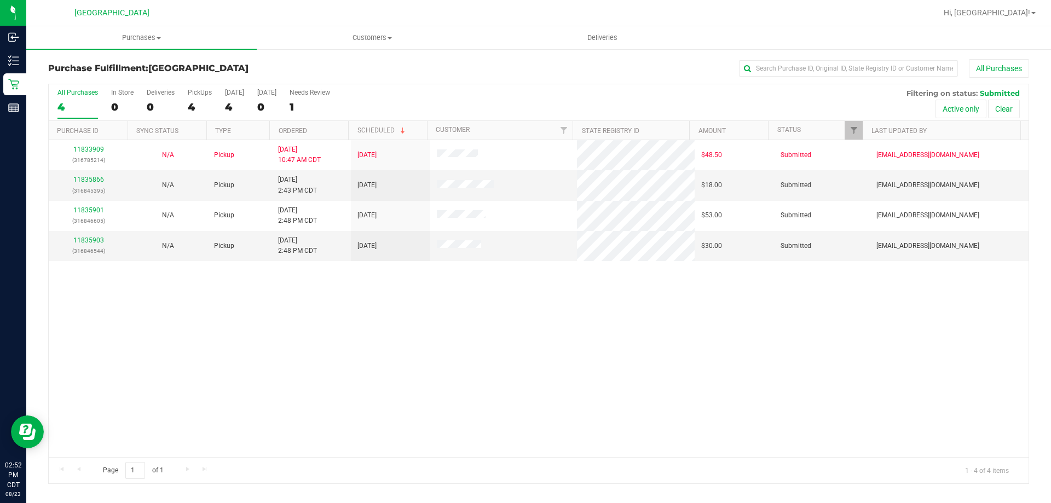
click at [317, 134] on th "Ordered" at bounding box center [308, 130] width 79 height 19
click at [82, 181] on link "11835866" at bounding box center [88, 180] width 31 height 8
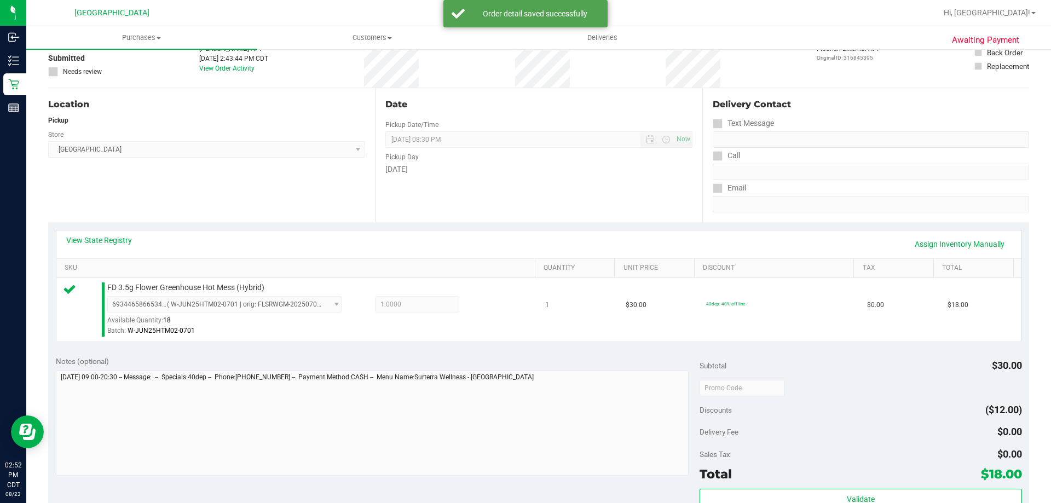
scroll to position [164, 0]
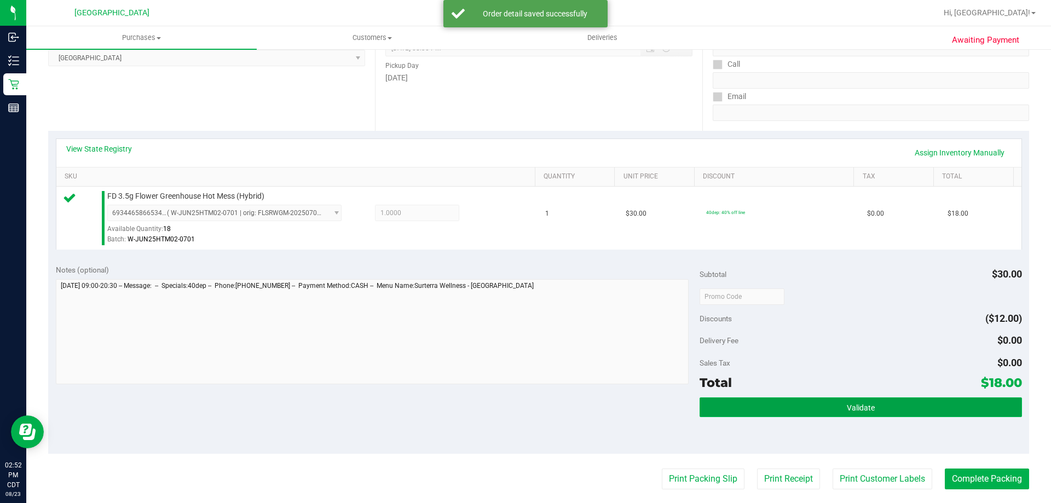
click at [761, 413] on button "Validate" at bounding box center [861, 407] width 322 height 20
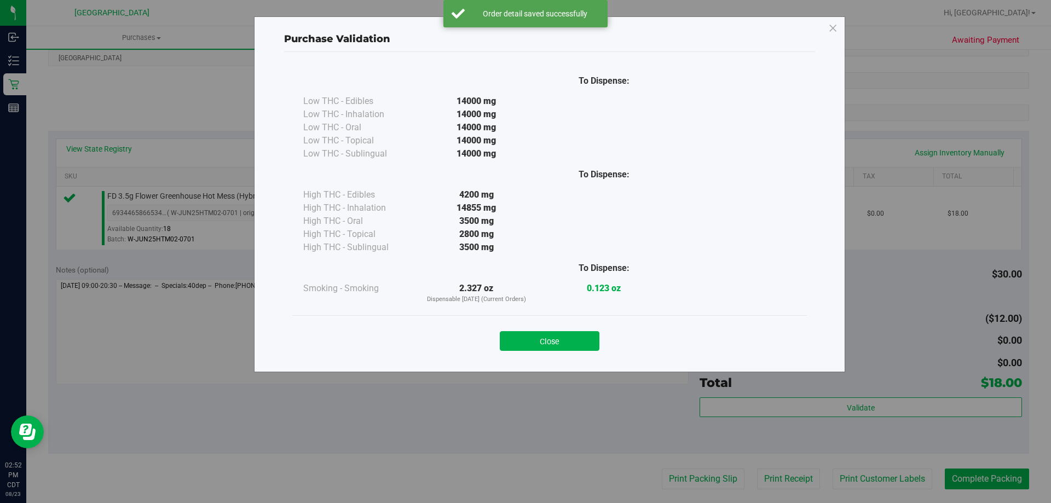
drag, startPoint x: 535, startPoint y: 331, endPoint x: 558, endPoint y: 361, distance: 37.8
click at [536, 331] on button "Close" at bounding box center [550, 341] width 100 height 20
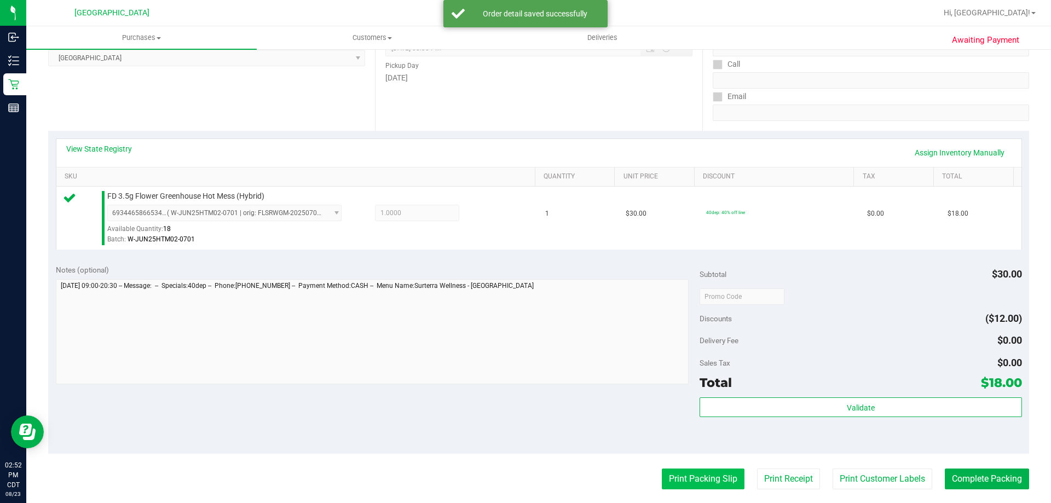
click at [662, 474] on button "Print Packing Slip" at bounding box center [703, 479] width 83 height 21
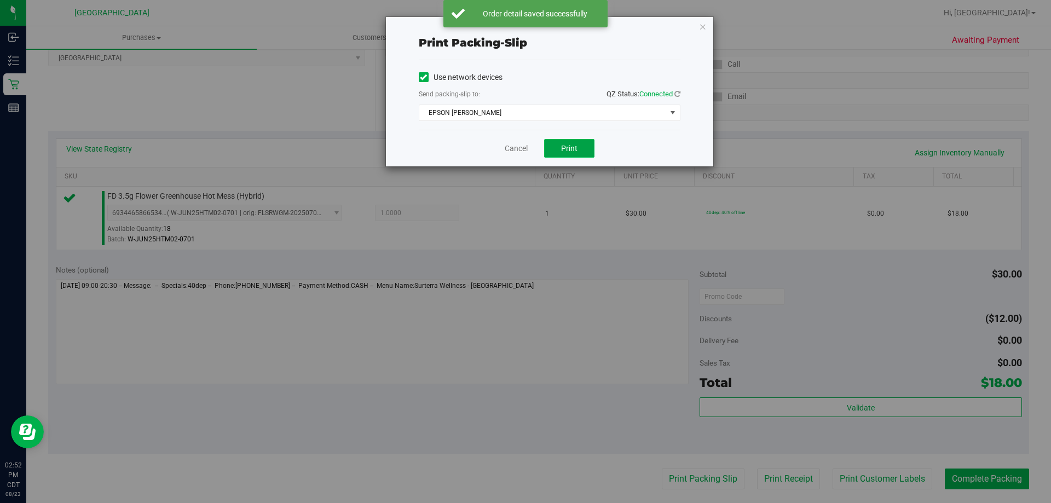
click at [565, 150] on span "Print" at bounding box center [569, 148] width 16 height 9
click at [519, 152] on link "Cancel" at bounding box center [516, 148] width 23 height 11
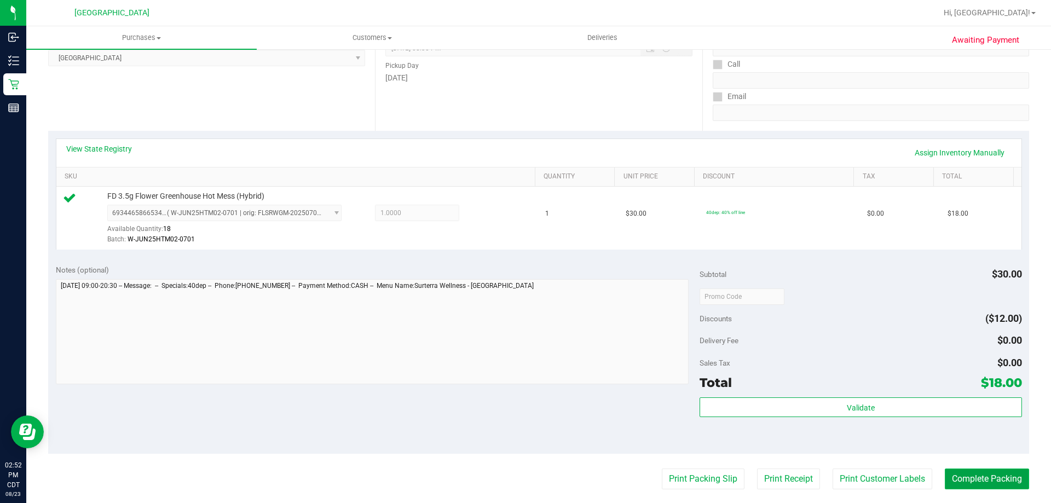
click at [946, 472] on button "Complete Packing" at bounding box center [987, 479] width 84 height 21
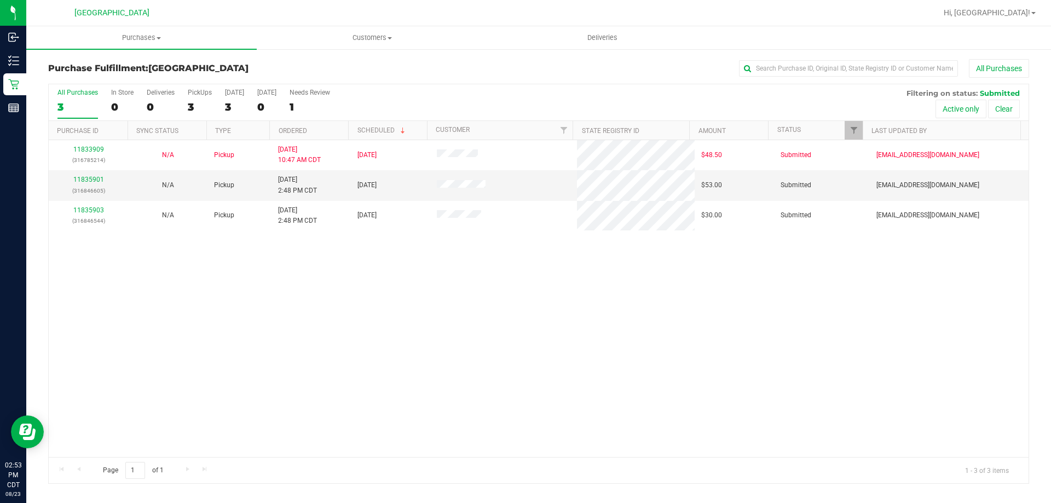
click at [329, 130] on th "Ordered" at bounding box center [308, 130] width 79 height 19
click at [88, 174] on td "11835901 (316846605)" at bounding box center [88, 185] width 79 height 30
click at [88, 175] on div "11835901 (316846605)" at bounding box center [88, 185] width 66 height 21
click at [91, 180] on link "11835901" at bounding box center [88, 180] width 31 height 8
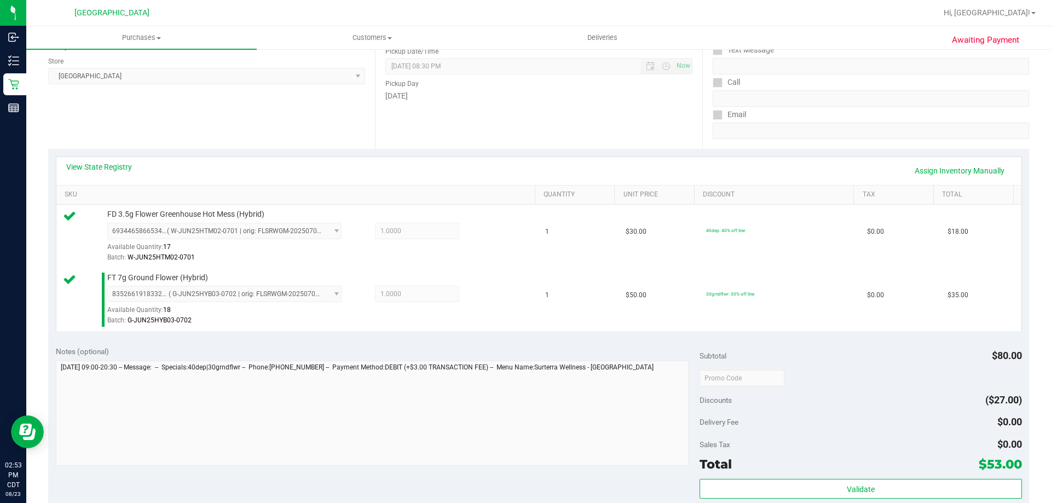
scroll to position [219, 0]
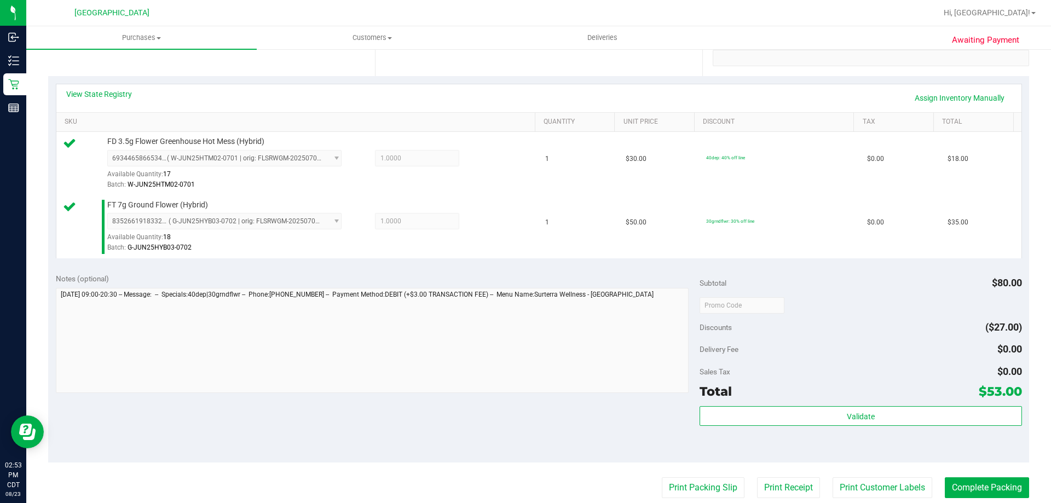
click at [744, 426] on div "Validate" at bounding box center [861, 430] width 322 height 49
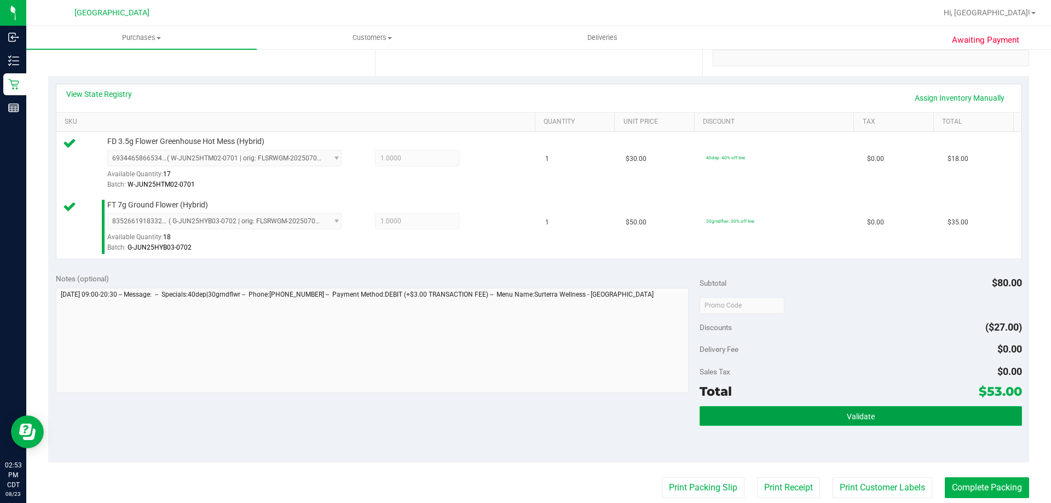
click at [745, 417] on button "Validate" at bounding box center [861, 416] width 322 height 20
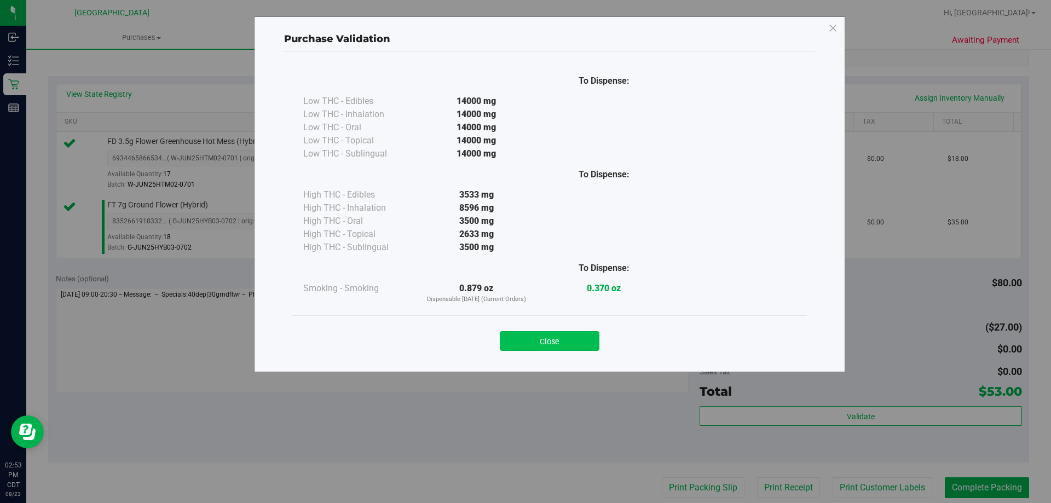
click at [531, 336] on button "Close" at bounding box center [550, 341] width 100 height 20
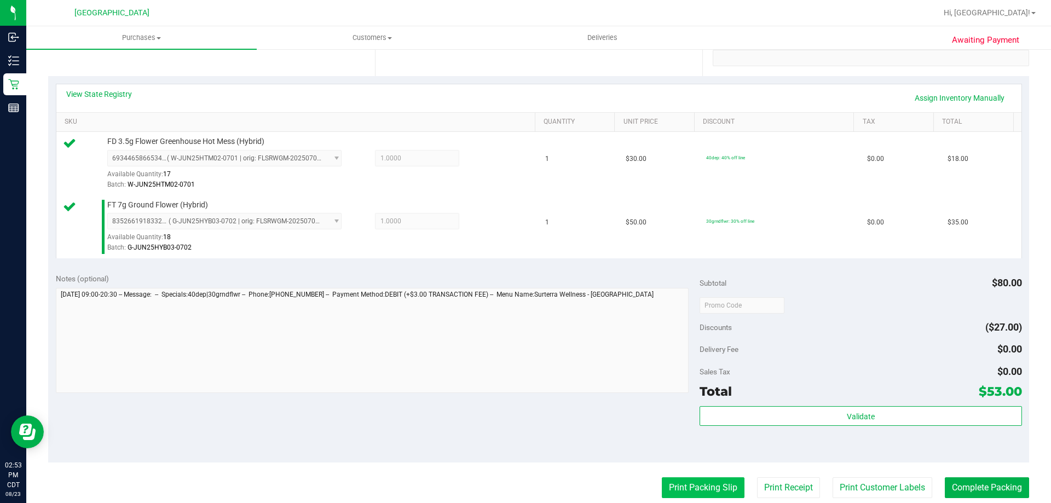
click at [674, 489] on button "Print Packing Slip" at bounding box center [703, 487] width 83 height 21
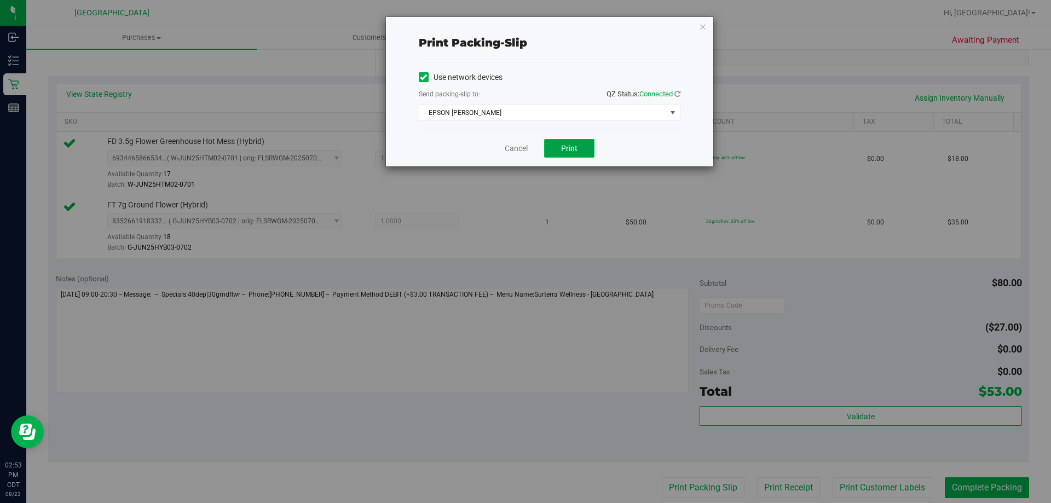
click at [582, 153] on button "Print" at bounding box center [569, 148] width 50 height 19
click at [514, 151] on link "Cancel" at bounding box center [516, 148] width 23 height 11
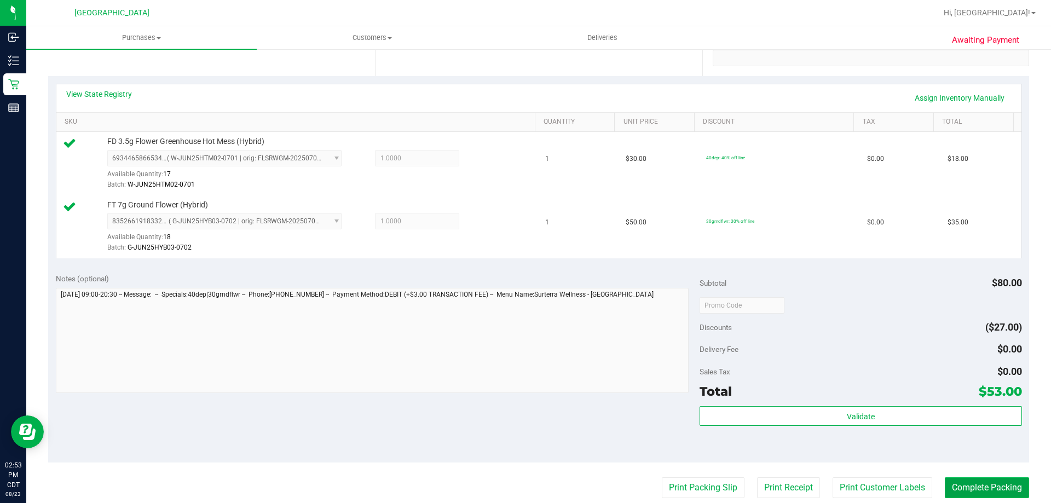
click at [999, 486] on button "Complete Packing" at bounding box center [987, 487] width 84 height 21
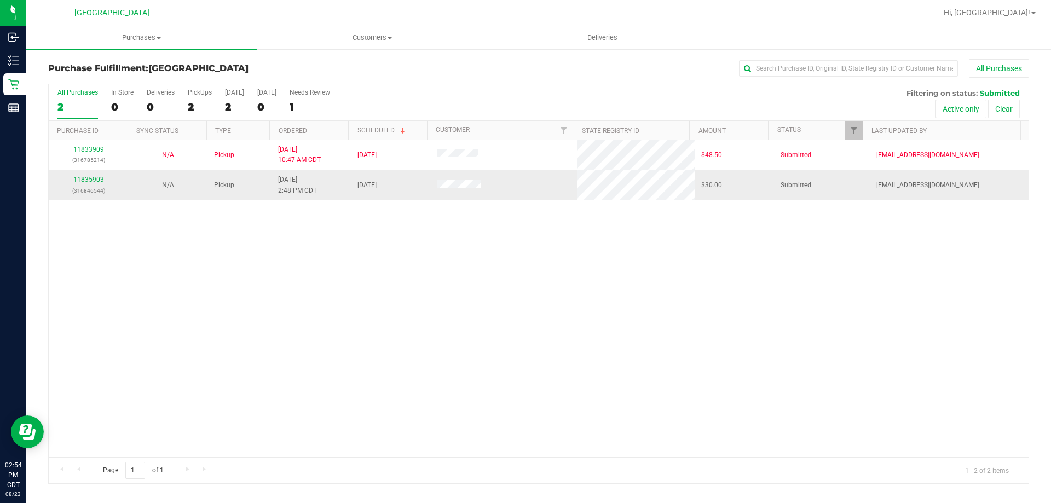
click at [96, 179] on link "11835903" at bounding box center [88, 180] width 31 height 8
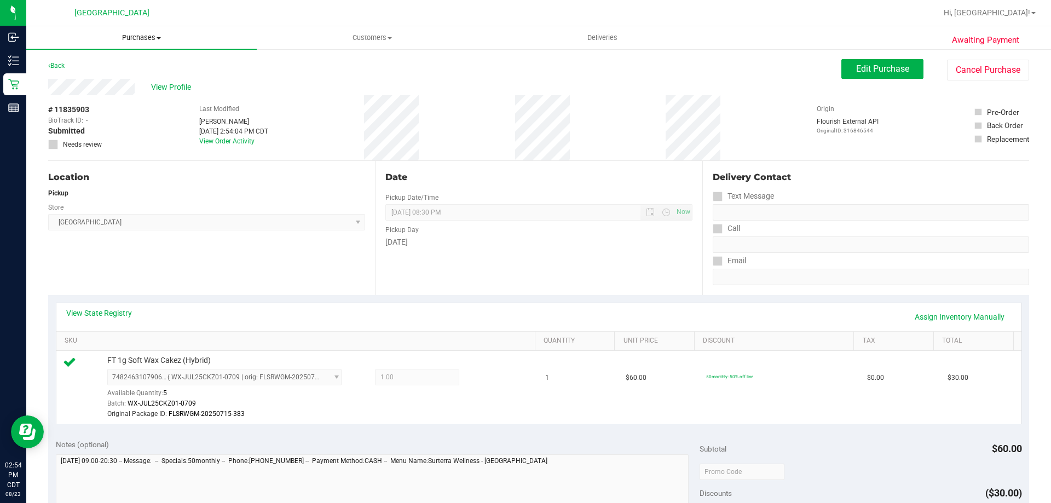
click at [131, 33] on span "Purchases" at bounding box center [141, 38] width 230 height 10
click at [70, 76] on span "Fulfillment" at bounding box center [60, 78] width 68 height 9
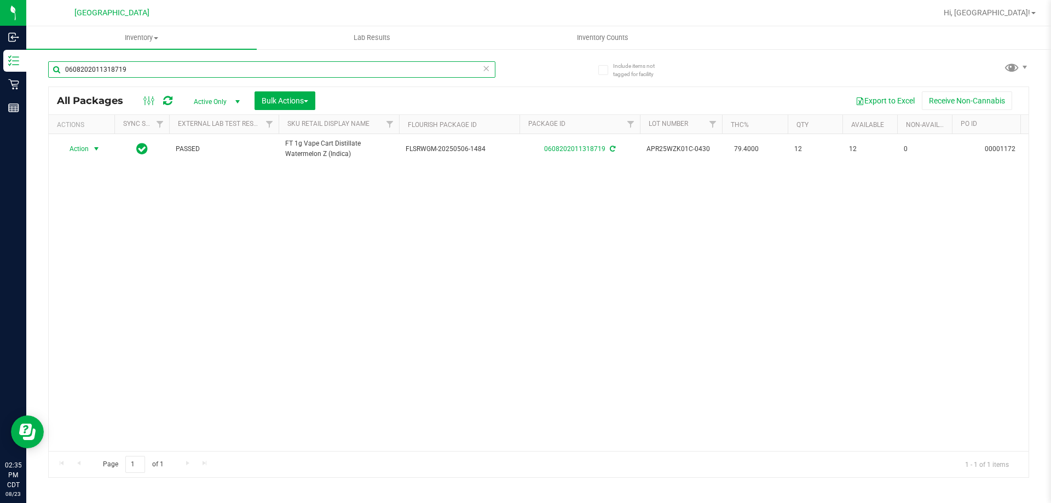
click at [199, 61] on input "0608202011318719" at bounding box center [271, 69] width 447 height 16
type input "0699048182400564"
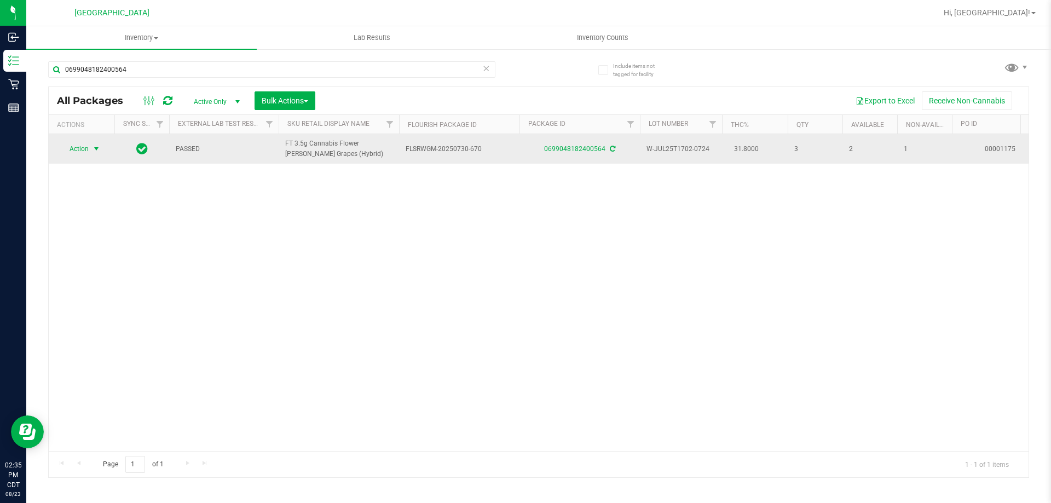
click at [93, 149] on span "select" at bounding box center [96, 149] width 9 height 9
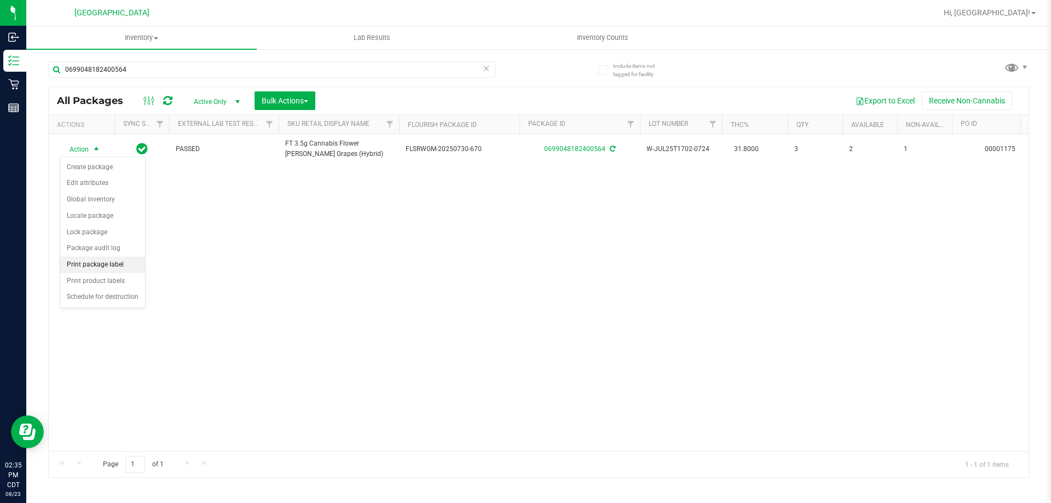
click at [102, 257] on li "Print package label" at bounding box center [102, 265] width 85 height 16
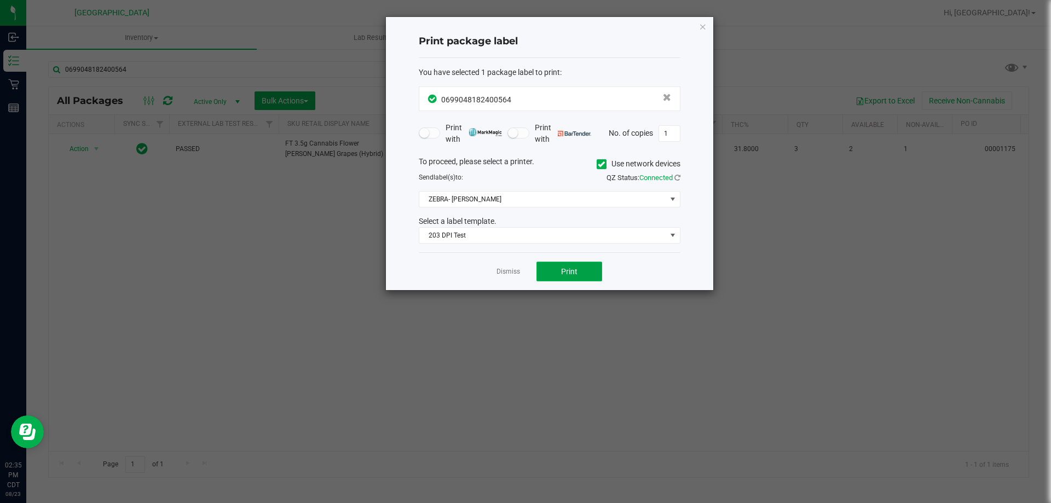
click at [569, 267] on span "Print" at bounding box center [569, 271] width 16 height 9
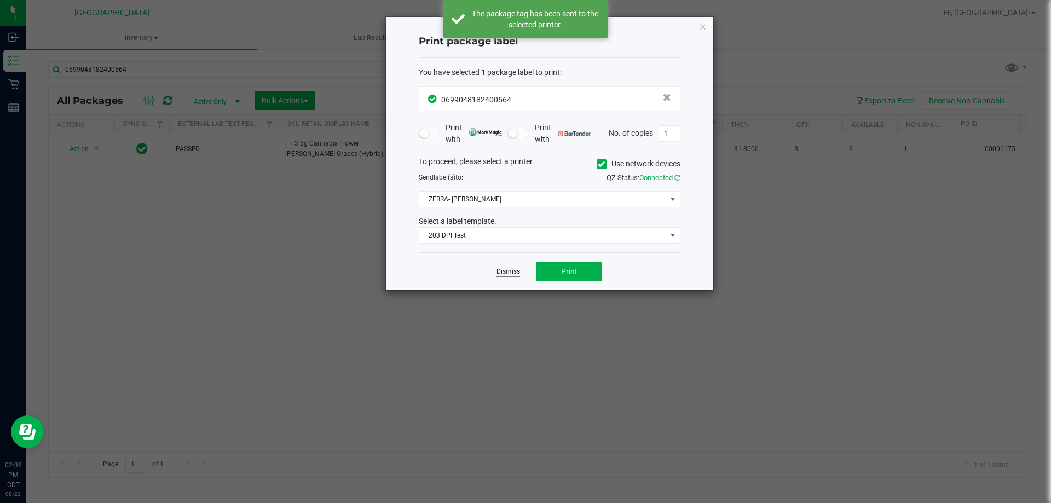
click at [502, 270] on link "Dismiss" at bounding box center [508, 271] width 24 height 9
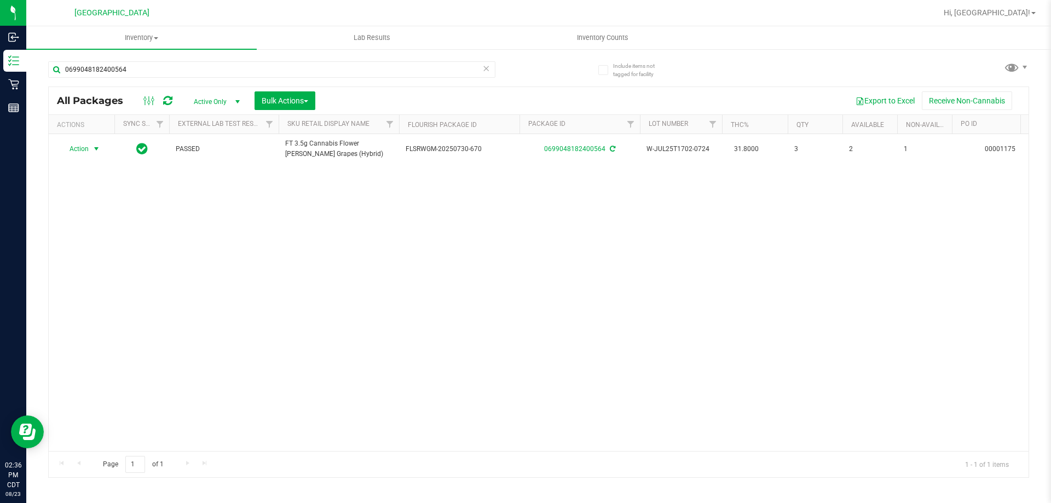
click at [197, 79] on div "0699048182400564" at bounding box center [271, 73] width 447 height 25
click at [195, 76] on input "0699048182400564" at bounding box center [271, 69] width 447 height 16
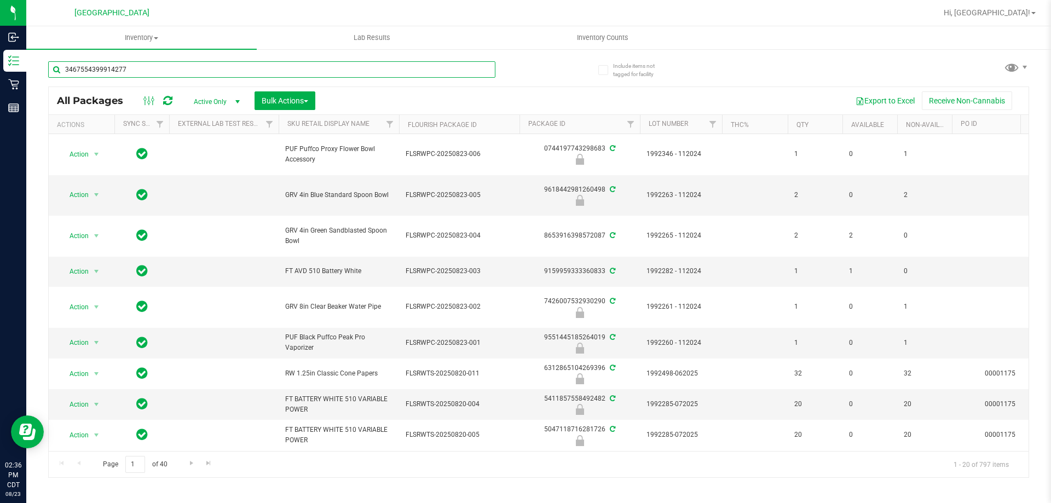
type input "3467554399914277"
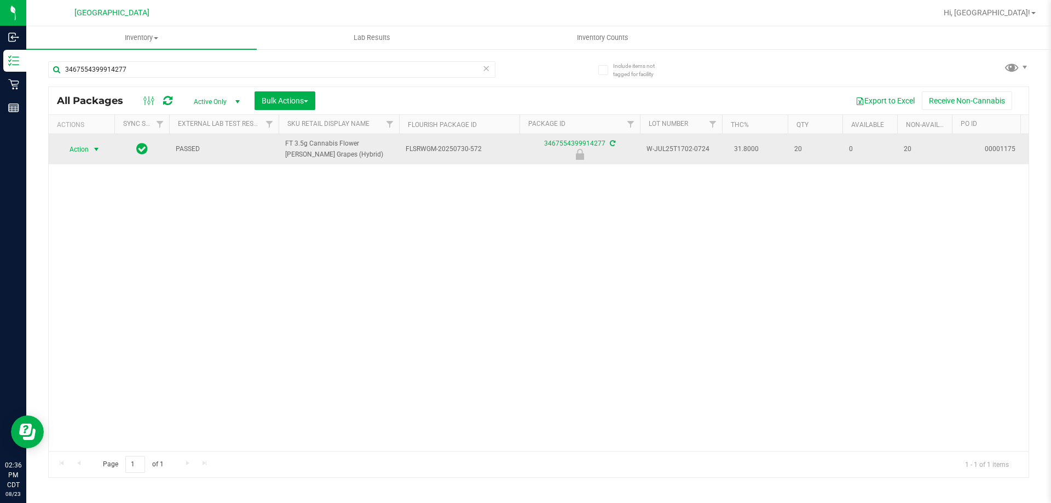
click at [97, 154] on span "select" at bounding box center [97, 149] width 14 height 15
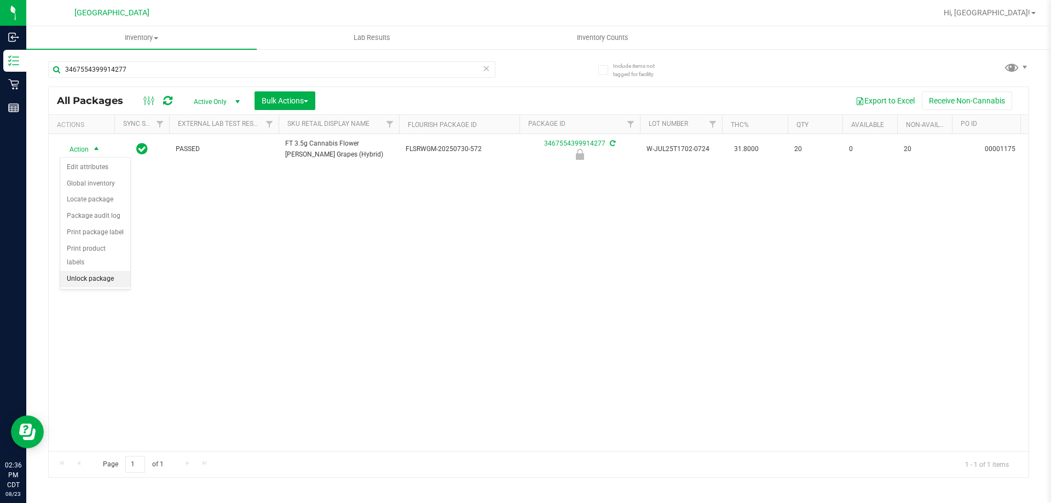
click at [97, 271] on li "Unlock package" at bounding box center [95, 279] width 70 height 16
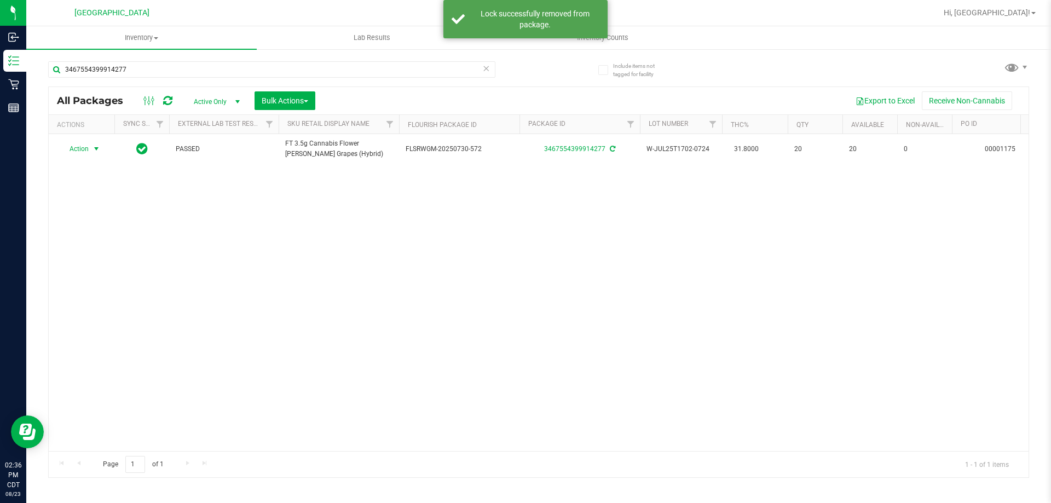
click at [99, 149] on span "select" at bounding box center [96, 149] width 9 height 9
click at [113, 264] on li "Print package label" at bounding box center [102, 265] width 85 height 16
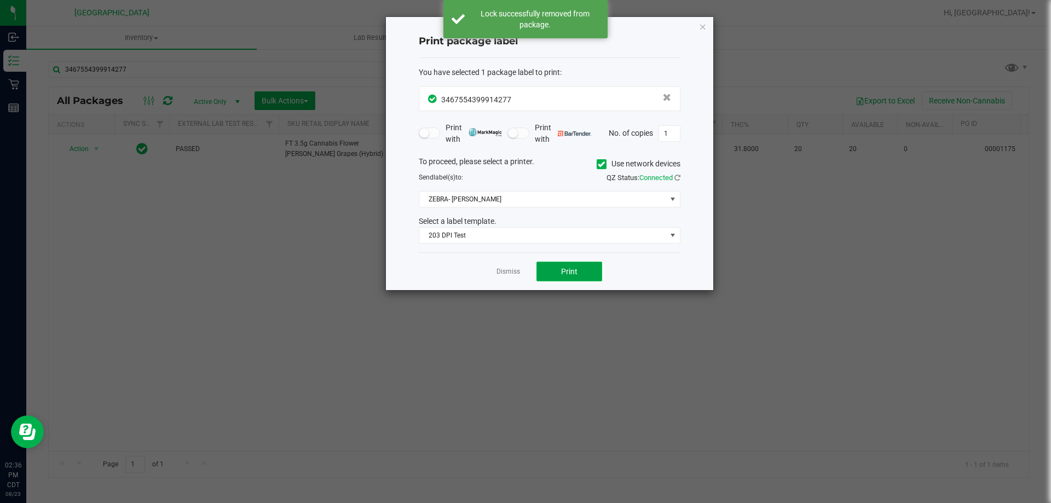
click at [560, 275] on button "Print" at bounding box center [569, 272] width 66 height 20
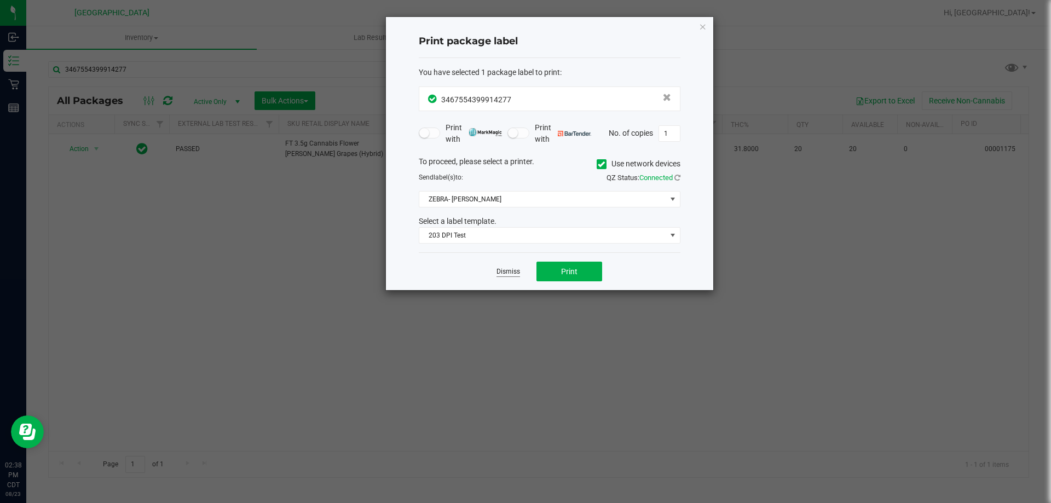
click at [501, 269] on link "Dismiss" at bounding box center [508, 271] width 24 height 9
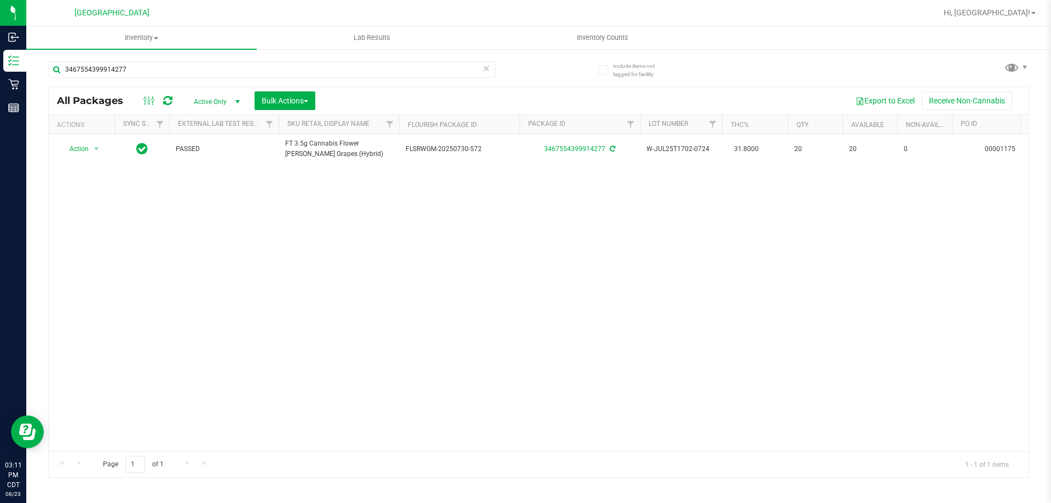
click at [487, 62] on icon at bounding box center [486, 67] width 8 height 13
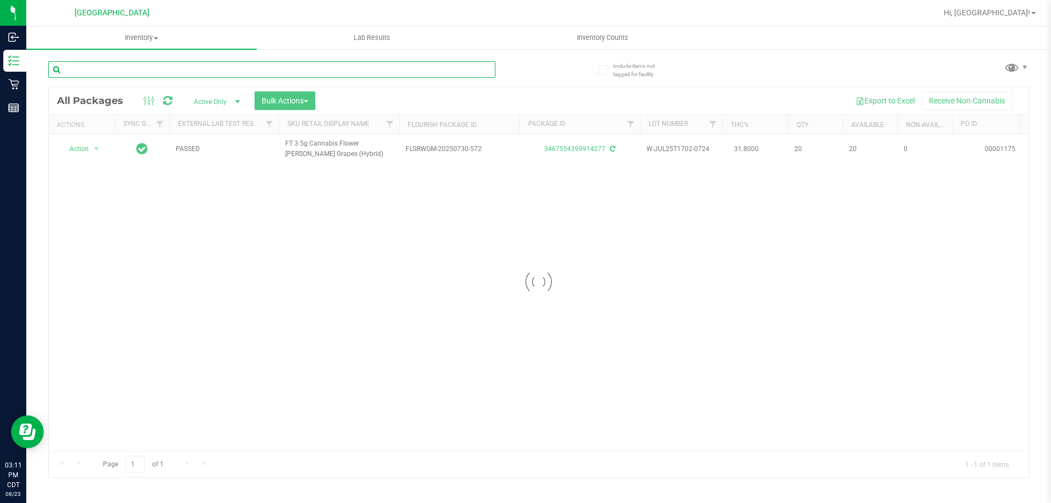
click at [467, 70] on input "text" at bounding box center [271, 69] width 447 height 16
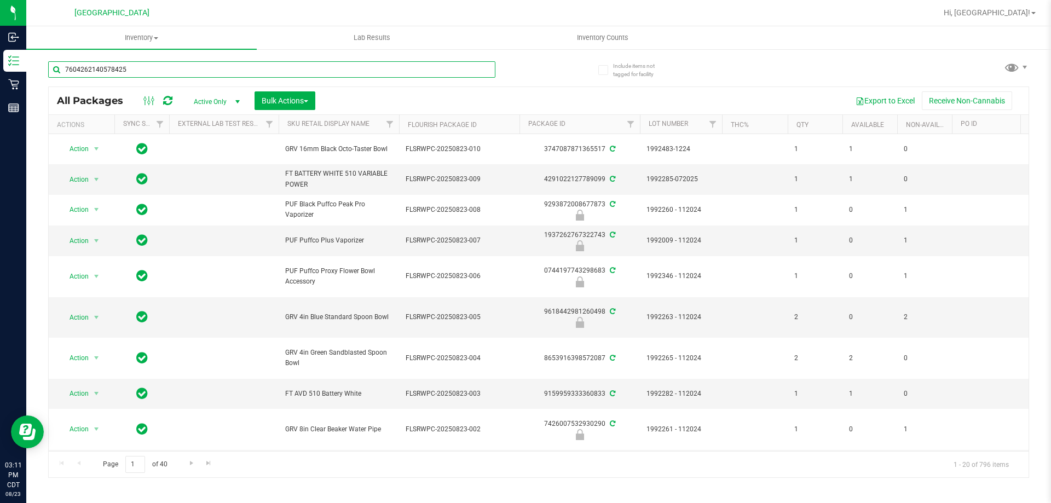
type input "7604262140578425"
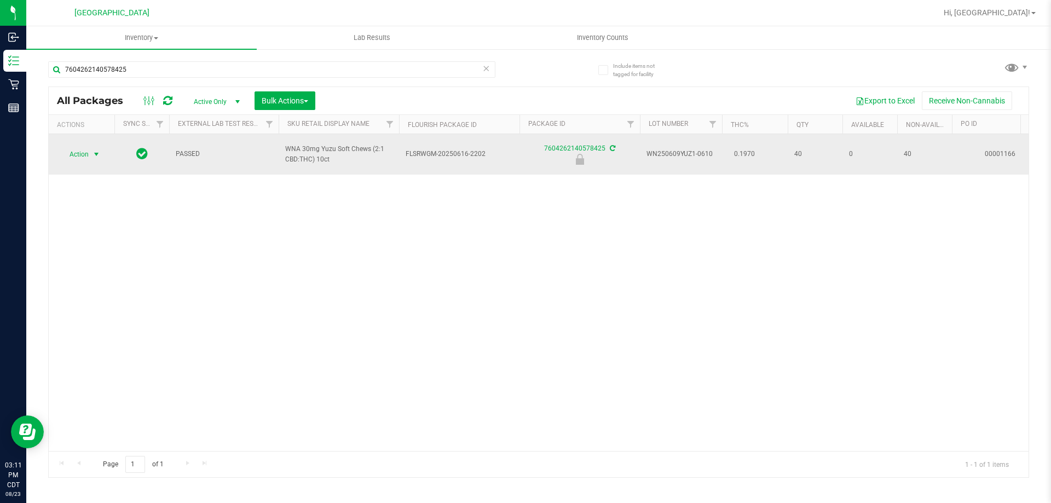
click at [77, 157] on span "Action" at bounding box center [75, 154] width 30 height 15
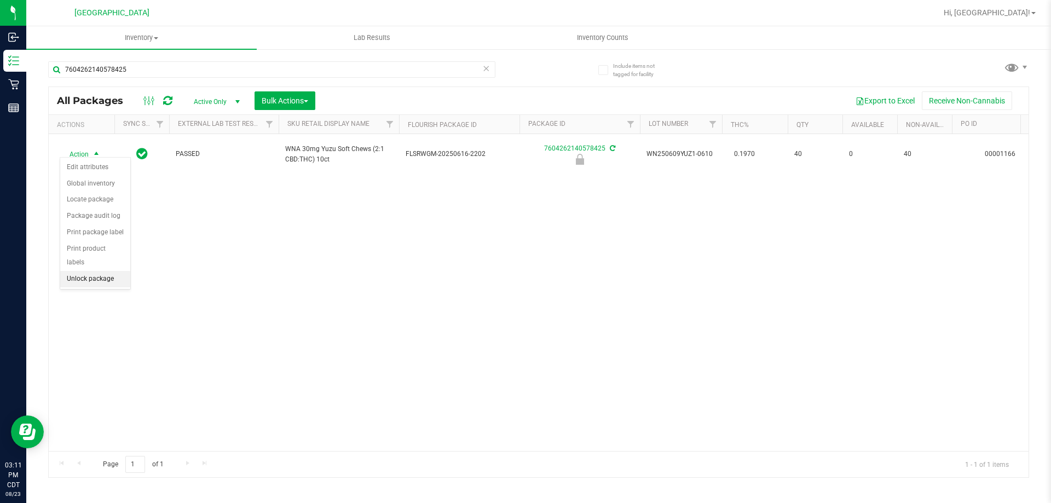
click at [98, 271] on li "Unlock package" at bounding box center [95, 279] width 70 height 16
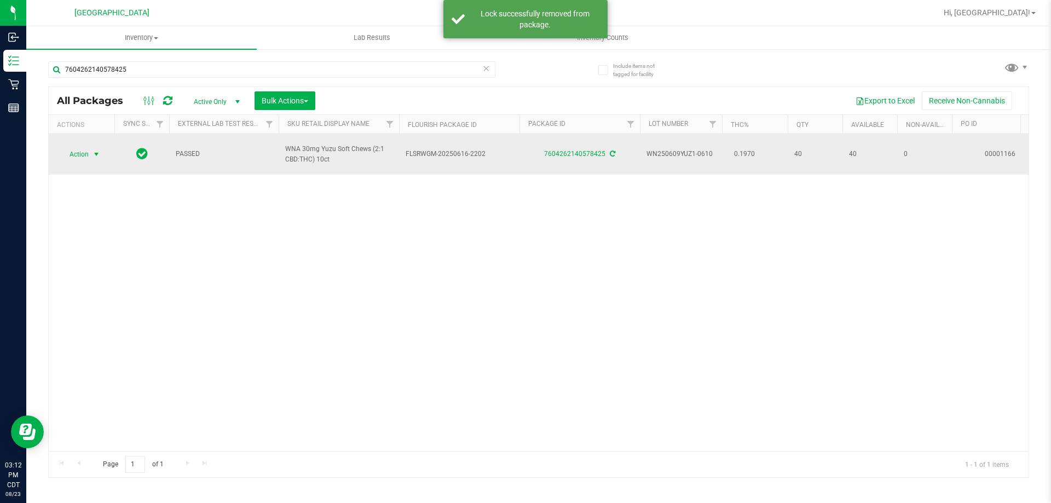
click at [83, 147] on span "Action" at bounding box center [75, 154] width 30 height 15
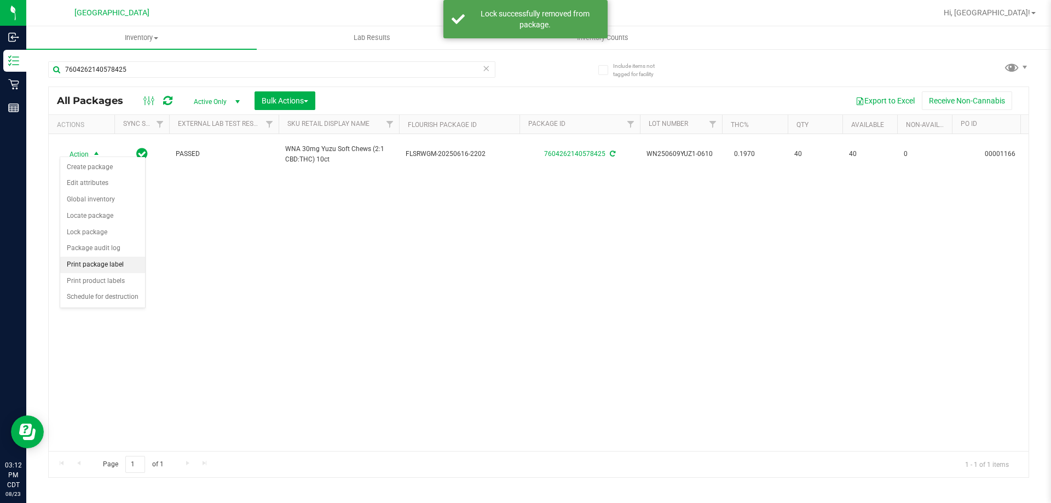
click at [88, 264] on li "Print package label" at bounding box center [102, 265] width 85 height 16
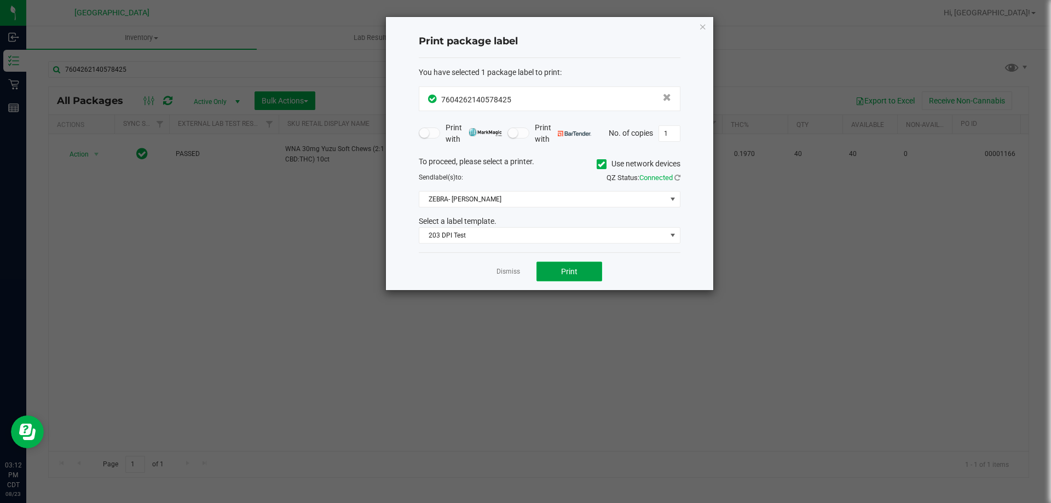
click at [576, 270] on span "Print" at bounding box center [569, 271] width 16 height 9
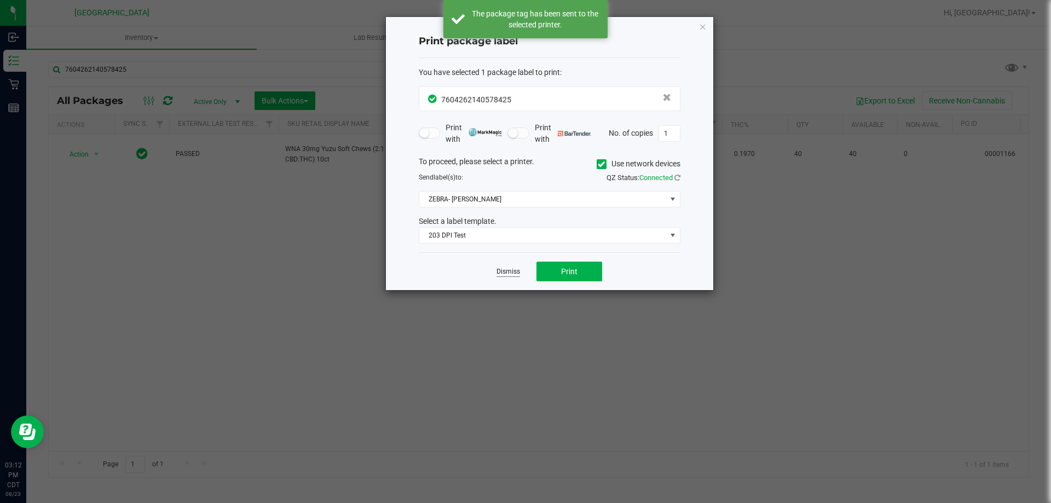
click at [506, 271] on link "Dismiss" at bounding box center [508, 271] width 24 height 9
